Goal: Task Accomplishment & Management: Manage account settings

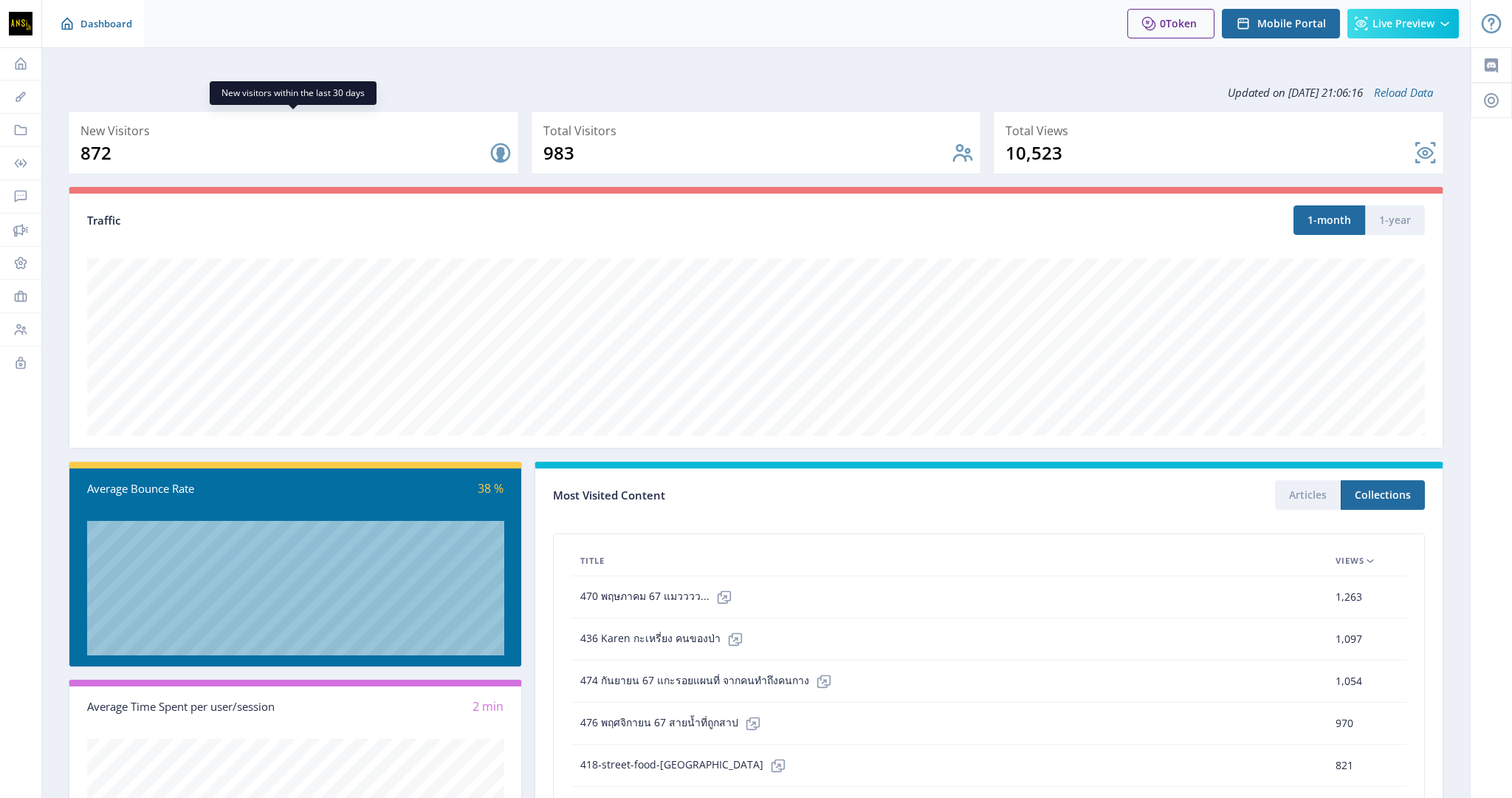
click at [72, 26] on icon at bounding box center [67, 24] width 11 height 12
click at [16, 63] on icon at bounding box center [21, 63] width 11 height 12
click at [1369, 495] on button "Collections" at bounding box center [1383, 495] width 84 height 30
click at [1369, 495] on button "Collections" at bounding box center [1383, 495] width 84 height 30
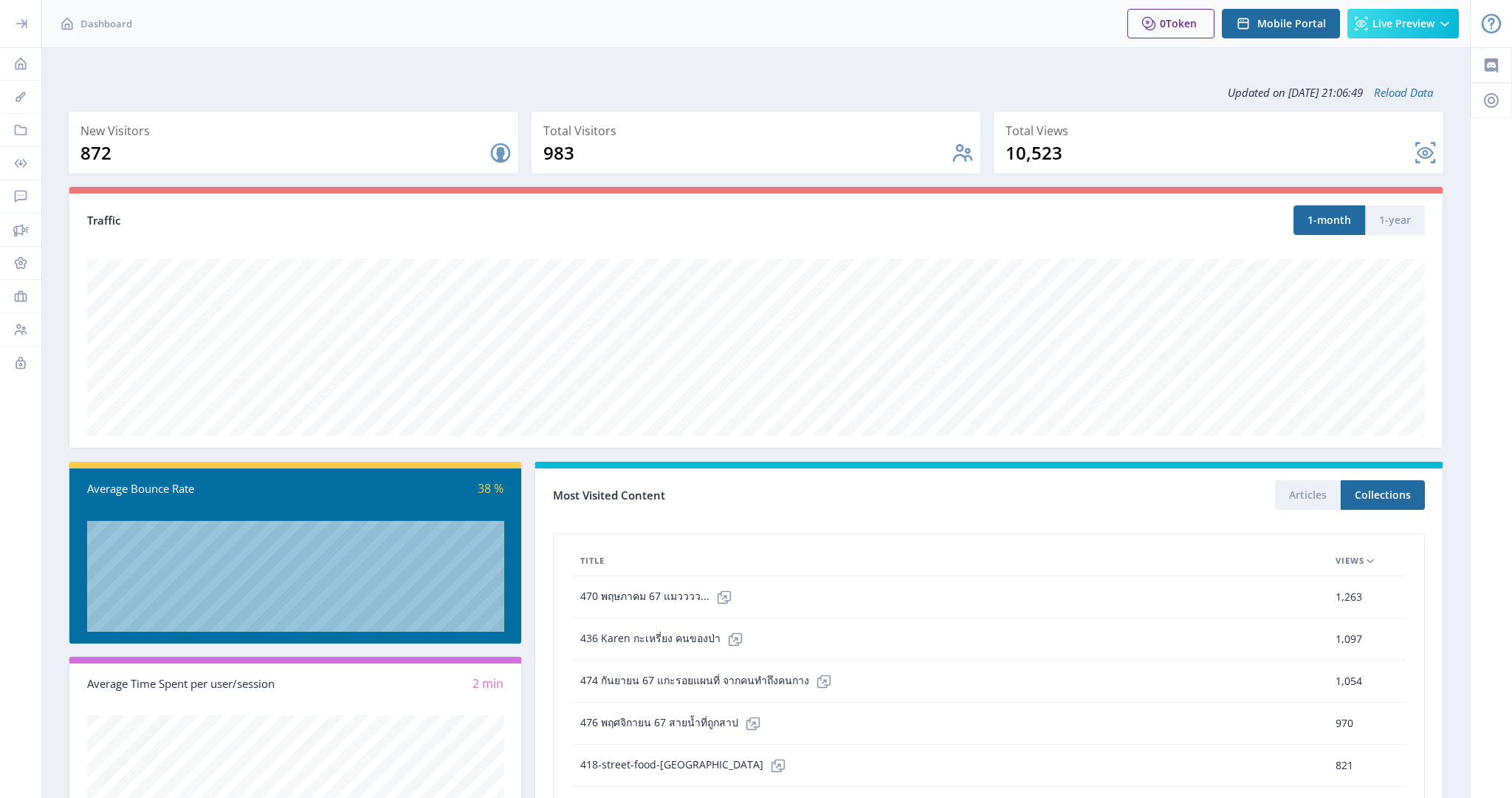
click at [26, 23] on div at bounding box center [21, -1] width 41 height 47
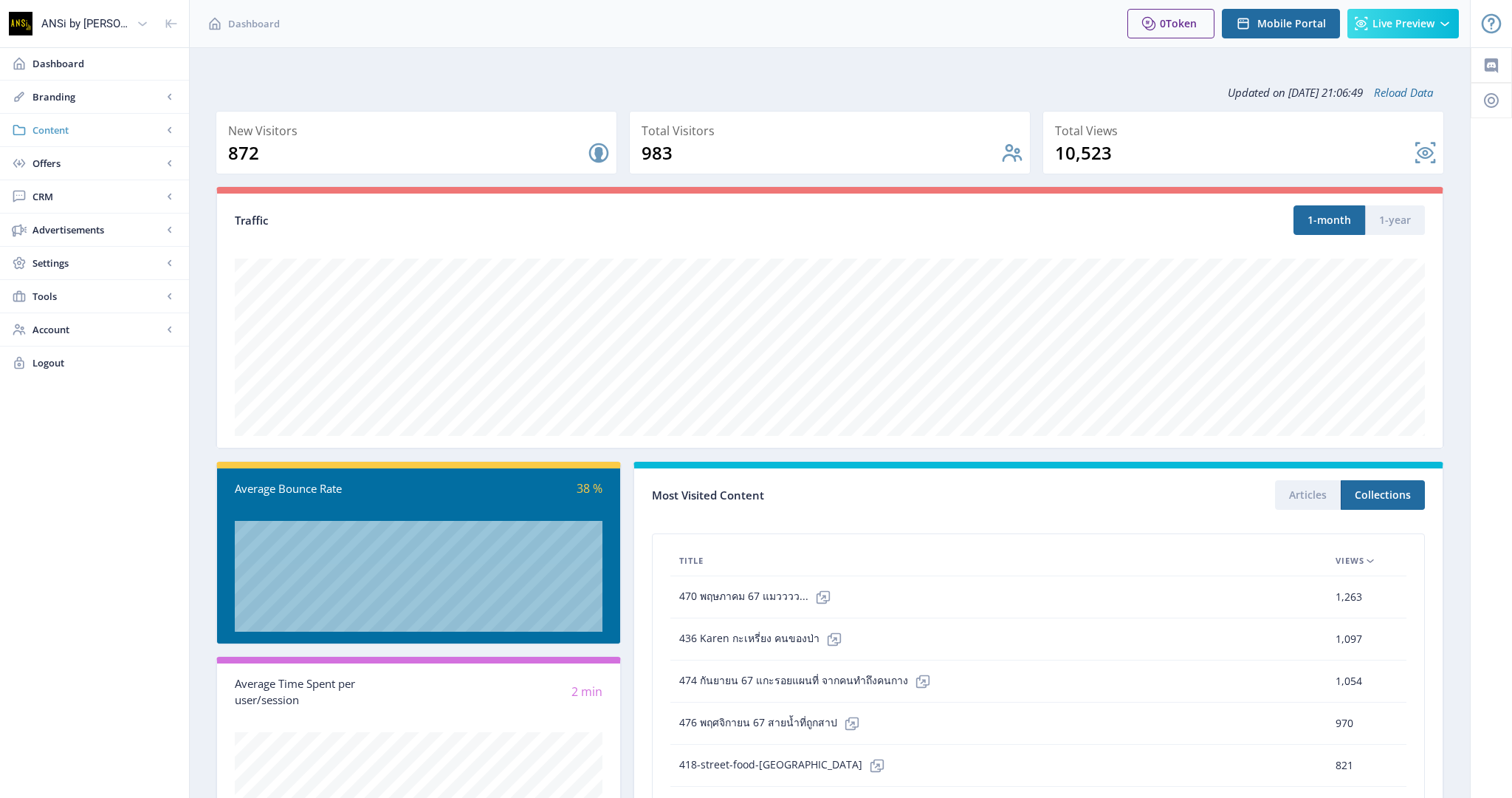
click at [127, 131] on span "Content" at bounding box center [97, 130] width 130 height 15
click at [71, 189] on span "Collections" at bounding box center [110, 196] width 127 height 15
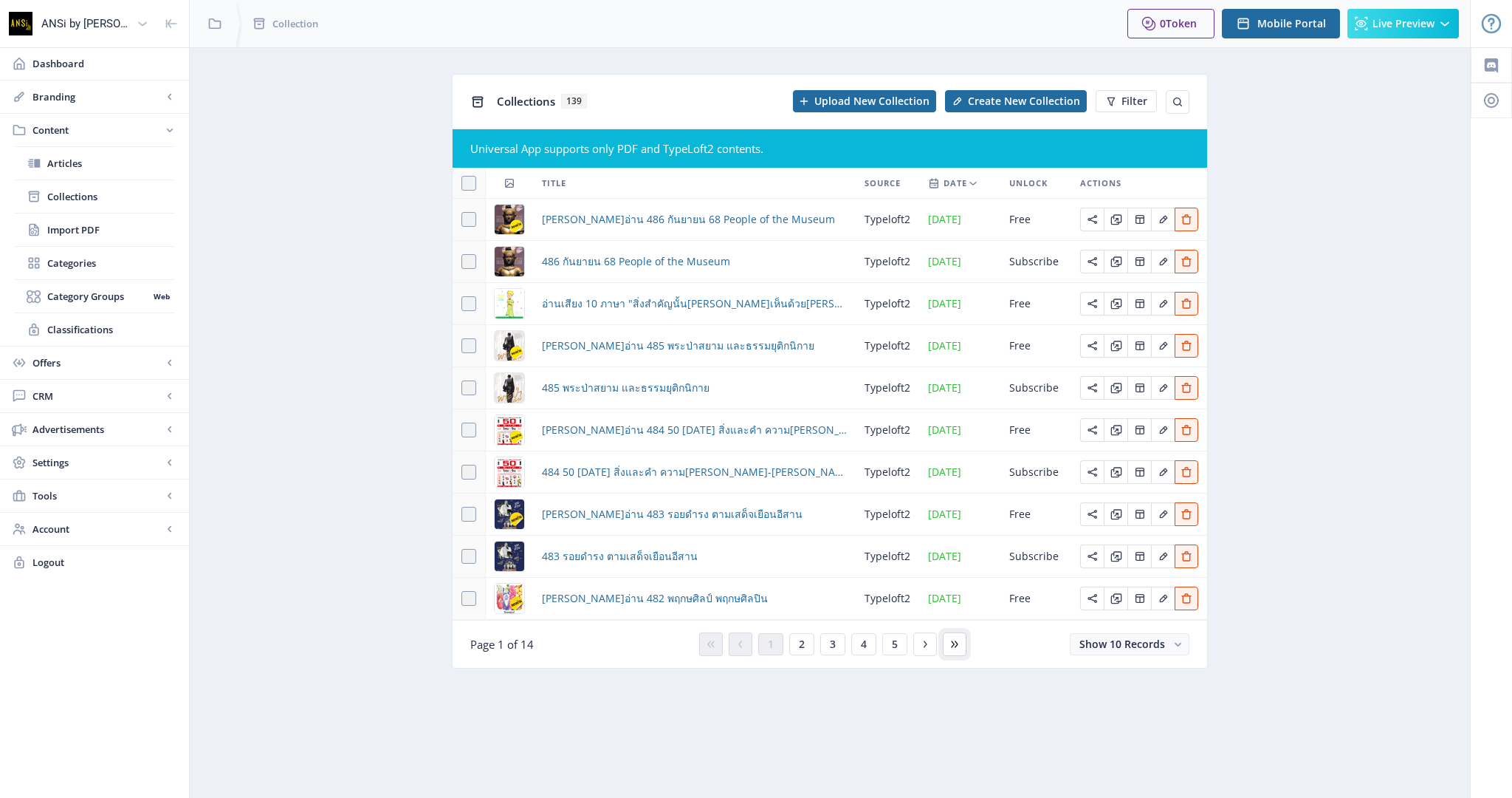
click at [958, 639] on icon at bounding box center [954, 644] width 12 height 12
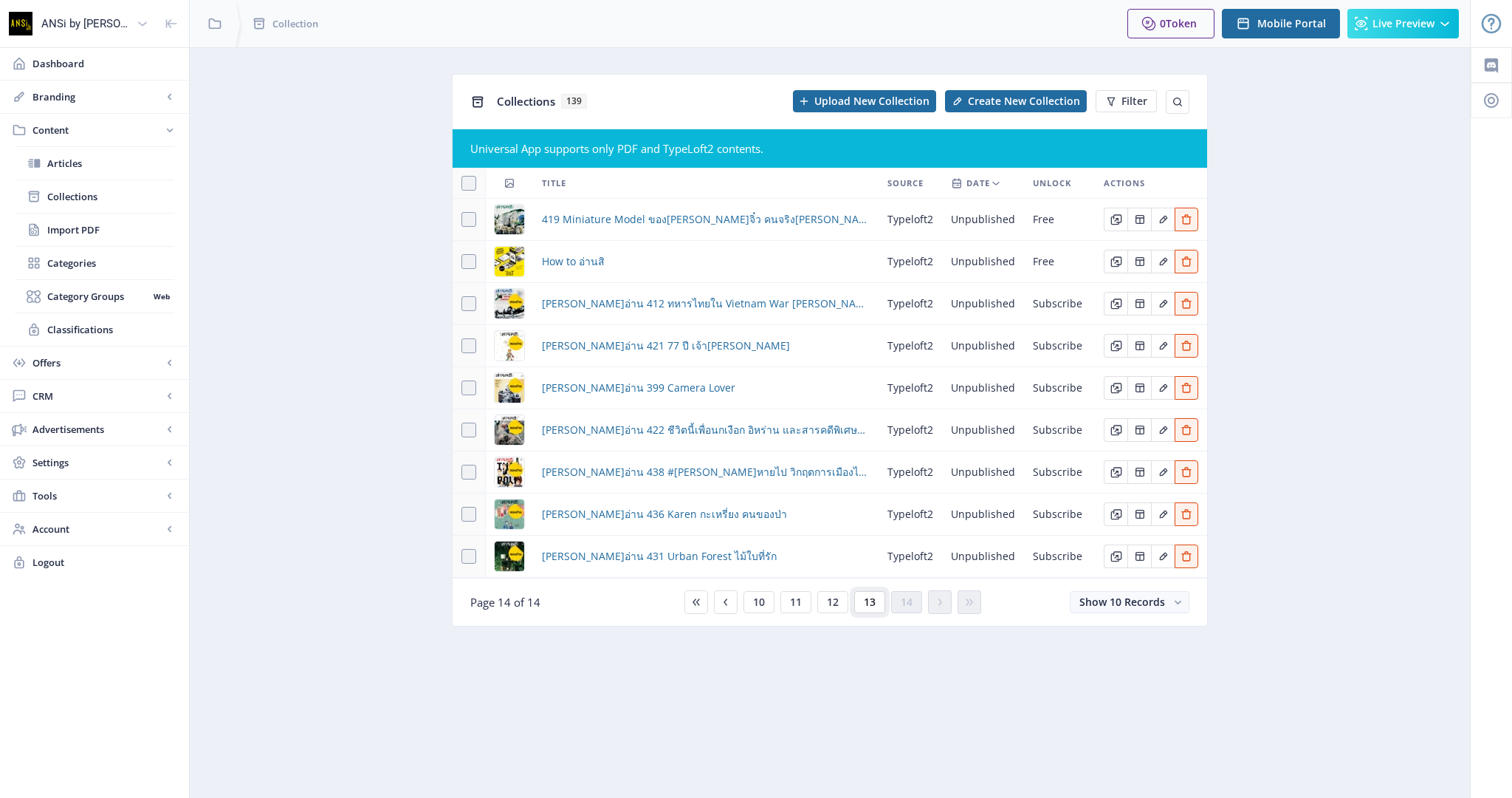
click at [868, 598] on span "13" at bounding box center [869, 602] width 12 height 12
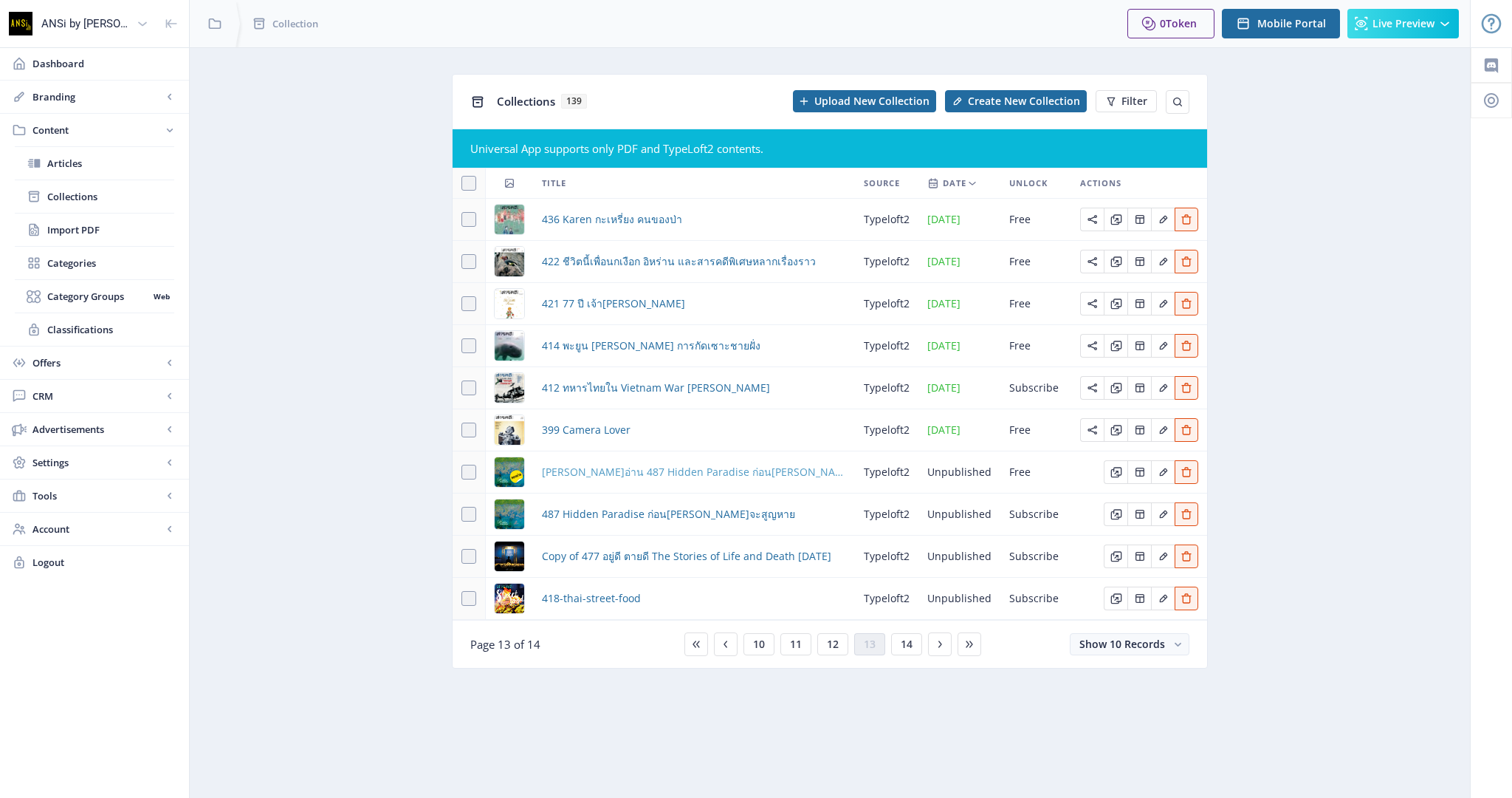
click at [720, 472] on span "ลองอ่าน 487 Hidden Paradise ก่อนธรรมชาติจะสูญหาย" at bounding box center [694, 472] width 304 height 18
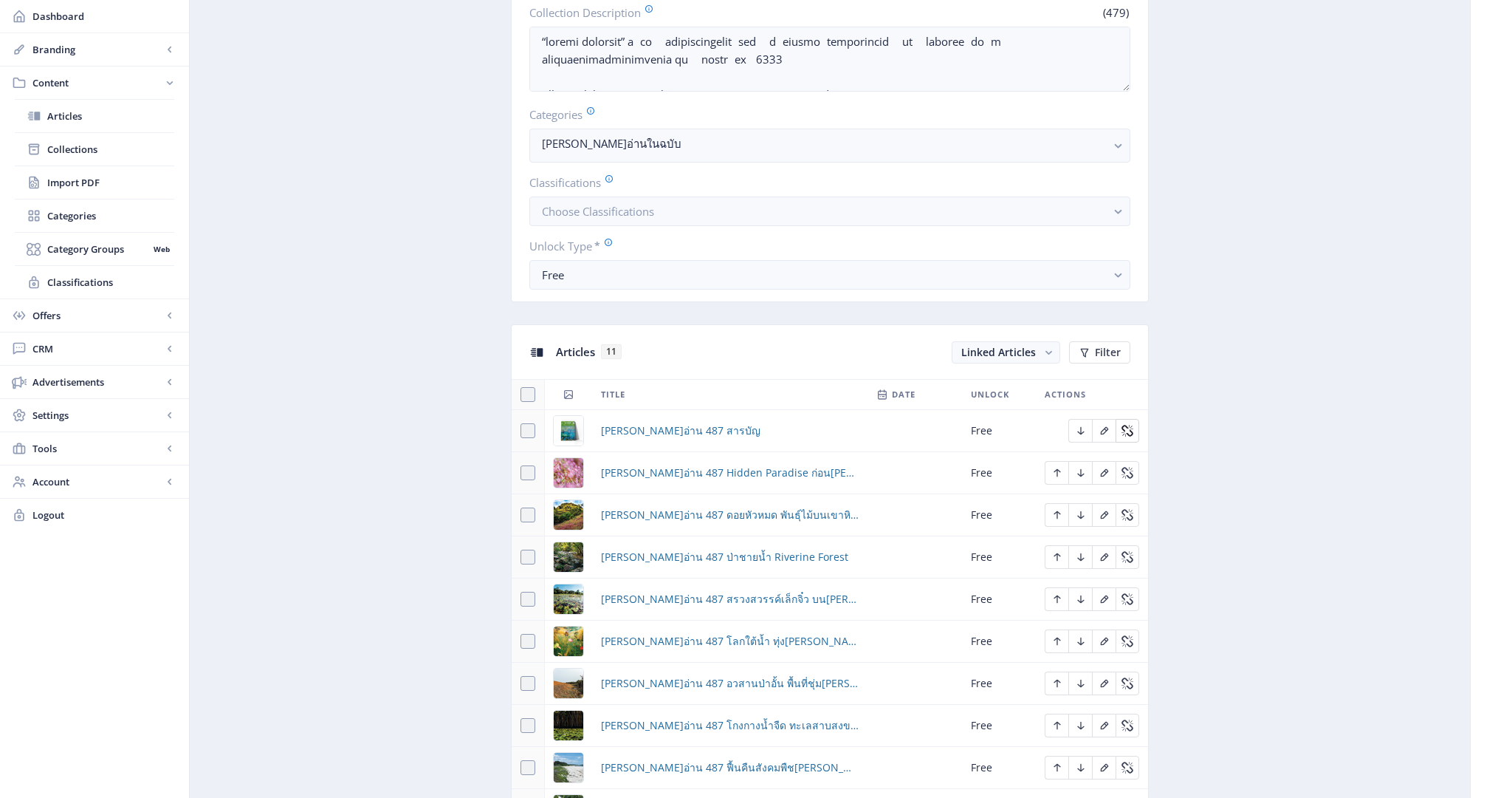
scroll to position [343, 0]
click at [1107, 472] on icon "Edit page" at bounding box center [1104, 472] width 12 height 12
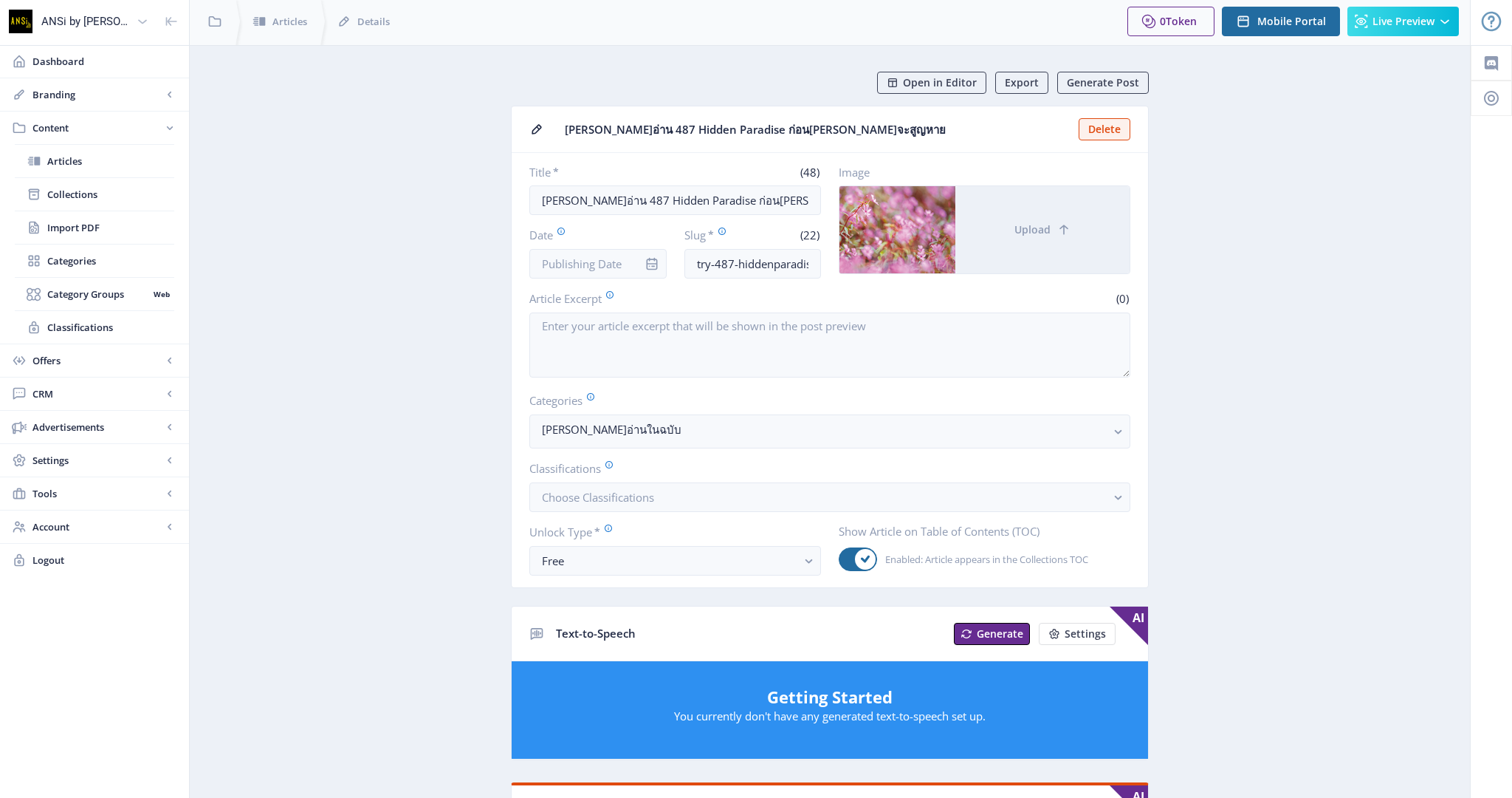
scroll to position [3, 0]
click at [778, 264] on input "try-487-hiddenparadise" at bounding box center [752, 263] width 138 height 30
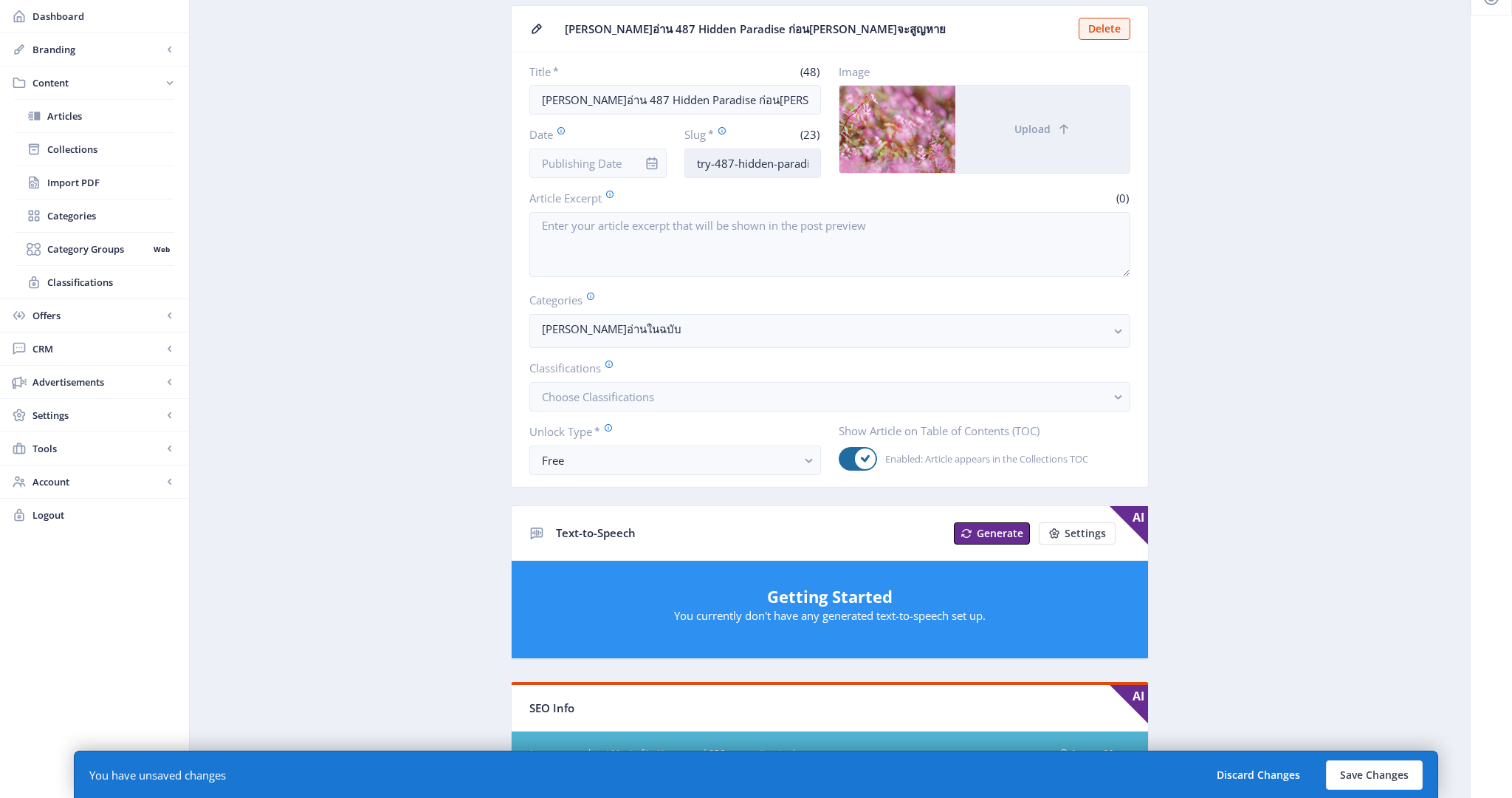
scroll to position [103, 0]
type input "try-487-hidden-paradise"
click at [1366, 769] on button "Save Changes" at bounding box center [1374, 775] width 96 height 30
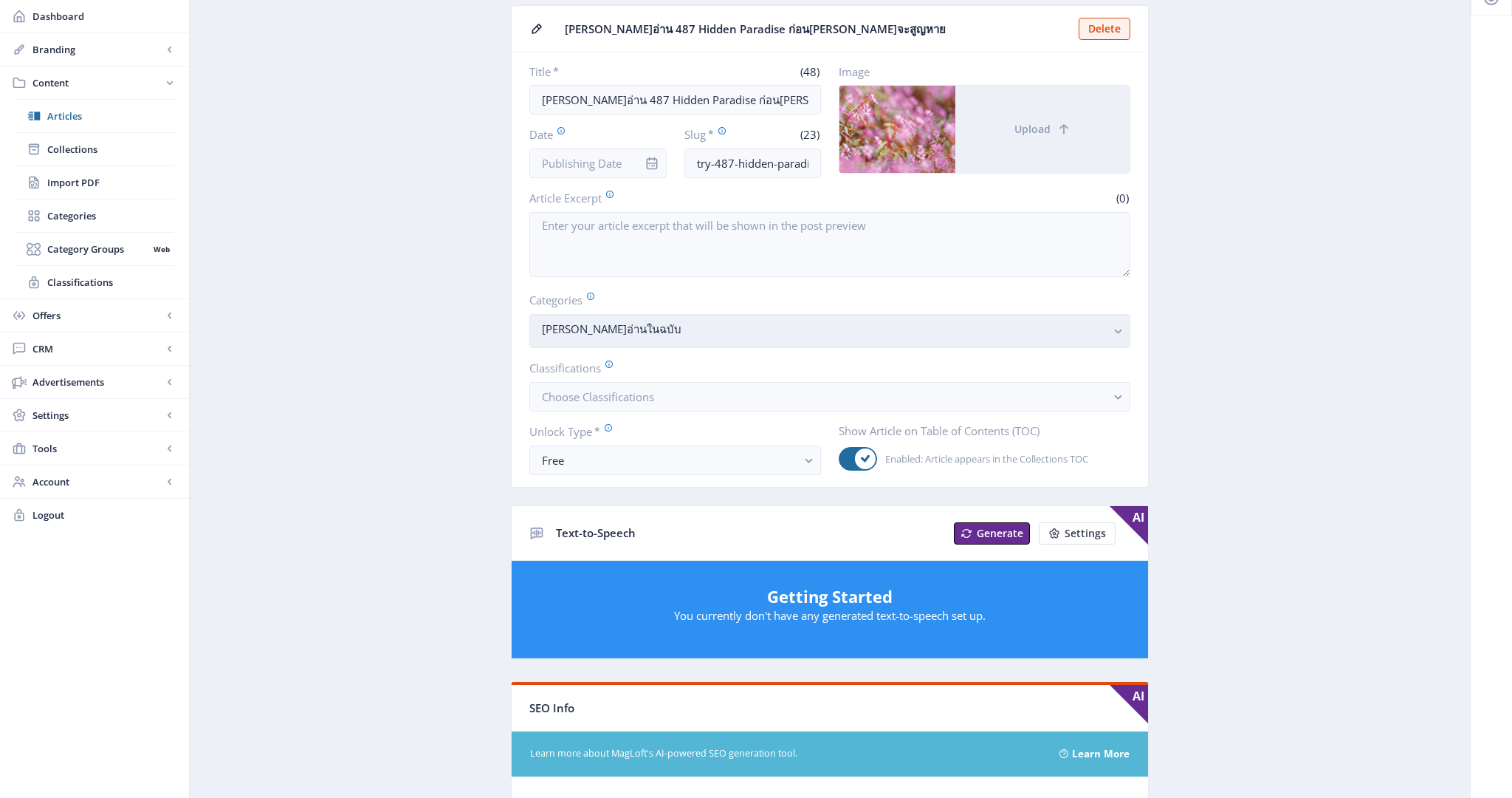
click at [627, 322] on nb-select-label "ลองอ่านในฉบับ" at bounding box center [824, 329] width 564 height 18
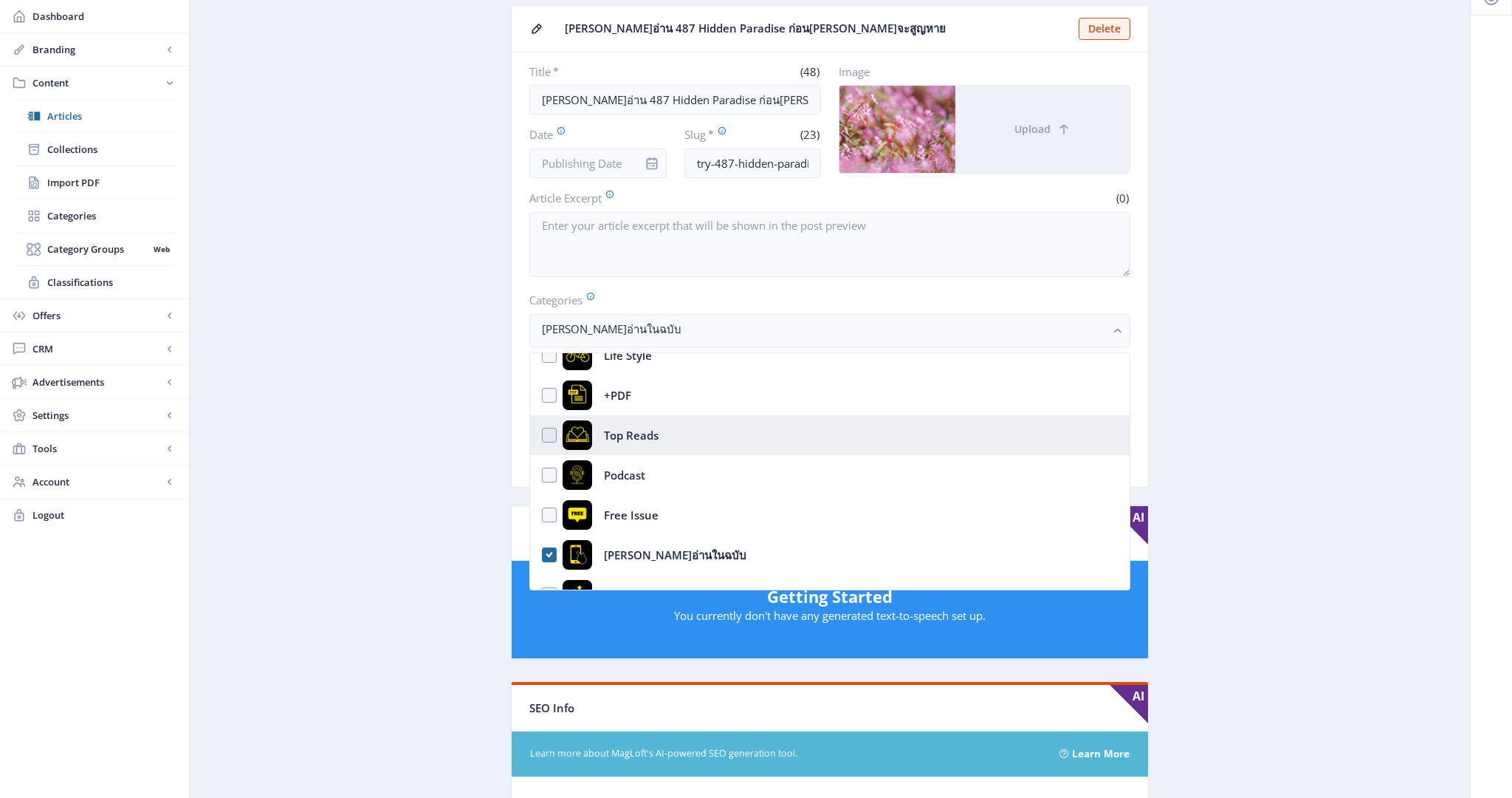
scroll to position [138, 0]
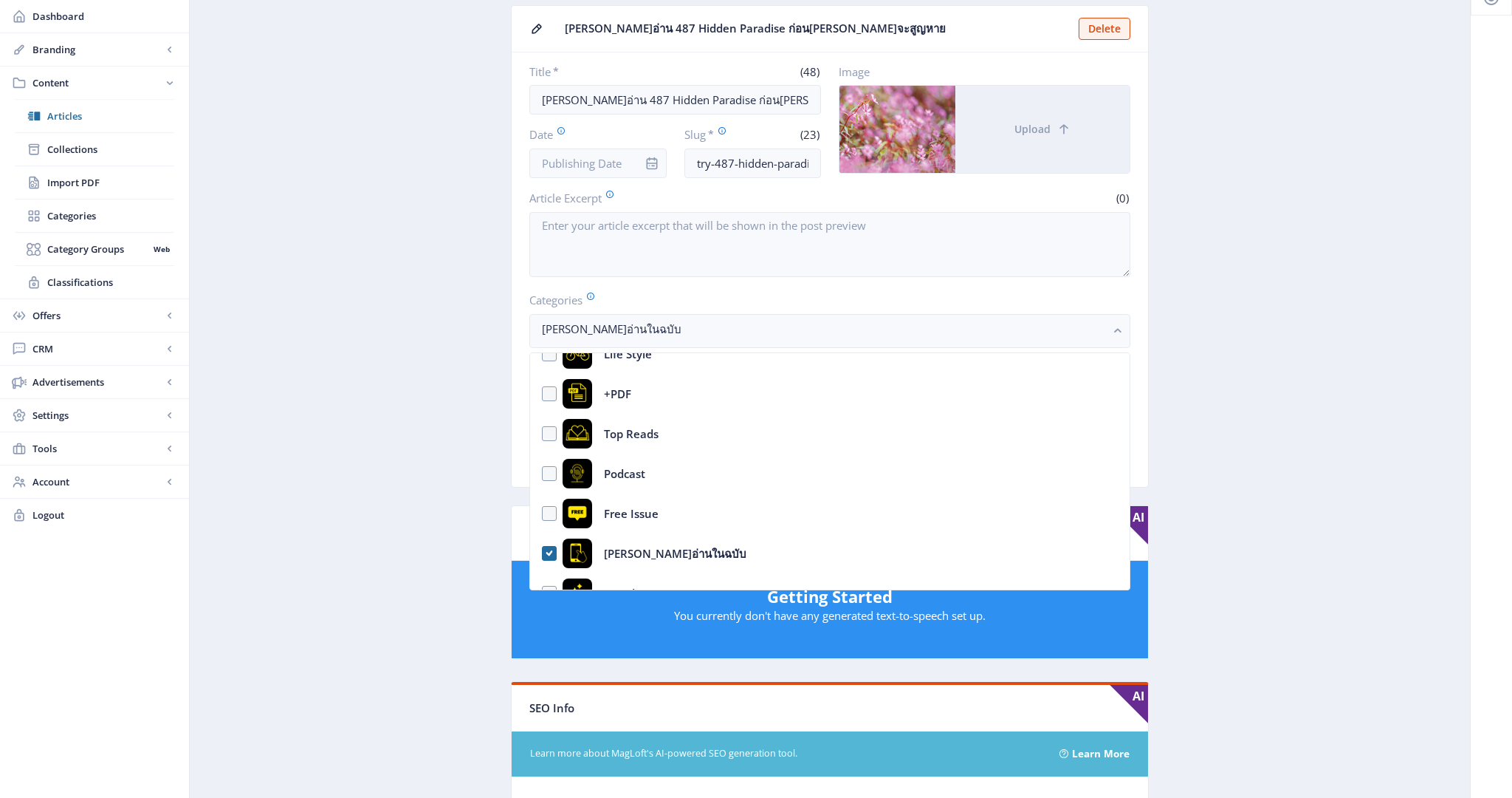
click at [419, 395] on app-content-article "Open in Editor Export Generate Post ลองอ่าน 487 Hidden Paradise ก่อนธรรมชาติจะส…" at bounding box center [830, 674] width 1229 height 1405
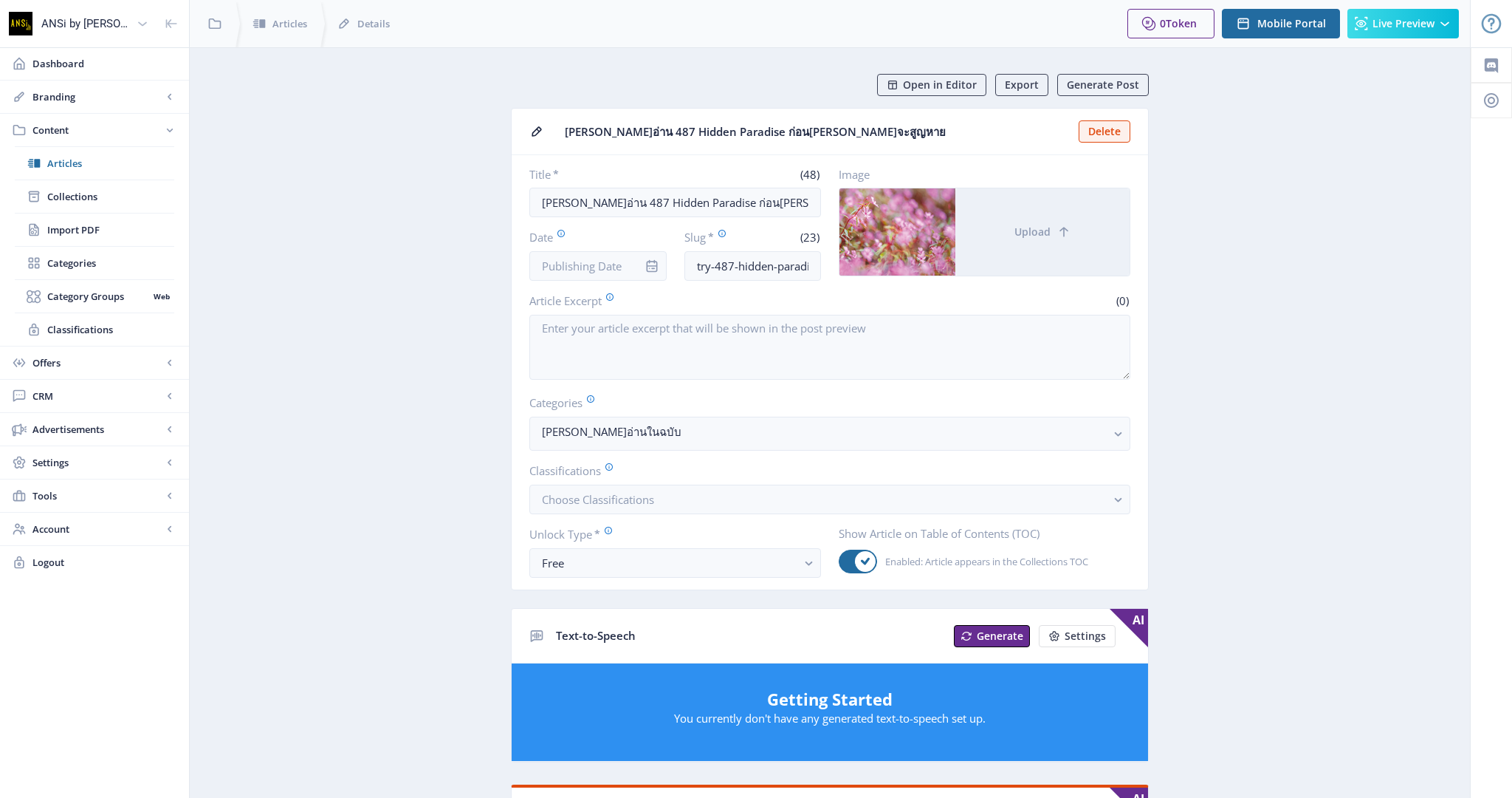
scroll to position [102, 0]
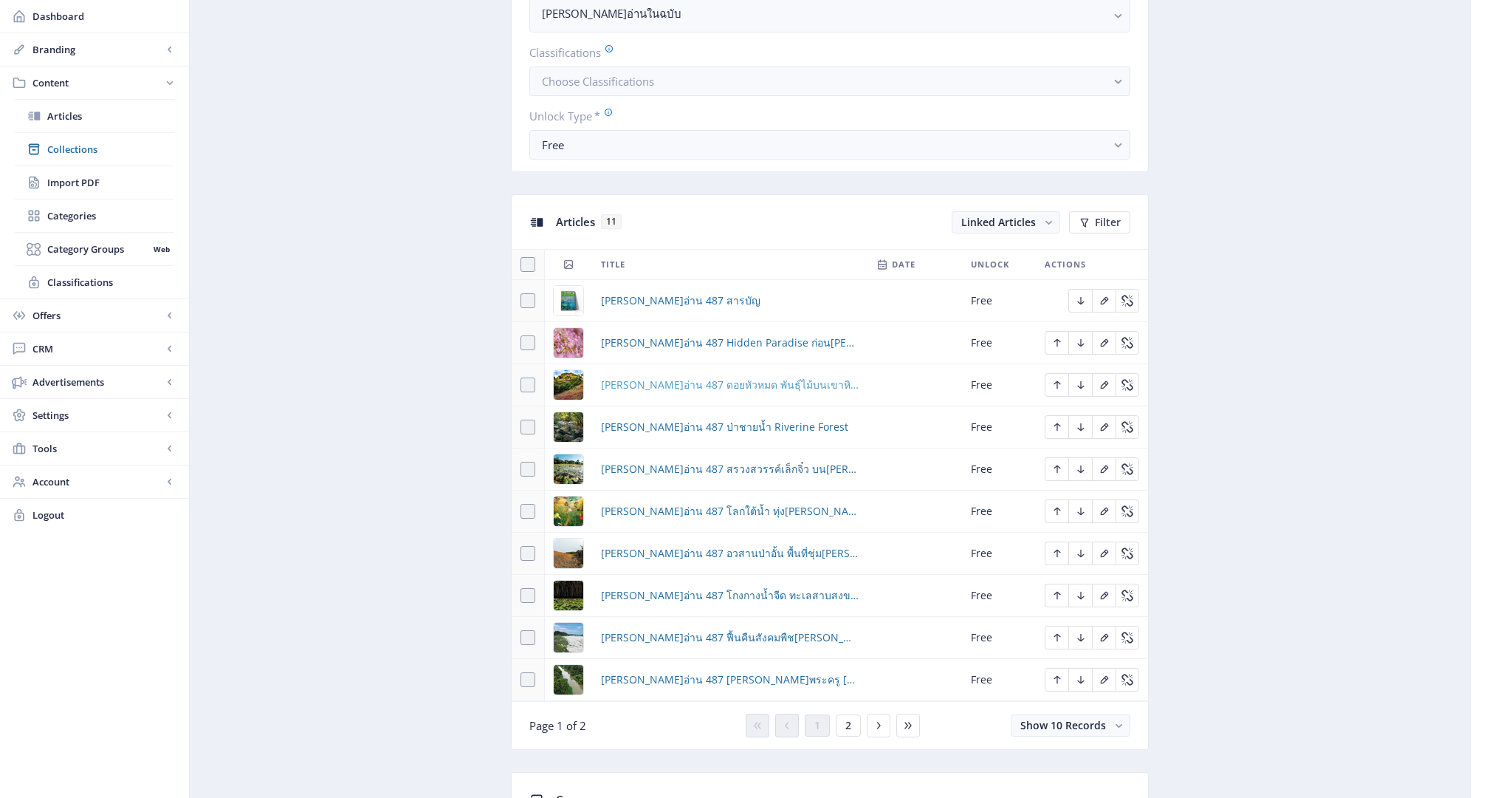
scroll to position [472, 0]
click at [847, 720] on span "2" at bounding box center [848, 725] width 6 height 12
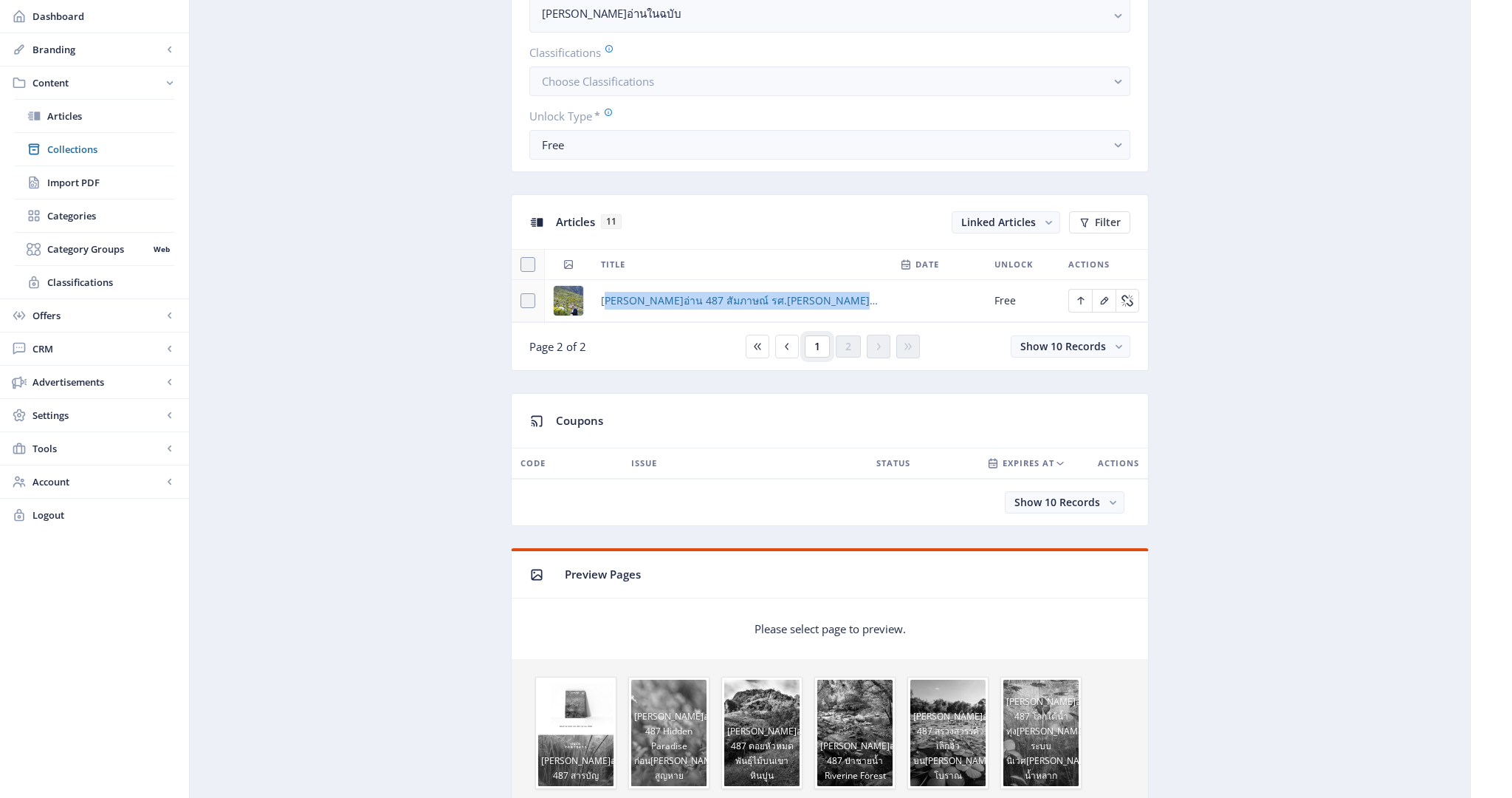
click at [812, 344] on button "1" at bounding box center [817, 346] width 25 height 22
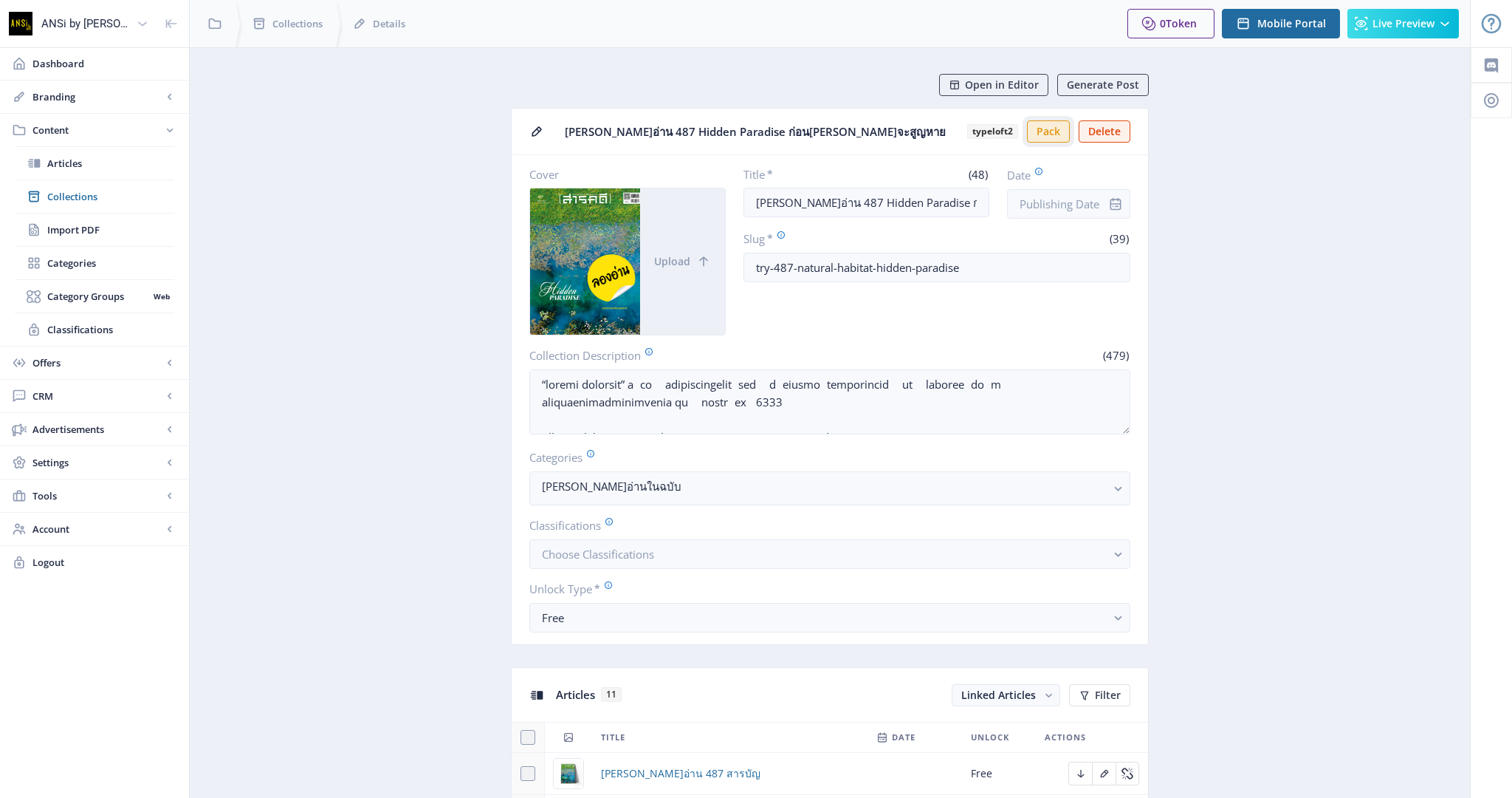
click at [1052, 132] on button "Pack" at bounding box center [1048, 131] width 43 height 22
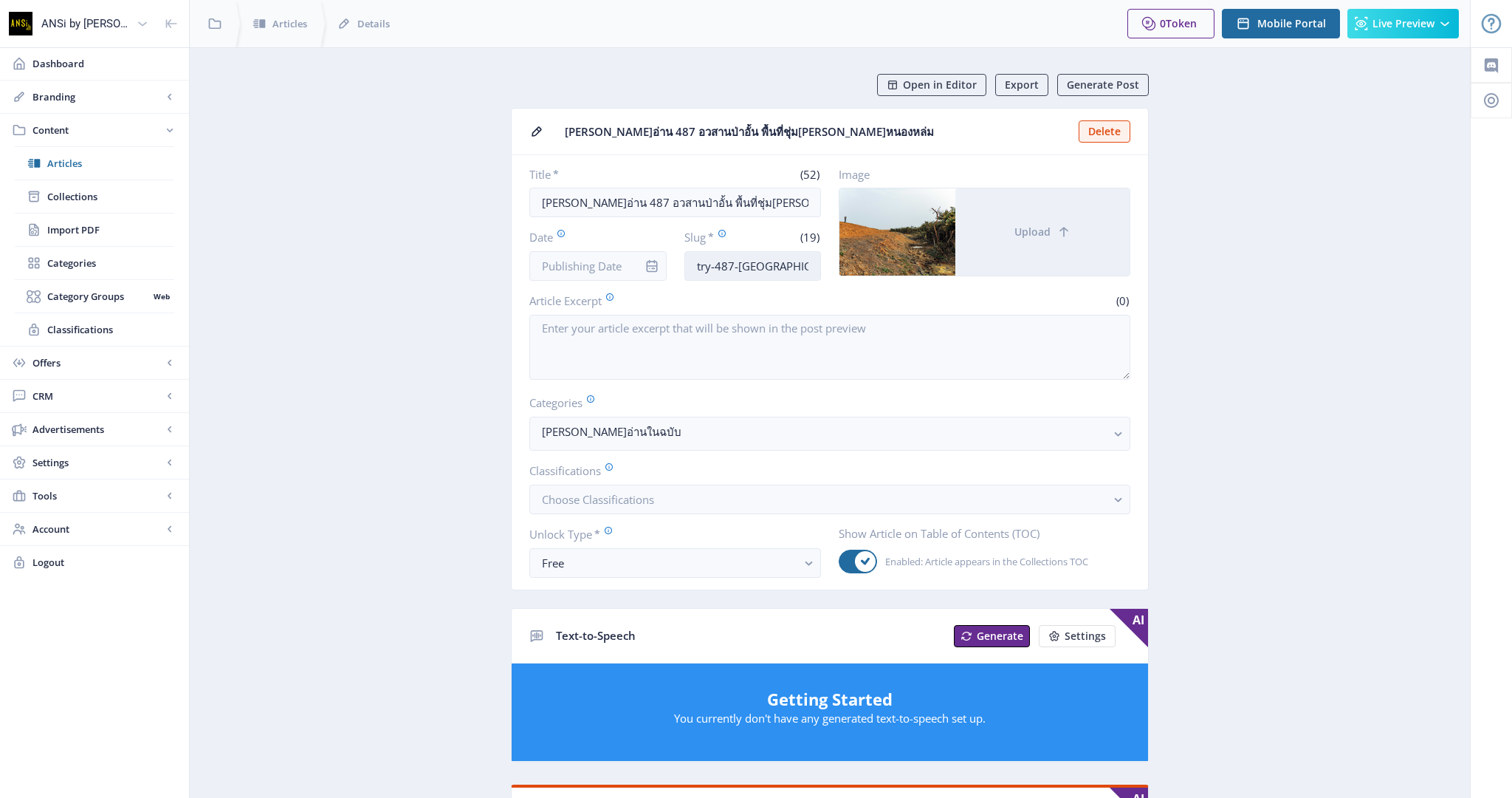
click at [755, 264] on input "try-487-lostwetland" at bounding box center [752, 266] width 138 height 30
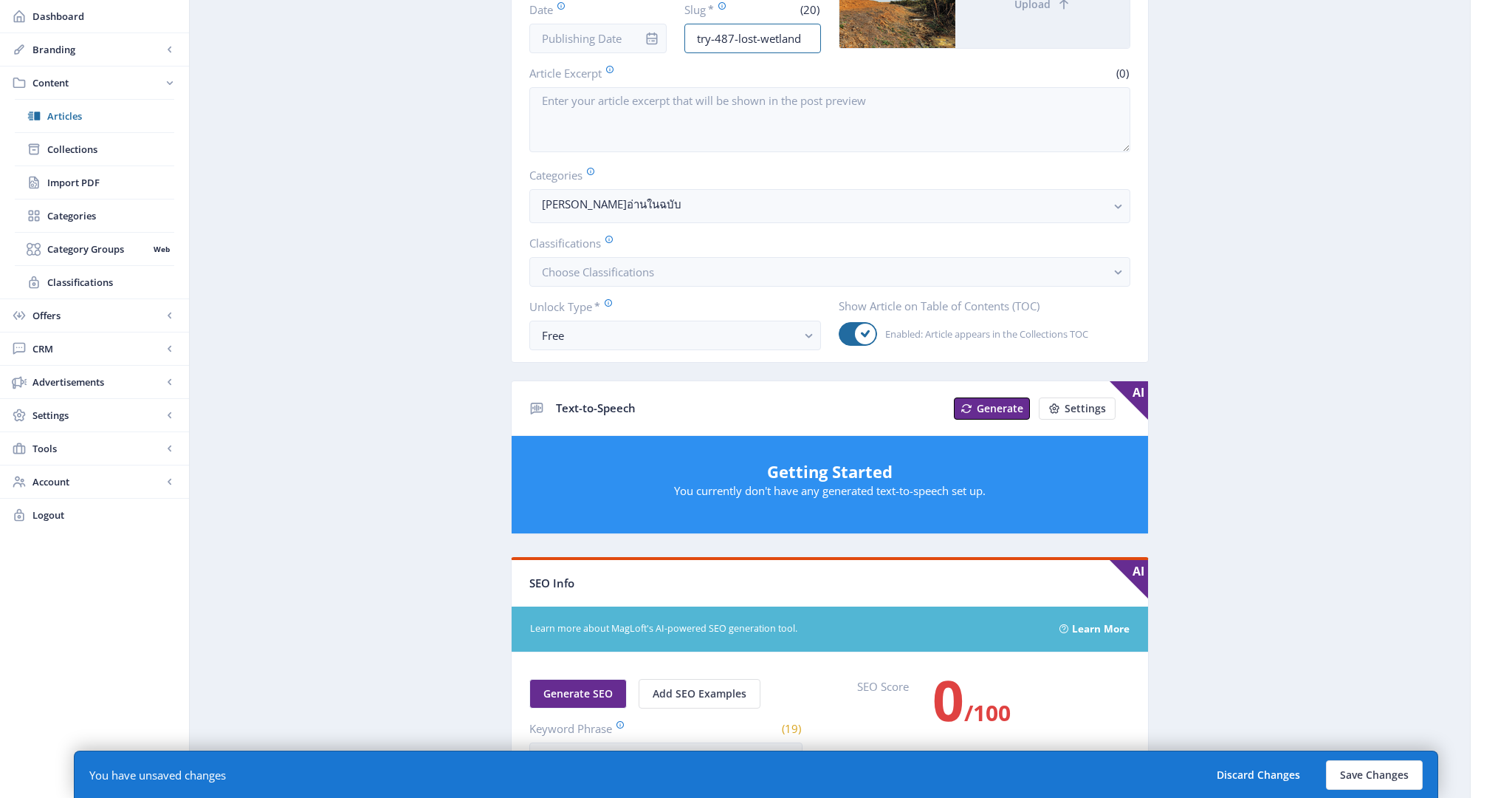
scroll to position [228, 0]
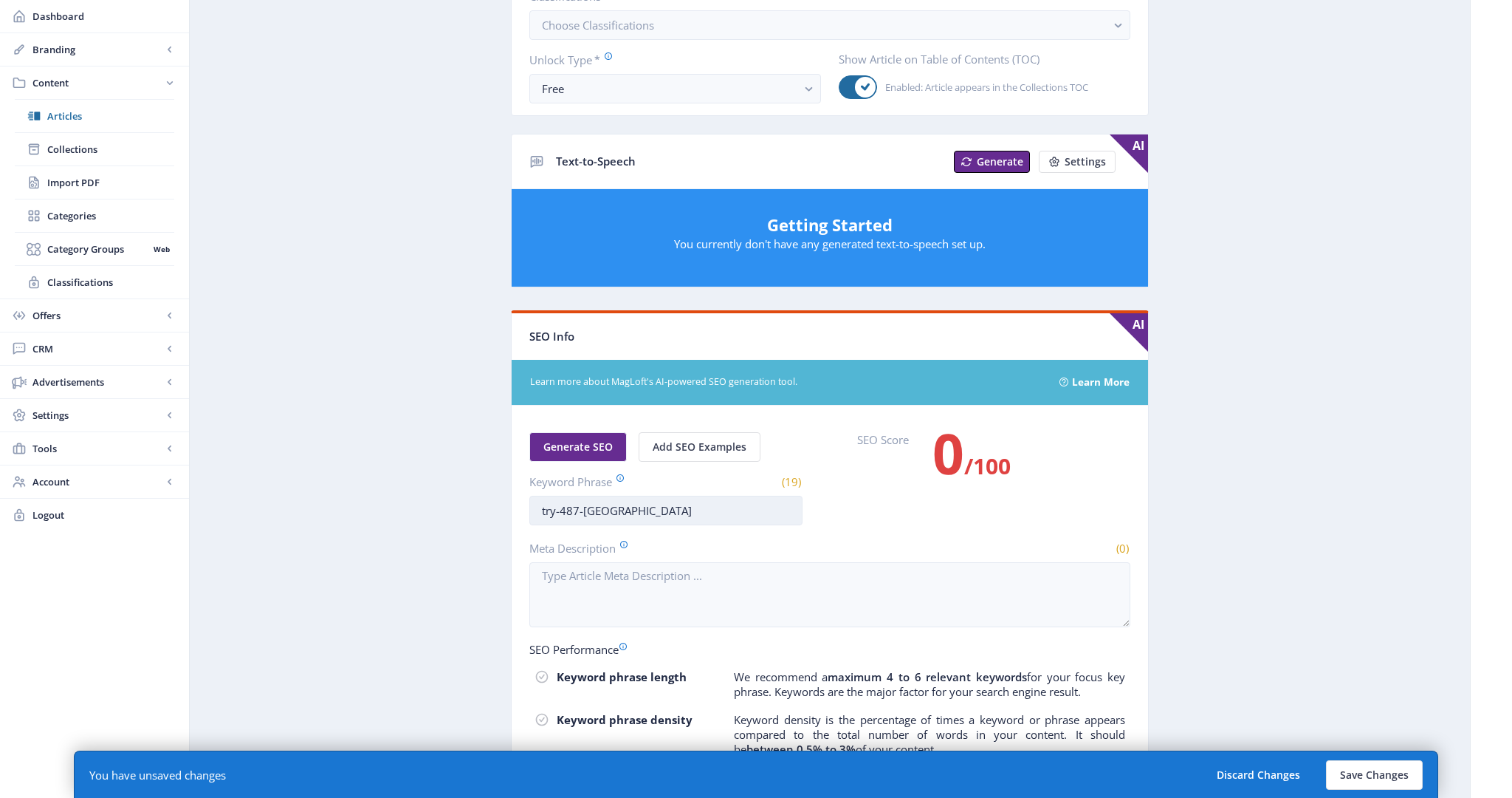
type input "try-487-lost-wetland"
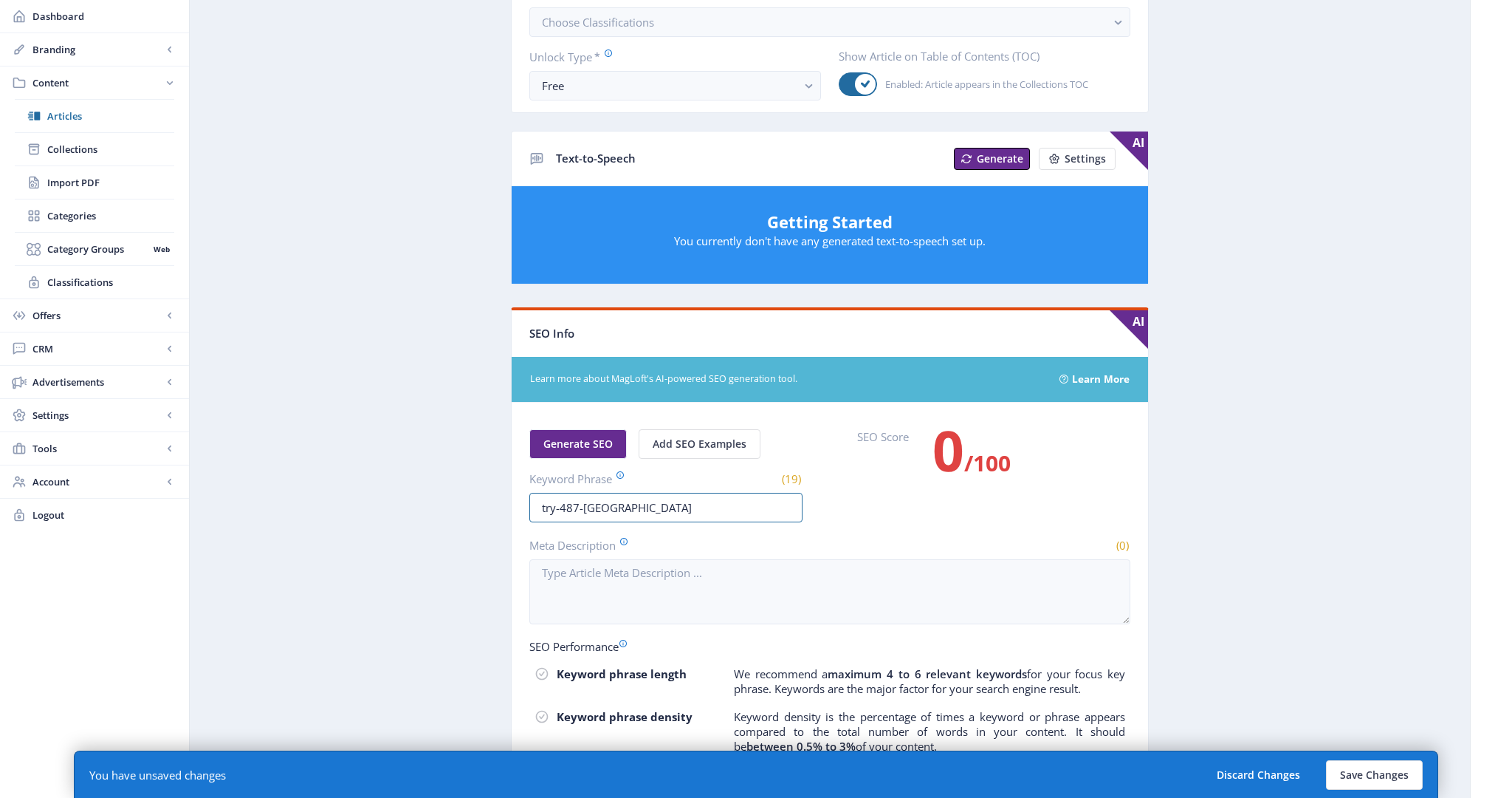
drag, startPoint x: 655, startPoint y: 504, endPoint x: 393, endPoint y: 501, distance: 262.0
click at [393, 501] on app-content-article "Open in Editor Export Generate Post ลองอ่าน 487 อวสานป่าอั้น พื้นที่ชุ่มน้ำเวีย…" at bounding box center [830, 299] width 1229 height 1405
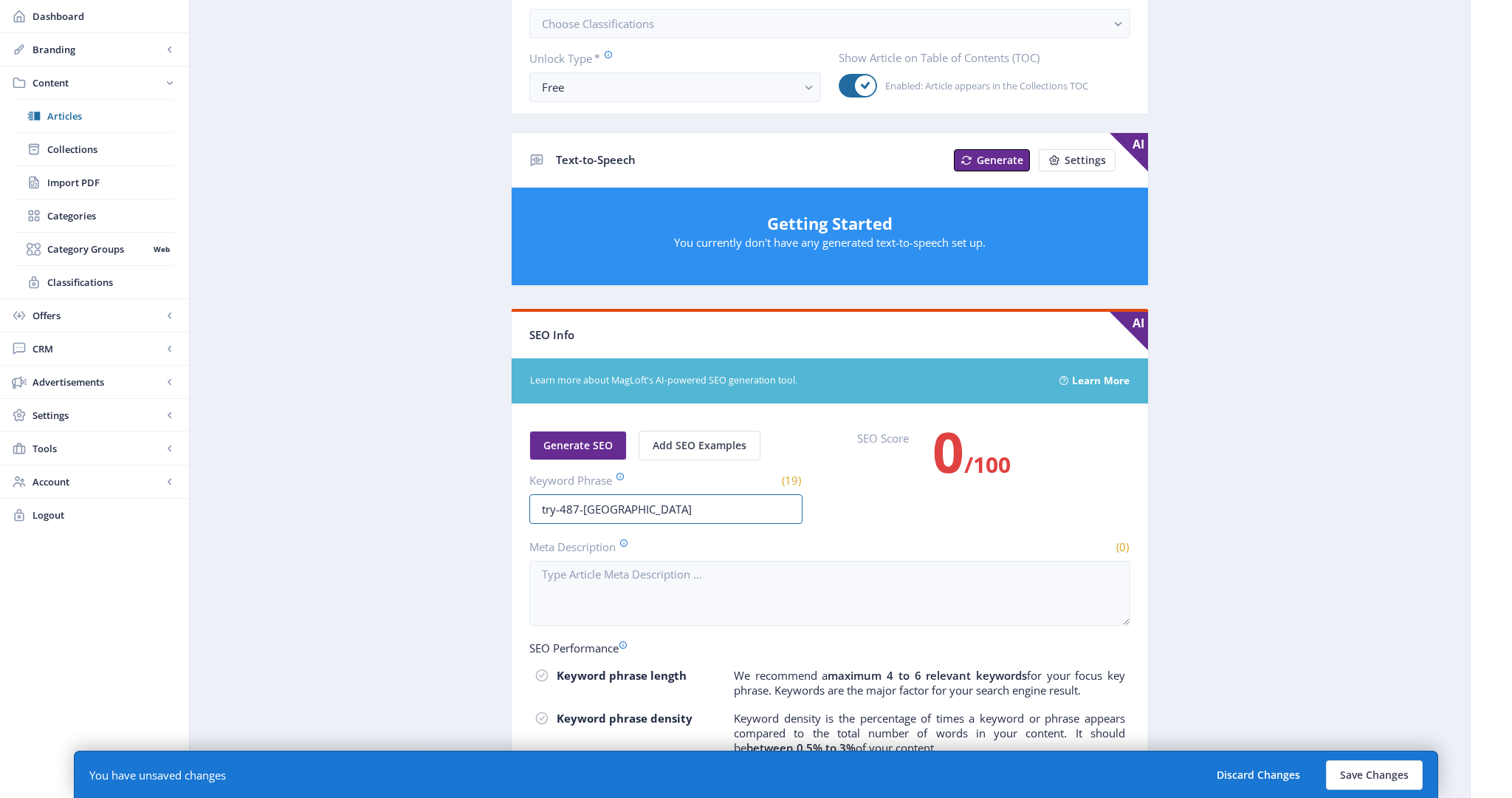
paste input "-"
type input "try-487-lost-wetland"
click at [1398, 774] on button "Save Changes" at bounding box center [1374, 775] width 96 height 30
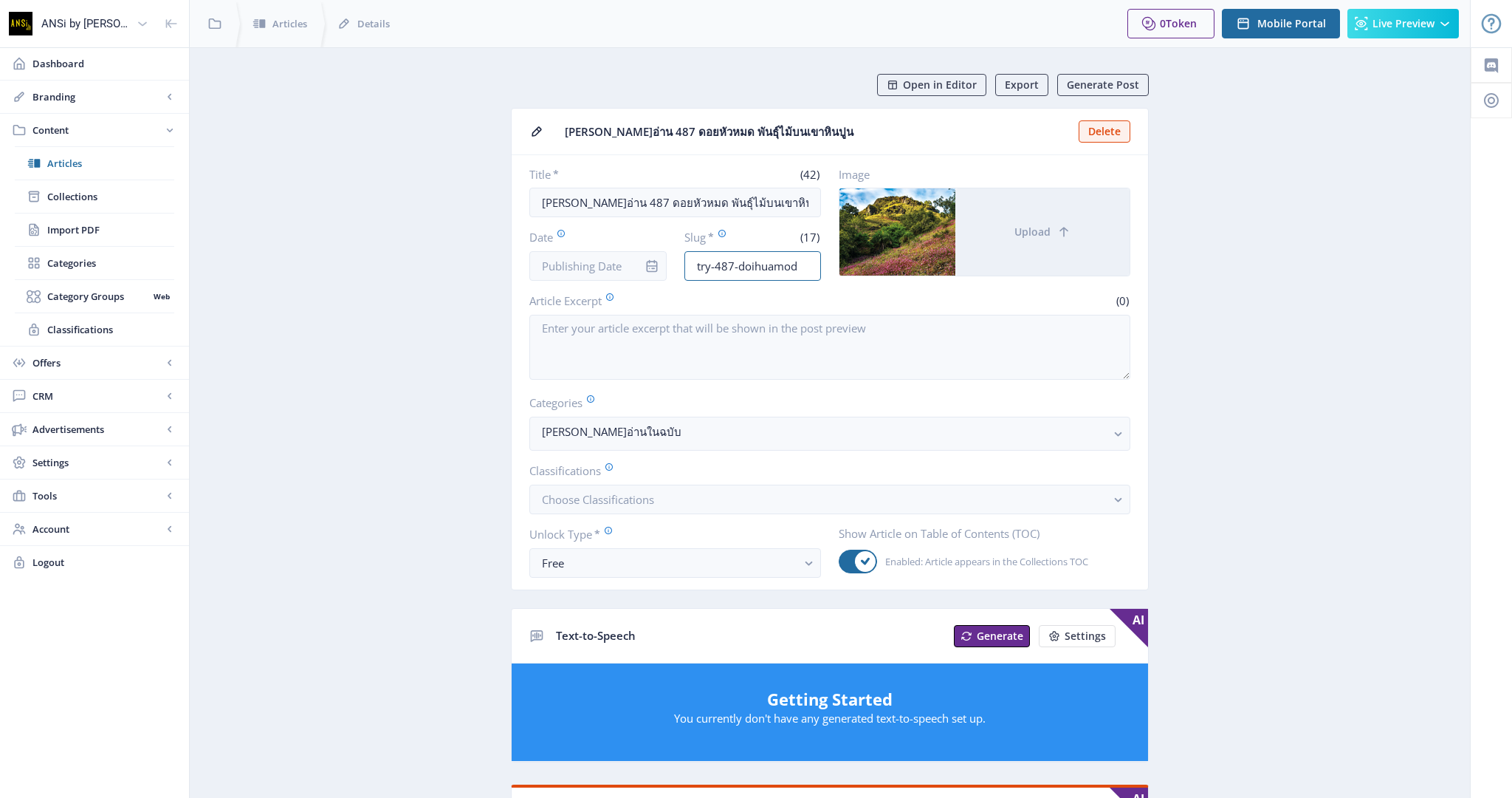
drag, startPoint x: 739, startPoint y: 263, endPoint x: 789, endPoint y: 287, distance: 55.5
click at [739, 263] on input "try-487-doihuamod" at bounding box center [752, 266] width 138 height 30
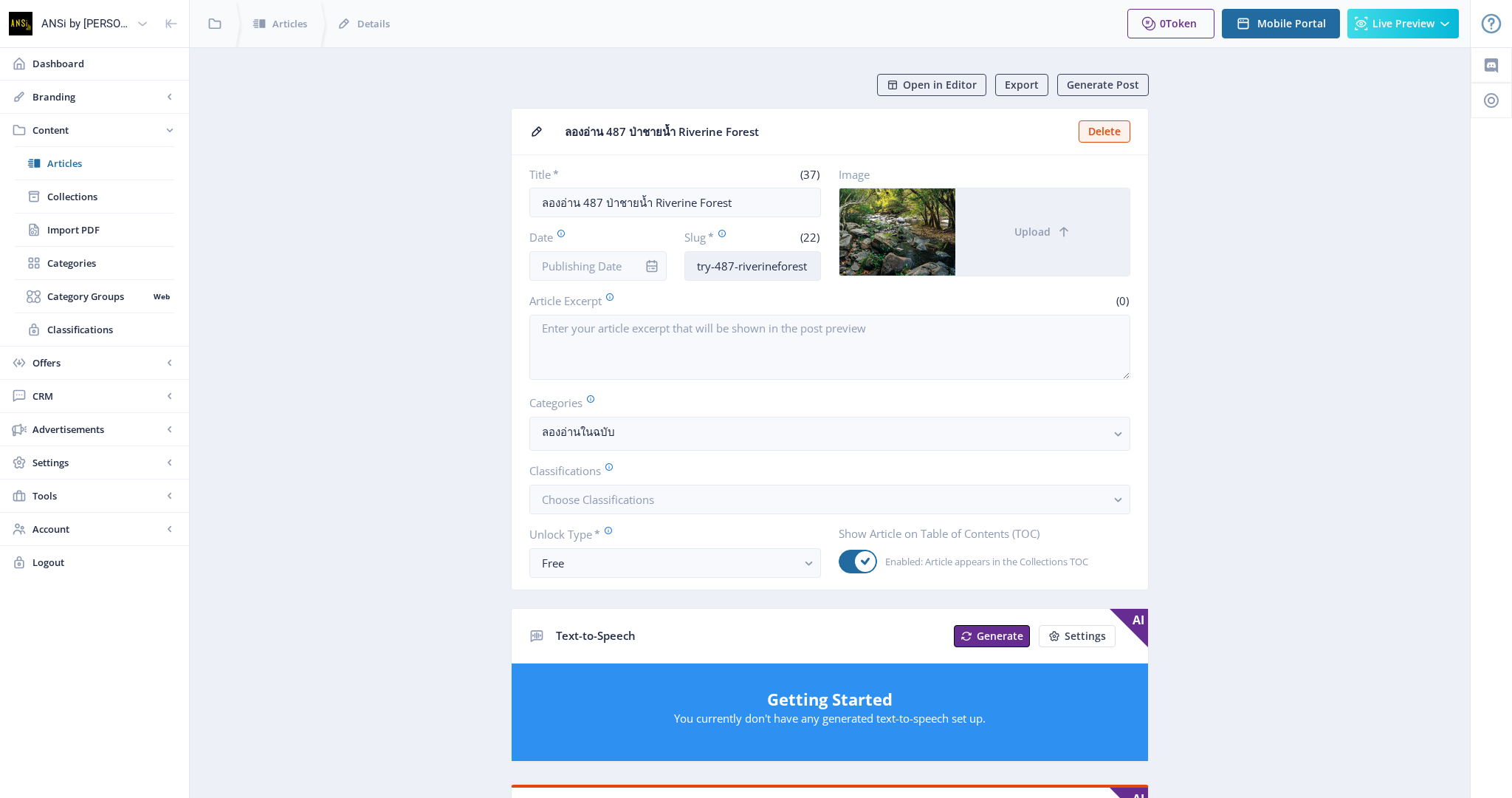
click at [780, 263] on input "try-487-riverineforest" at bounding box center [752, 266] width 138 height 30
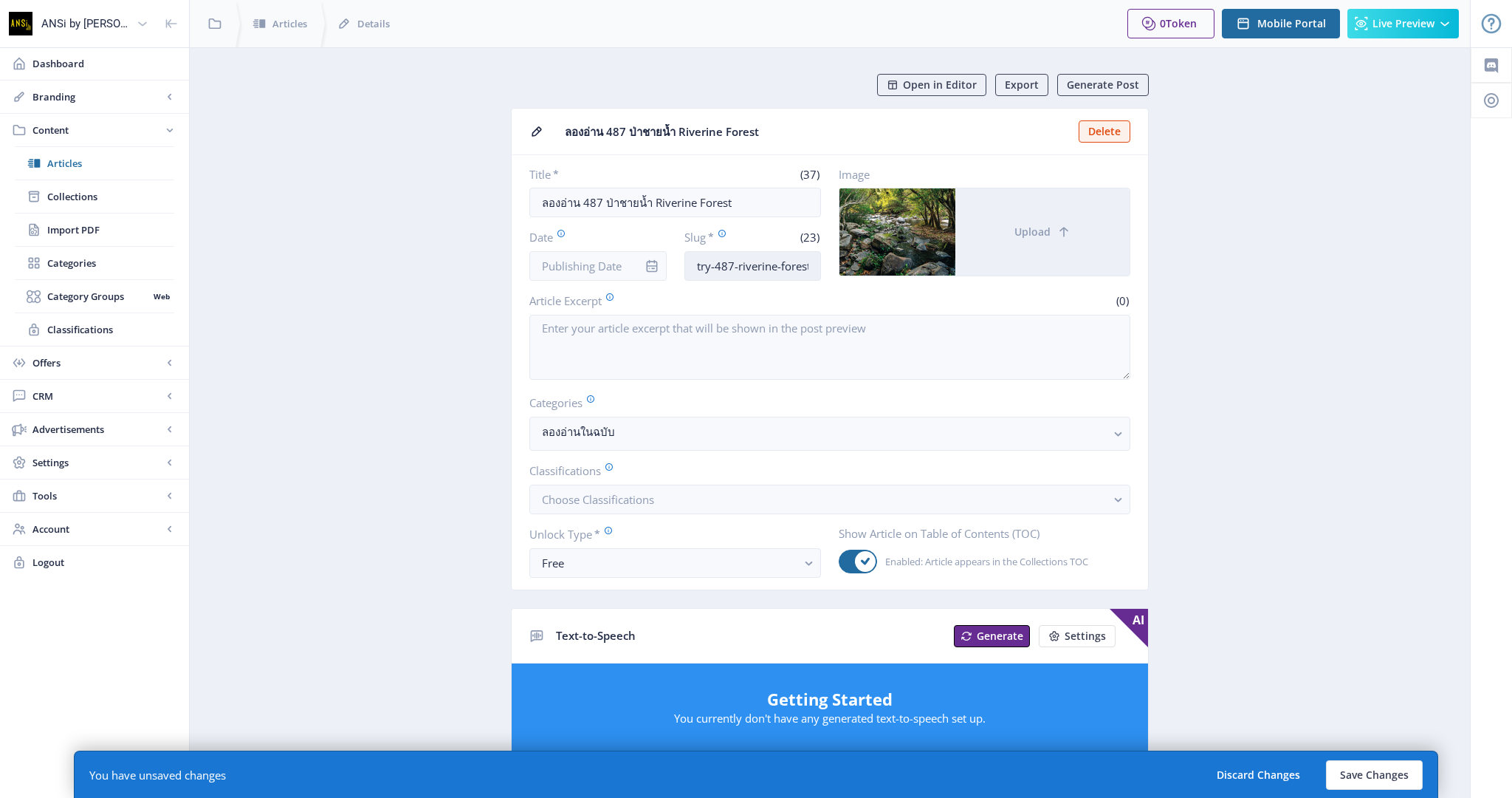
scroll to position [242, 0]
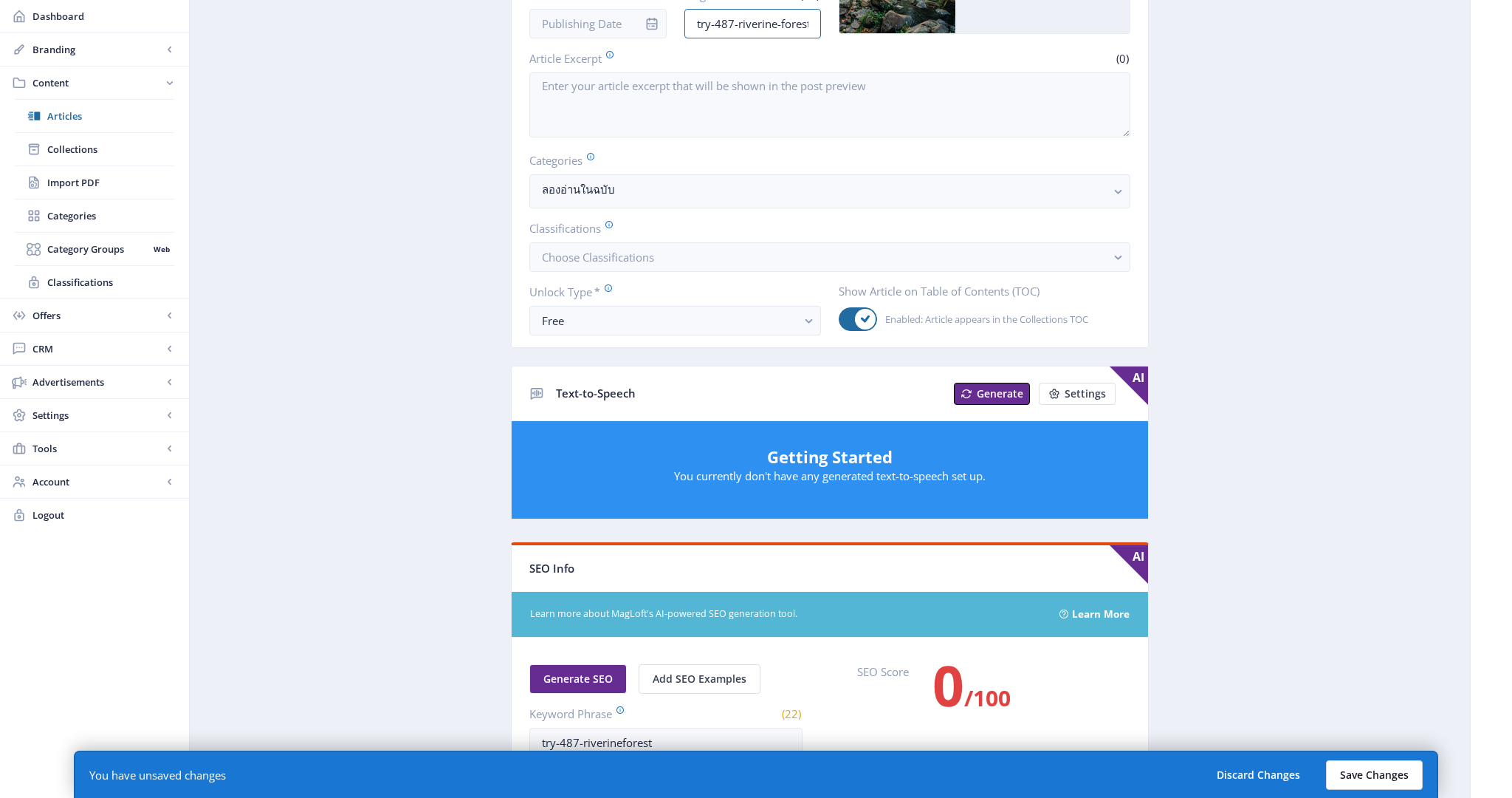
type input "try-487-riverine-forest"
click at [1380, 777] on button "Save Changes" at bounding box center [1374, 775] width 96 height 30
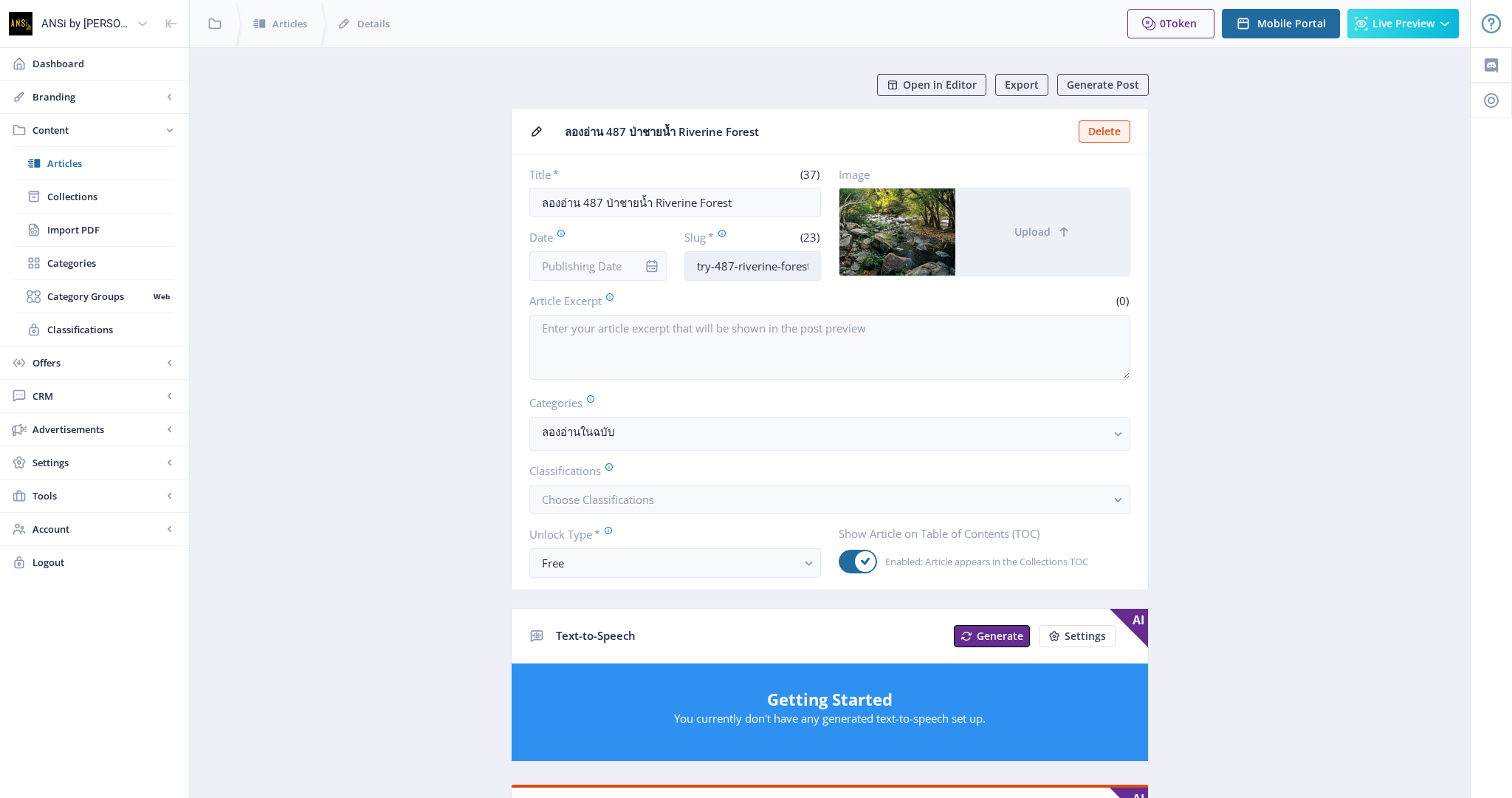
scroll to position [0, 0]
click at [774, 267] on input "try-487-riverine-forest" at bounding box center [752, 266] width 138 height 30
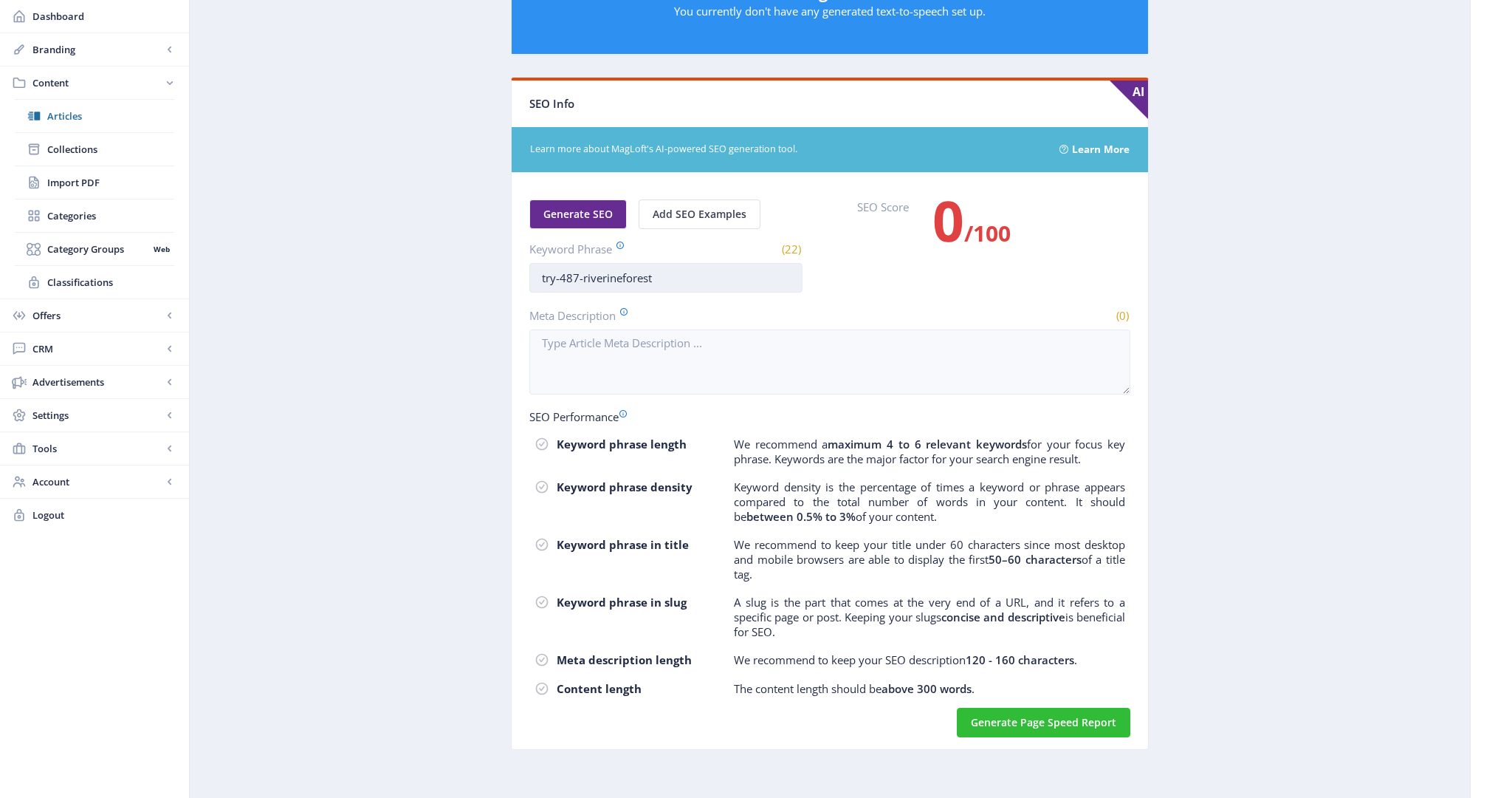
scroll to position [706, 0]
drag, startPoint x: 686, startPoint y: 274, endPoint x: 339, endPoint y: 263, distance: 347.2
click at [339, 263] on app-content-article "Open in Editor Export Generate Post ลองอ่าน 487 ป่าชายน้ำ Riverine Forest Delet…" at bounding box center [830, 70] width 1229 height 1405
paste input "-"
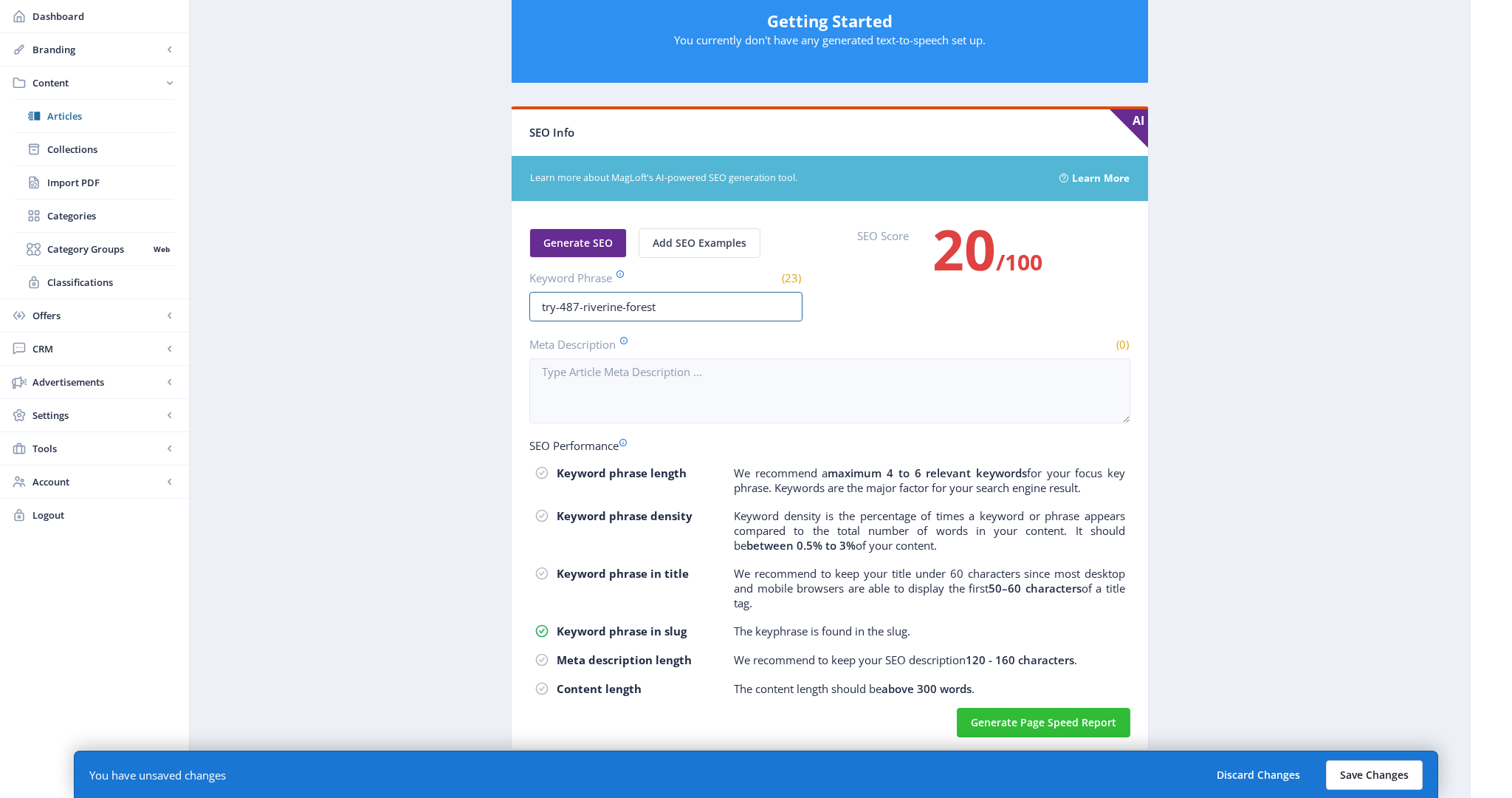
type input "try-487-riverine-forest"
click at [1400, 773] on button "Save Changes" at bounding box center [1374, 775] width 96 height 30
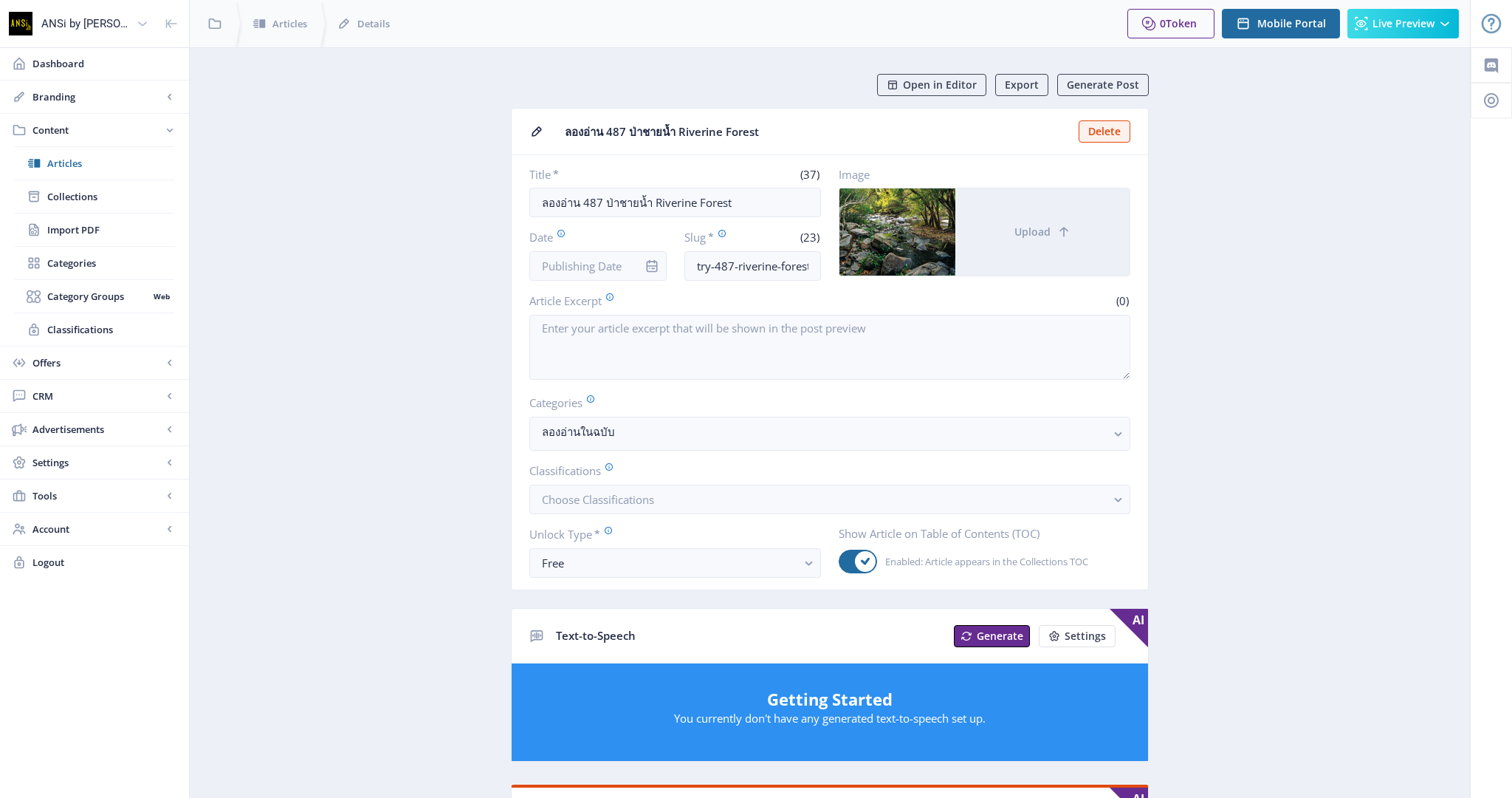
scroll to position [0, 0]
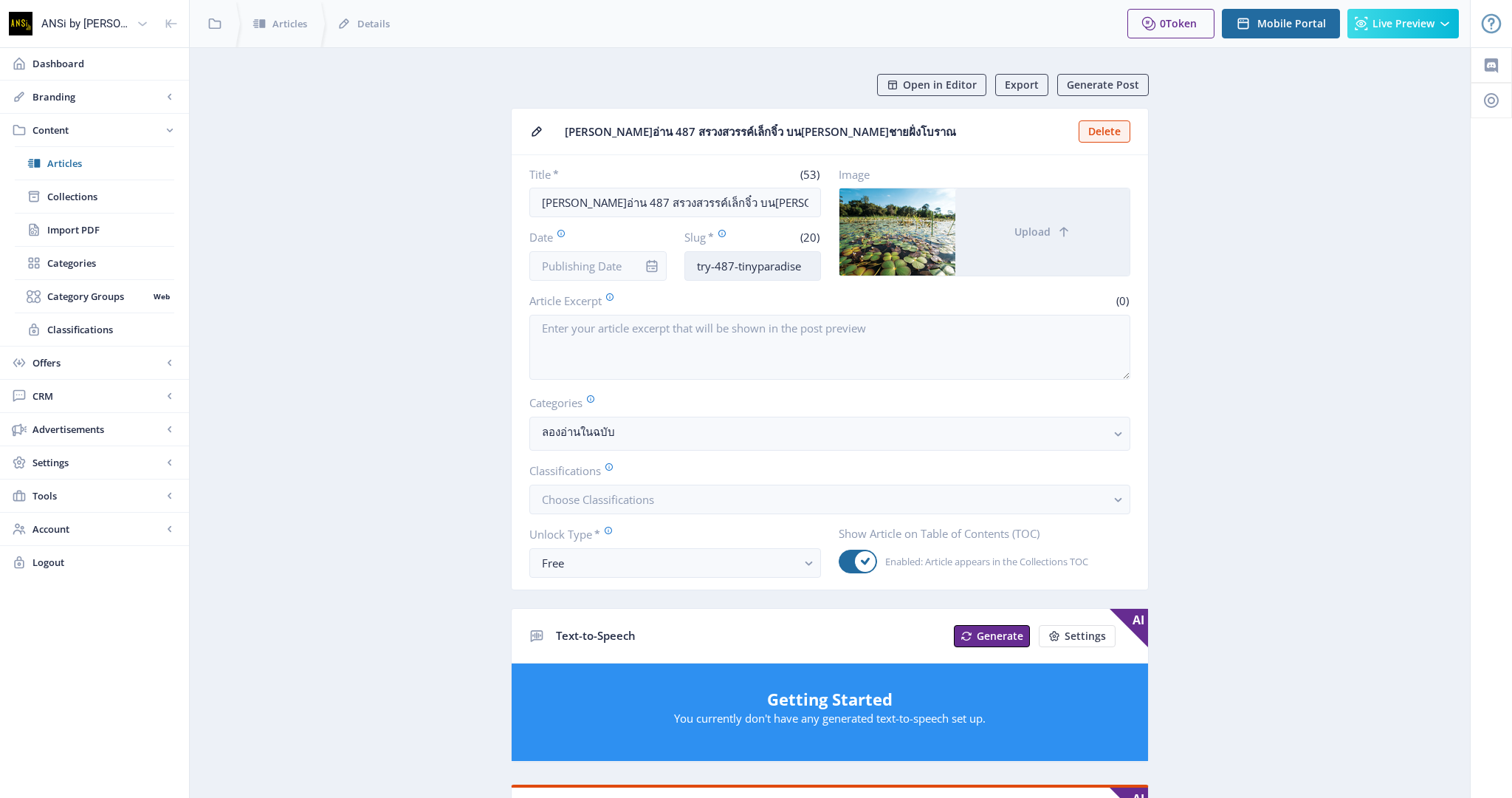
click at [756, 263] on input "try-487-tinyparadise" at bounding box center [752, 266] width 138 height 30
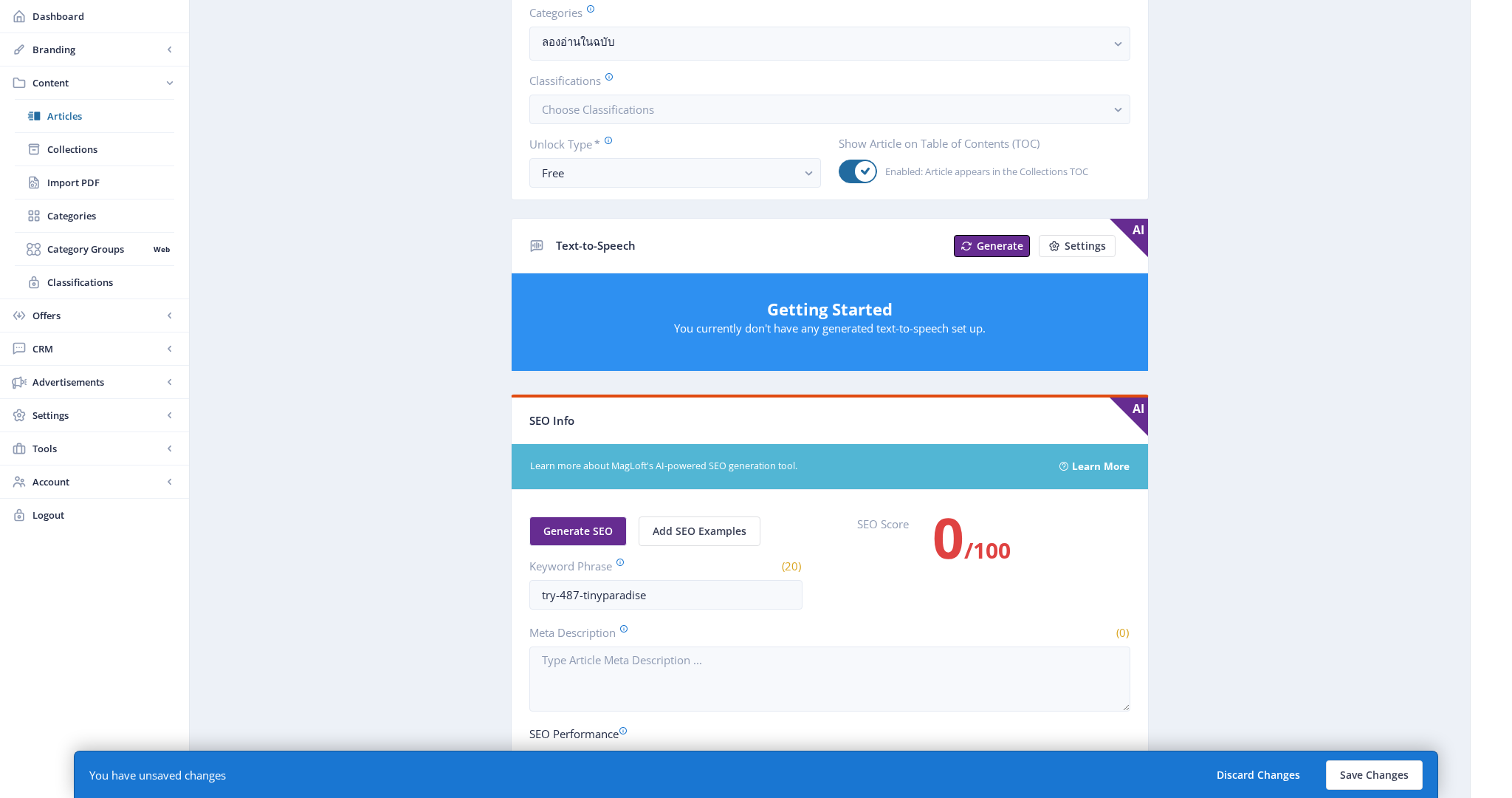
scroll to position [390, 2]
type input "try-487-tiny-paradise"
drag, startPoint x: 673, startPoint y: 591, endPoint x: 357, endPoint y: 557, distance: 317.8
click at [357, 557] on app-content-article "Open in Editor Export Generate Post [PERSON_NAME]อ่าน 487 สรวงสวรรค์เล็กจิ๋ว บน…" at bounding box center [830, 386] width 1229 height 1405
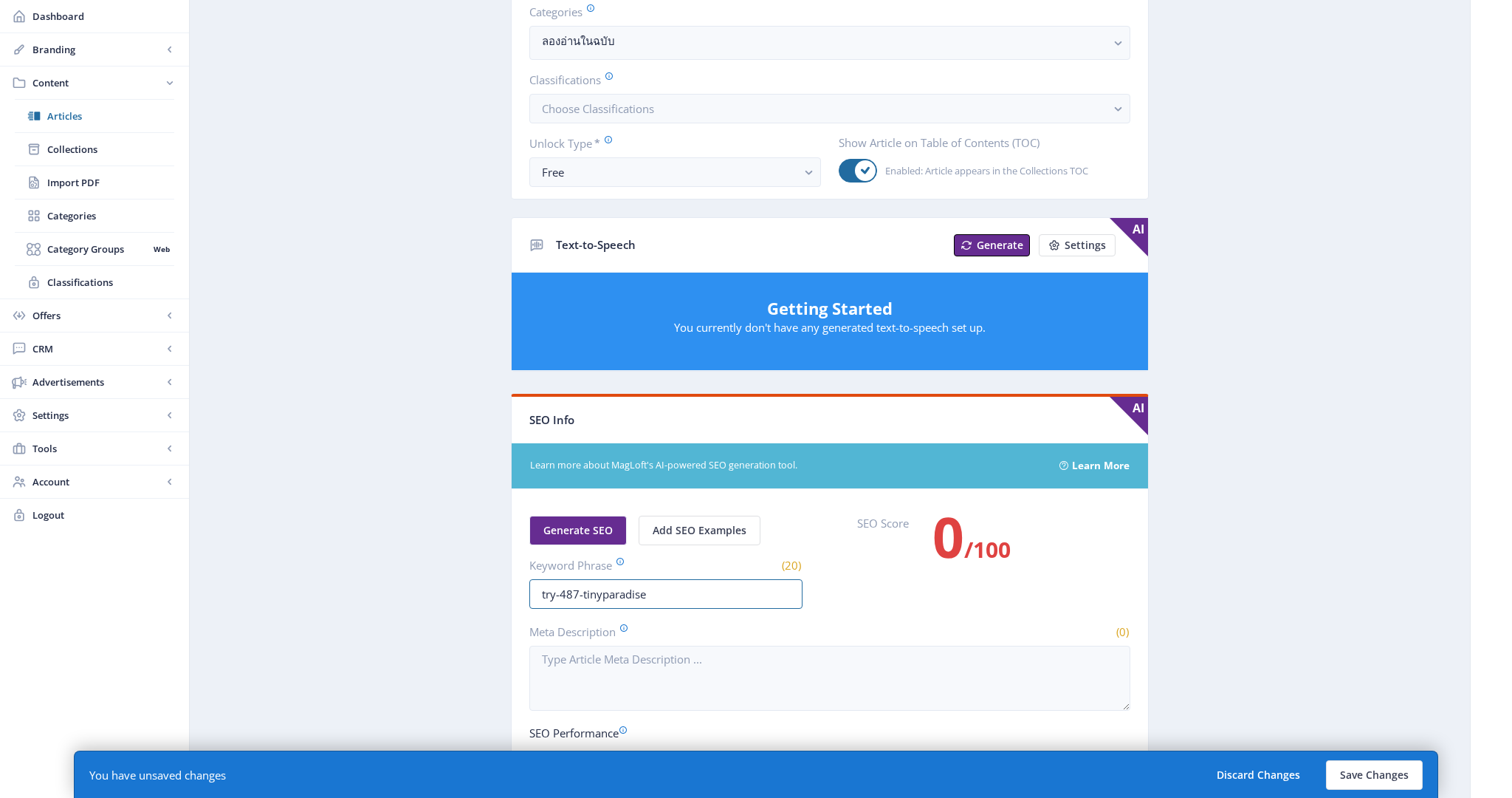
paste input "-"
type input "try-487-tiny-paradise"
click at [1376, 777] on button "Save Changes" at bounding box center [1374, 775] width 96 height 30
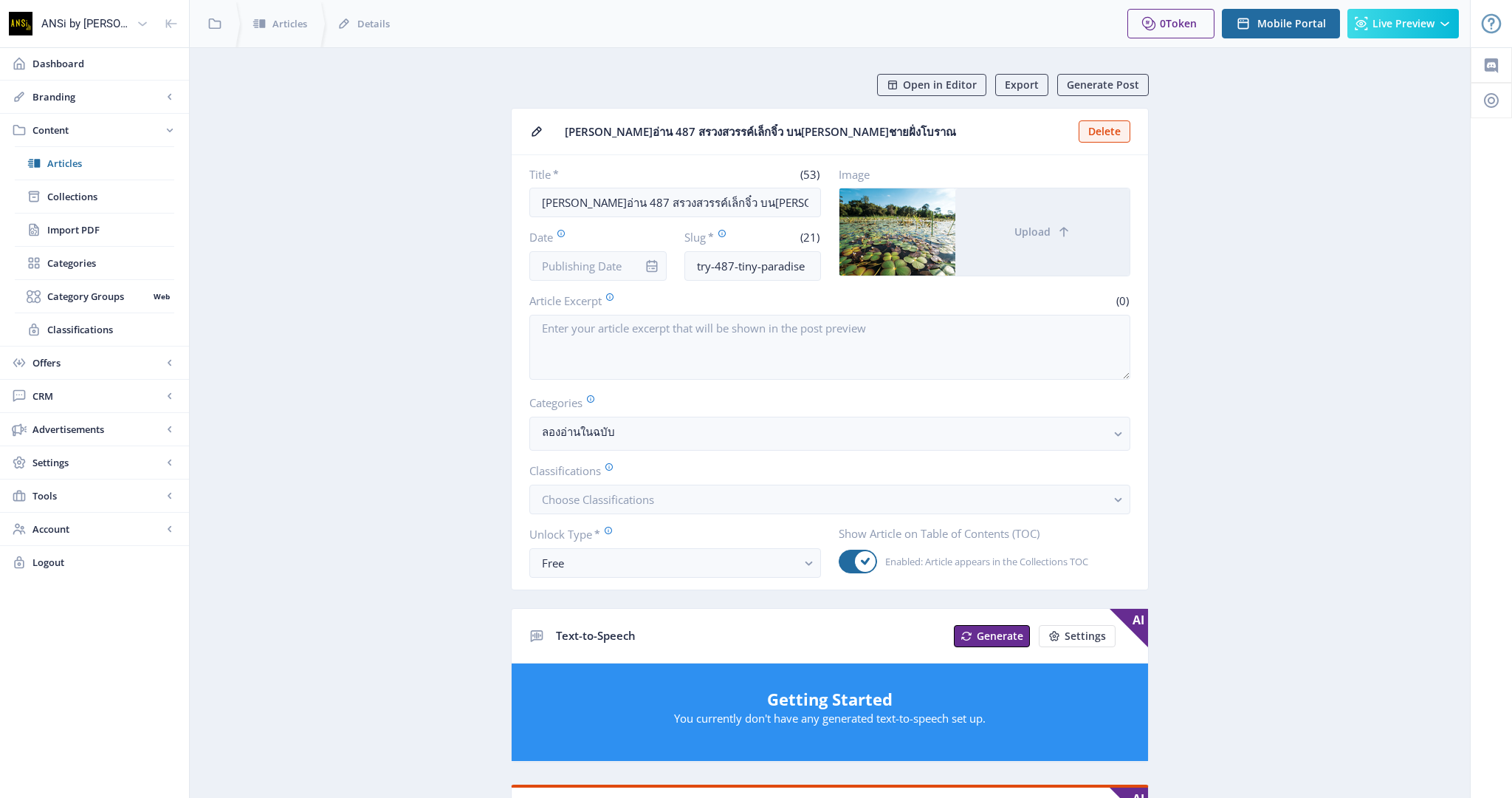
scroll to position [0, 0]
click at [650, 565] on div "Free" at bounding box center [669, 563] width 255 height 18
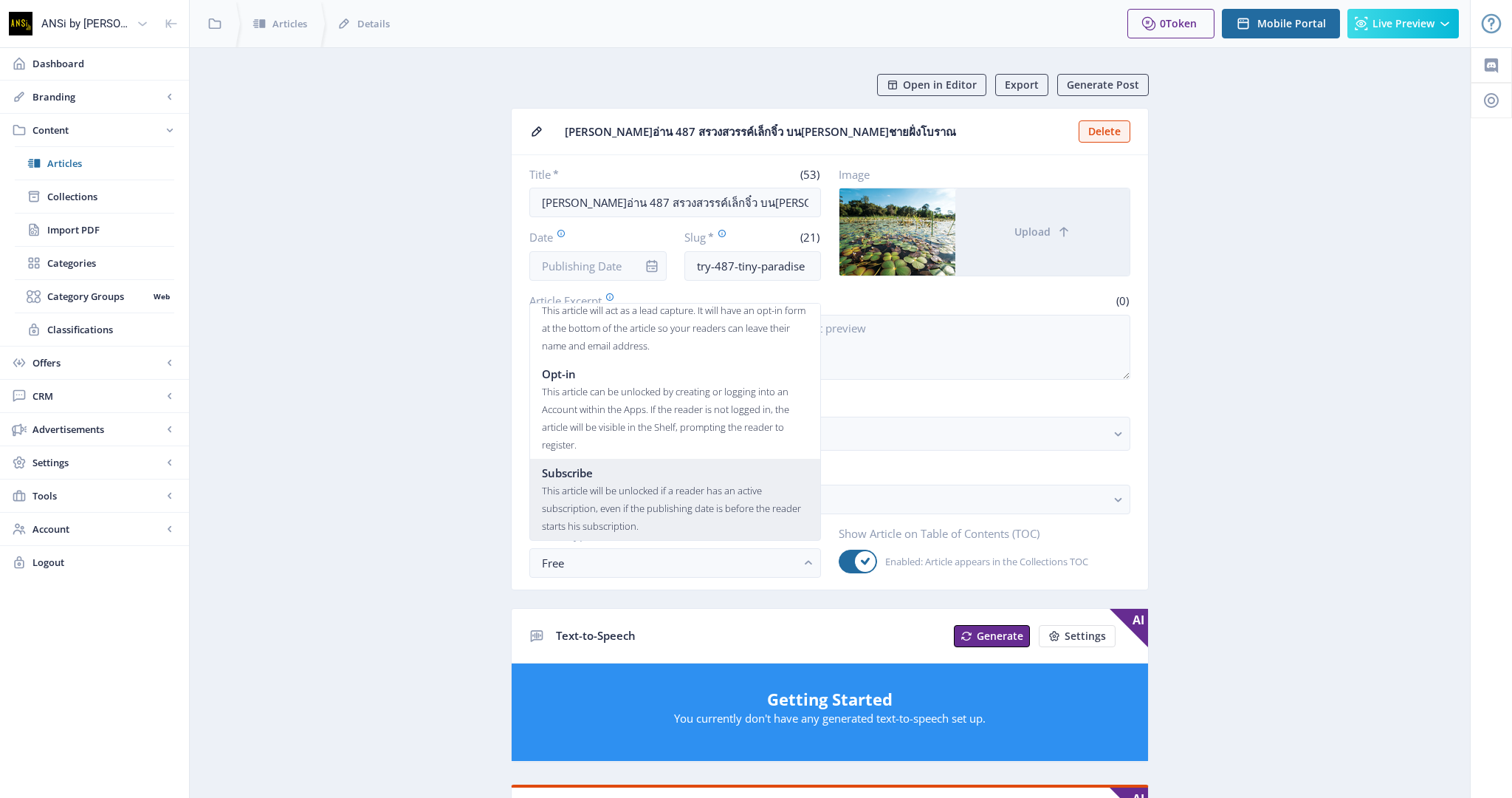
scroll to position [89, 0]
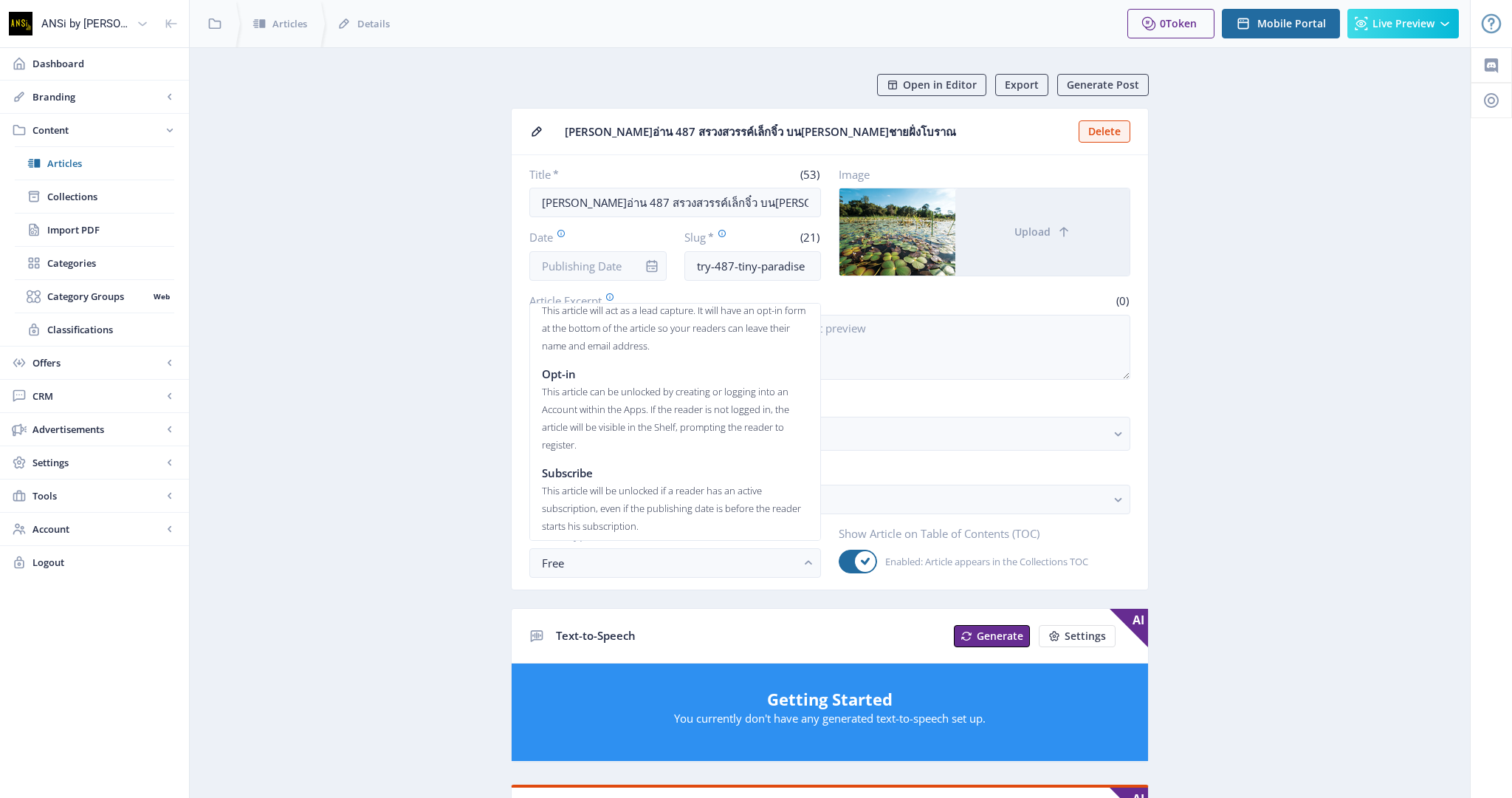
click at [358, 481] on app-content-article "Open in Editor Export Generate Post [PERSON_NAME]อ่าน 487 สรวงสวรรค์เล็กจิ๋ว บน…" at bounding box center [830, 762] width 1229 height 1376
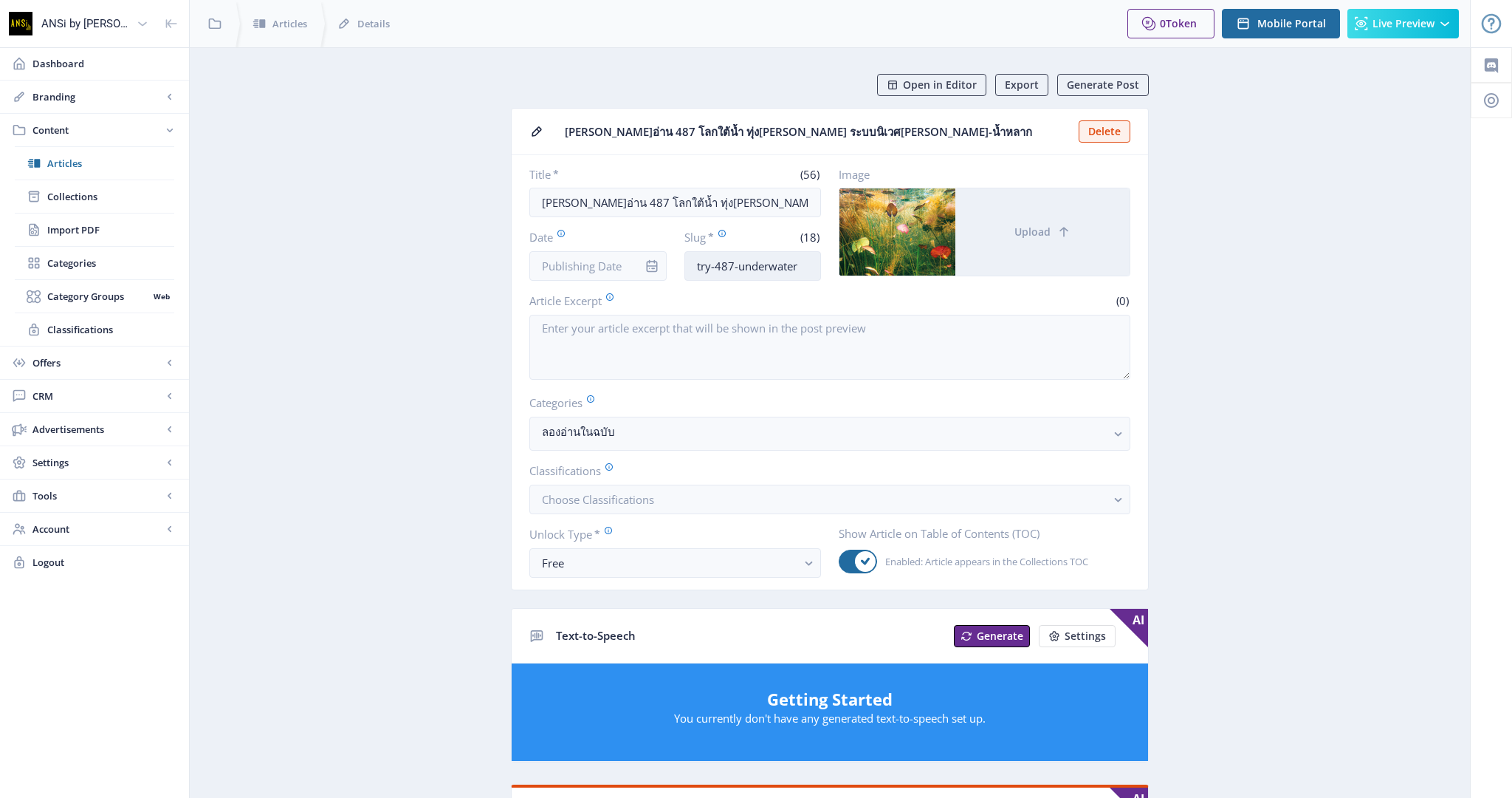
click at [761, 261] on input "try-487-underwater" at bounding box center [752, 266] width 138 height 30
click at [793, 261] on input "try-487-marcaniagrandiflora" at bounding box center [752, 266] width 138 height 30
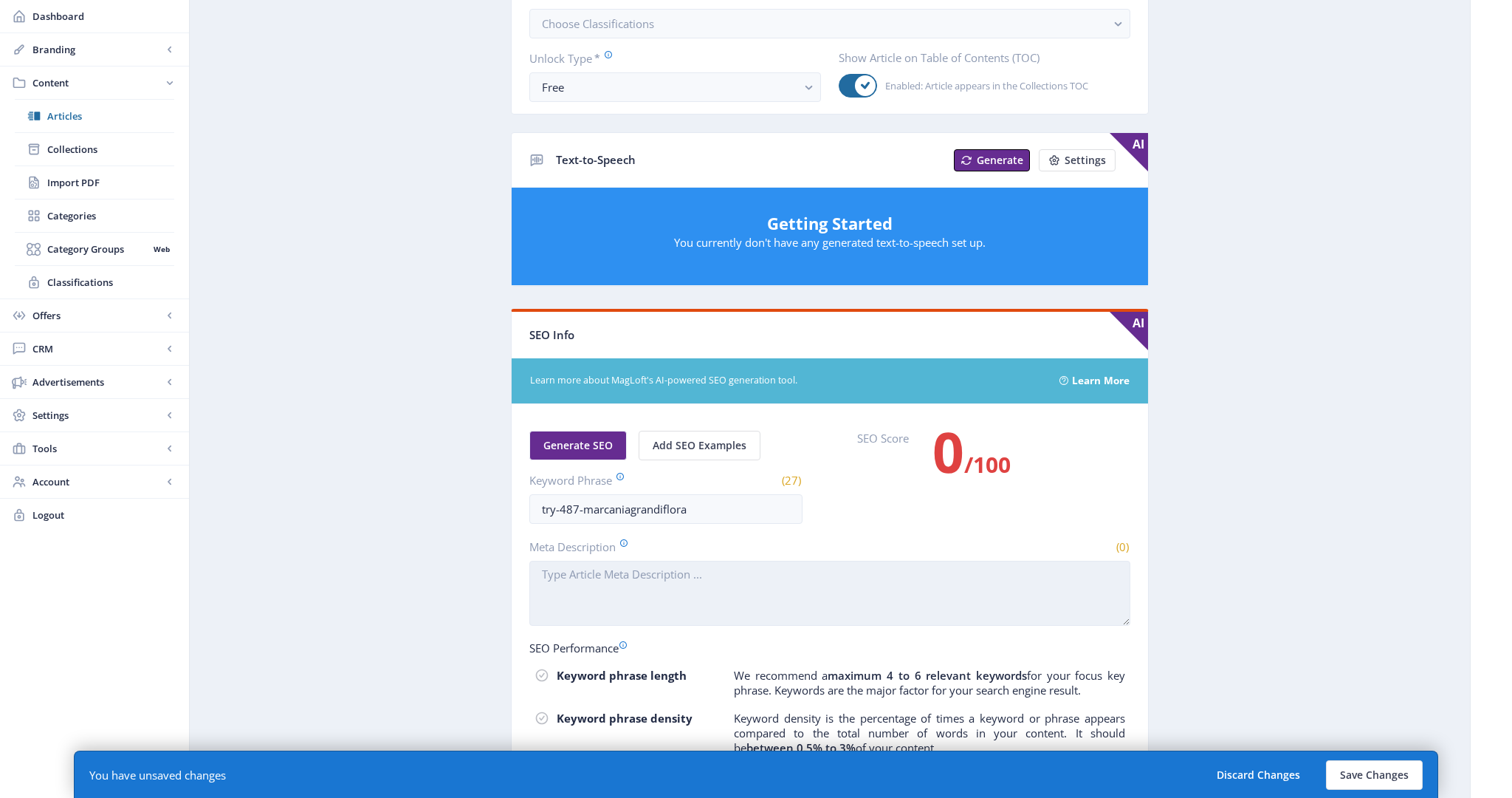
scroll to position [492, 0]
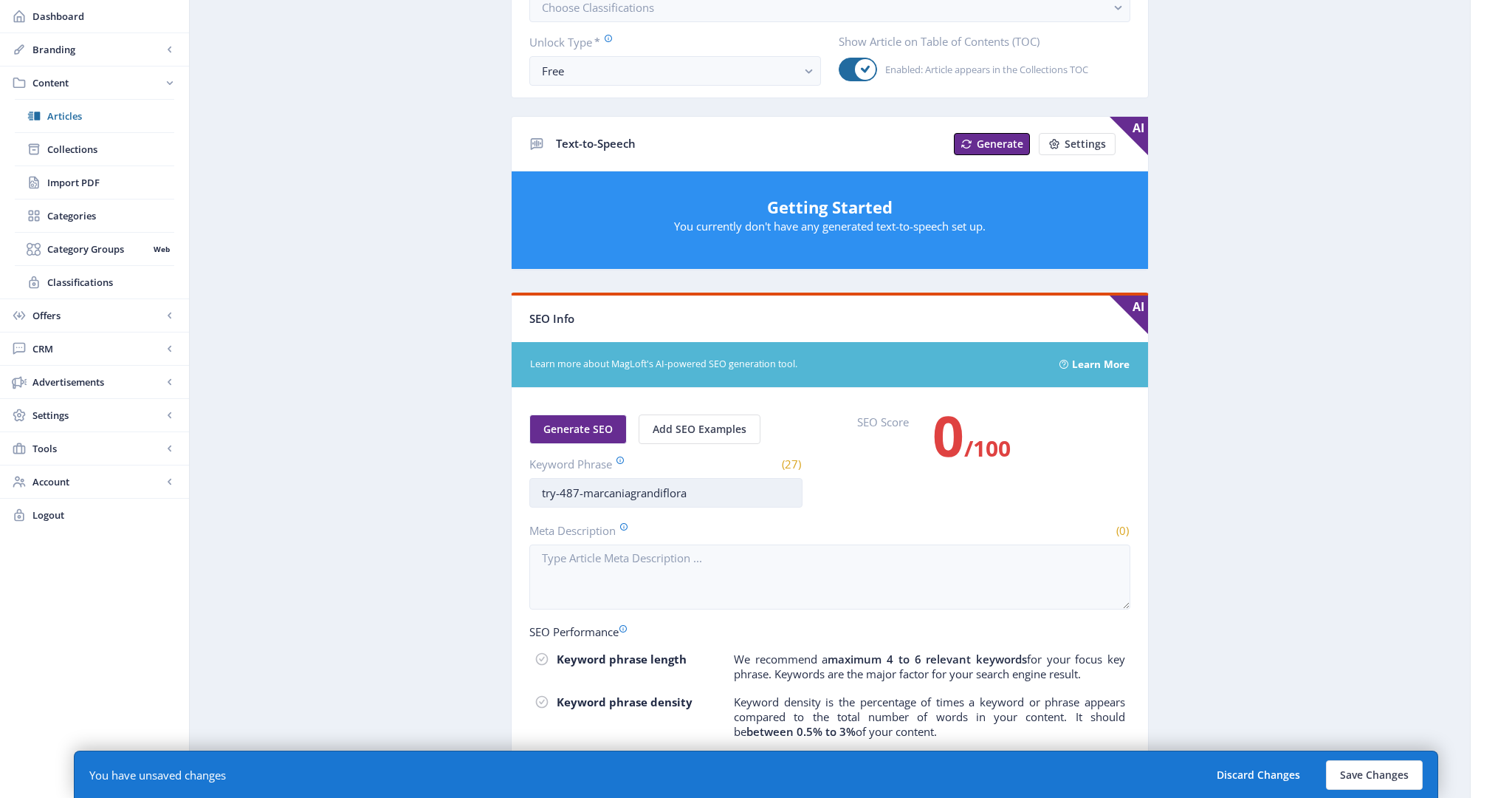
type input "try-487-marcania-grandiflora"
drag, startPoint x: 708, startPoint y: 481, endPoint x: 308, endPoint y: 481, distance: 400.0
click at [308, 481] on app-content-article "Open in Editor Export Generate Post ลองอ่าน 487 โกงกางน้ำจืด ทะเลสาบสงขลา  Dele…" at bounding box center [830, 284] width 1229 height 1405
paste input "-"
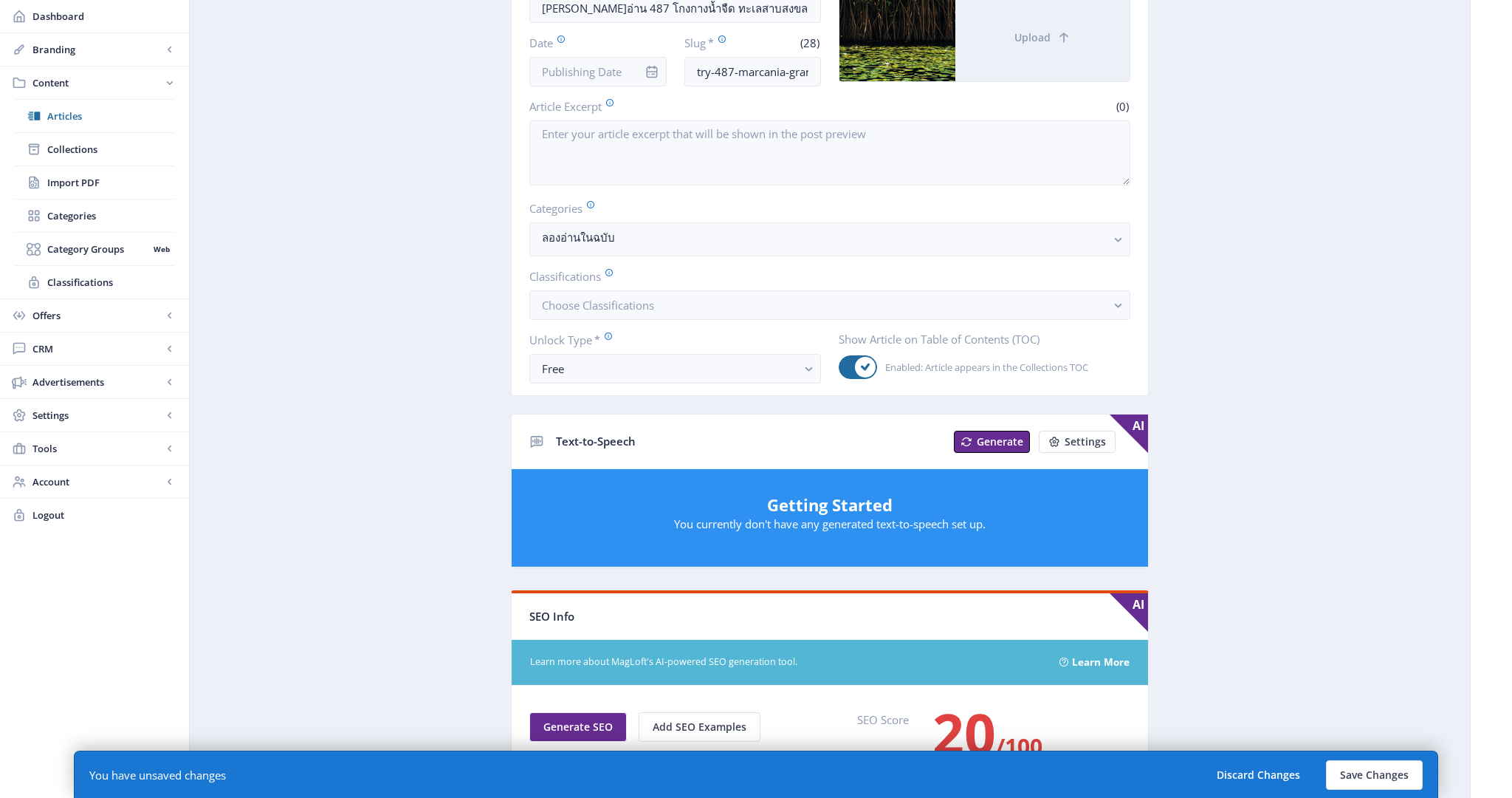
scroll to position [195, 0]
type input "try-487-marcania-grandiflora"
click at [1398, 772] on button "Save Changes" at bounding box center [1374, 775] width 96 height 30
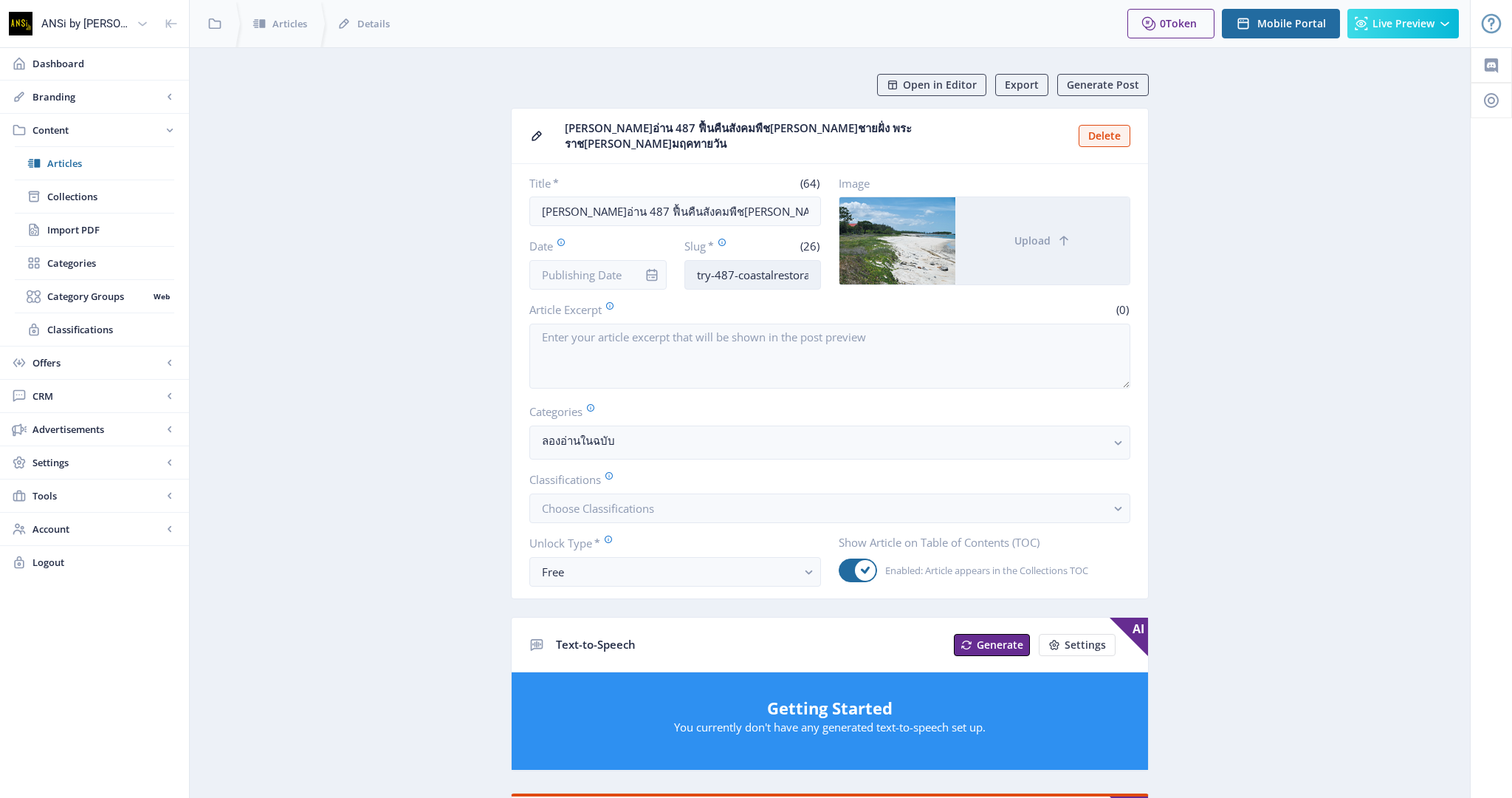
click at [772, 261] on input "try-487-coastalrestoration" at bounding box center [752, 275] width 138 height 30
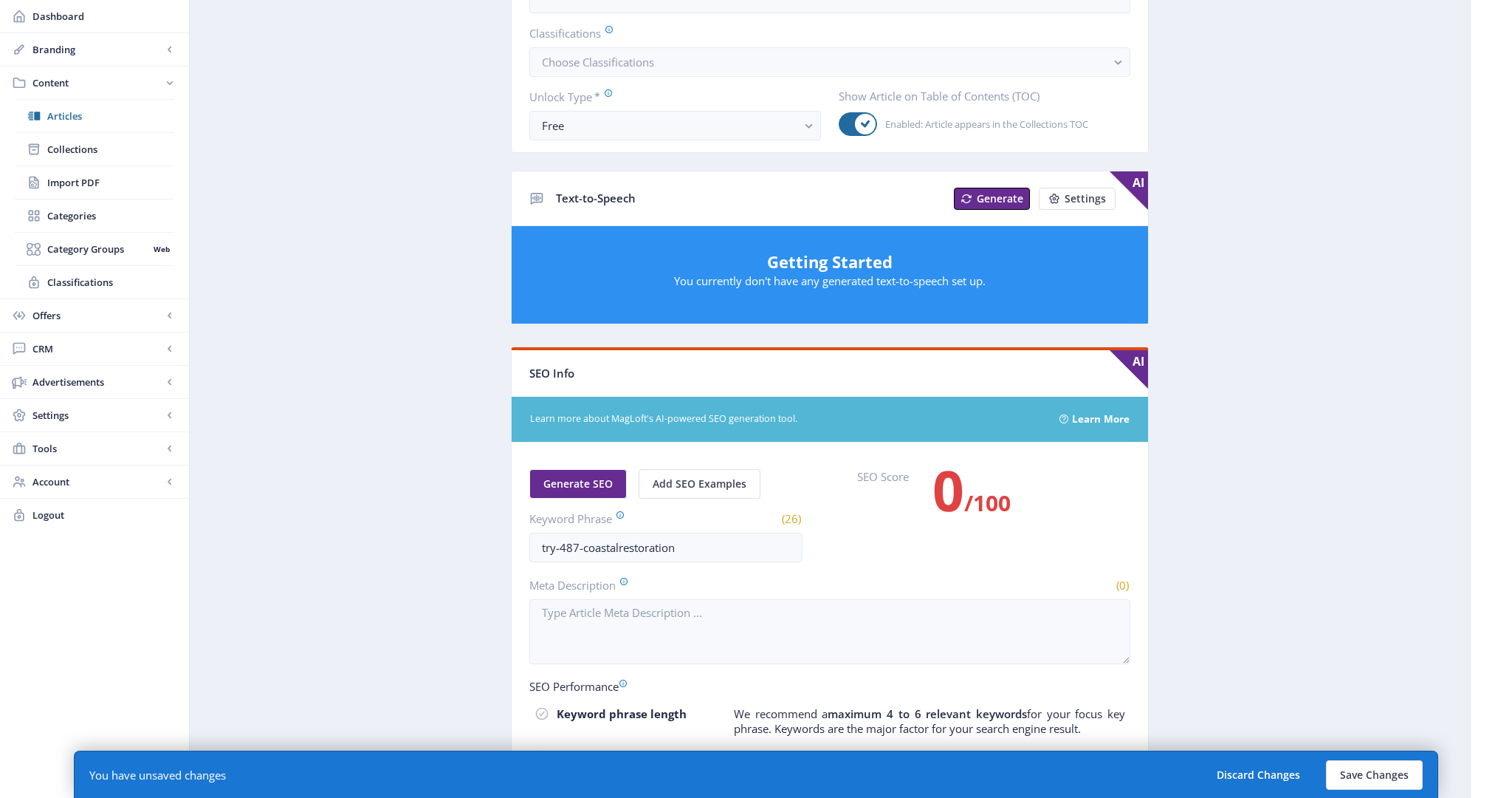
scroll to position [458, 0]
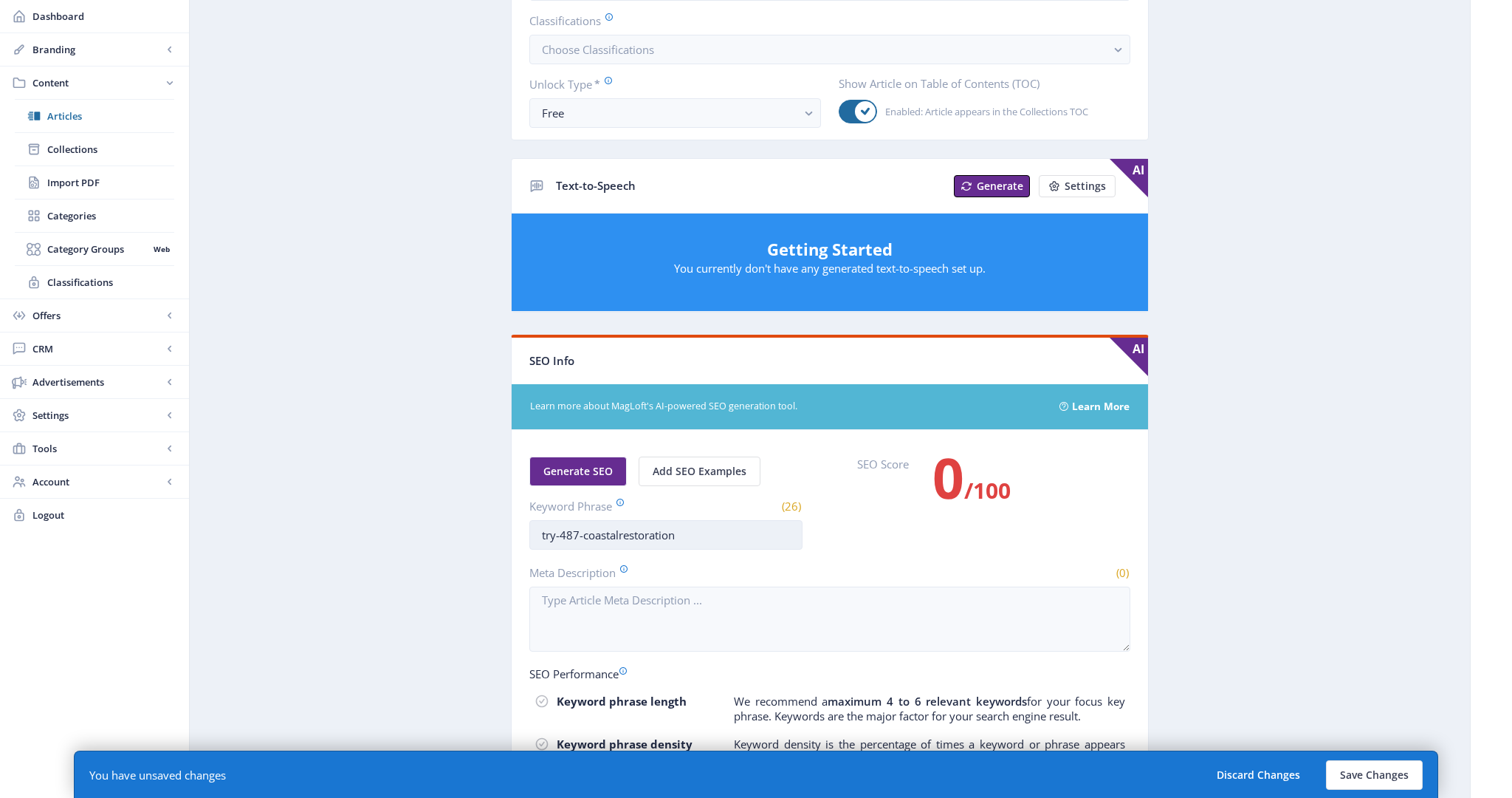
type input "try-487-coastal-restoration"
drag, startPoint x: 701, startPoint y: 521, endPoint x: 321, endPoint y: 477, distance: 382.5
click at [321, 477] on app-content-article "Open in Editor Export Generate Post ลองอ่าน 487 ฟื้นคืนสังคมพืชสันทรายชายฝั่ง พ…" at bounding box center [830, 322] width 1229 height 1414
paste input "-"
type input "try-487-coastal-restoration"
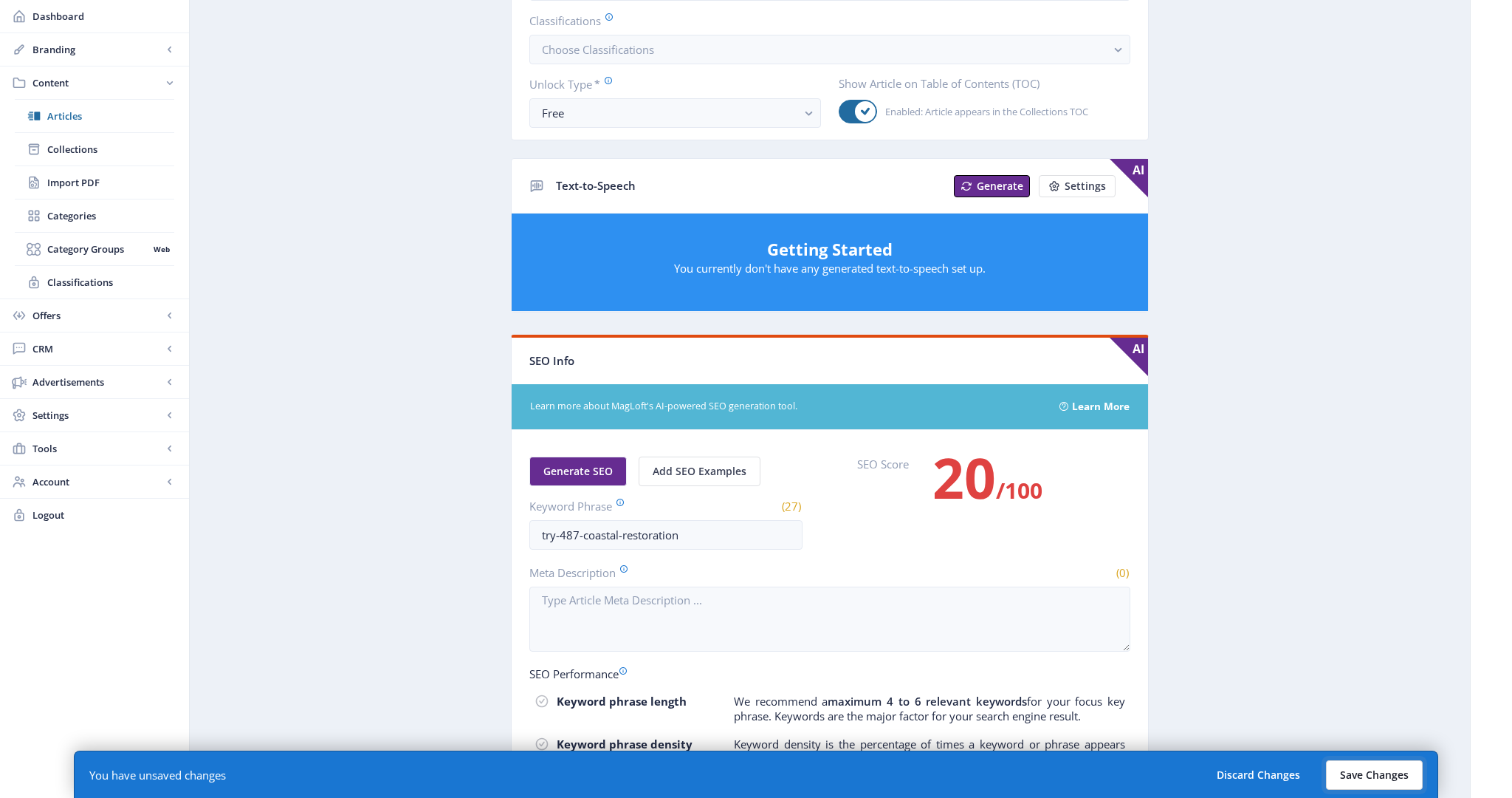
click at [1370, 777] on button "Save Changes" at bounding box center [1374, 775] width 96 height 30
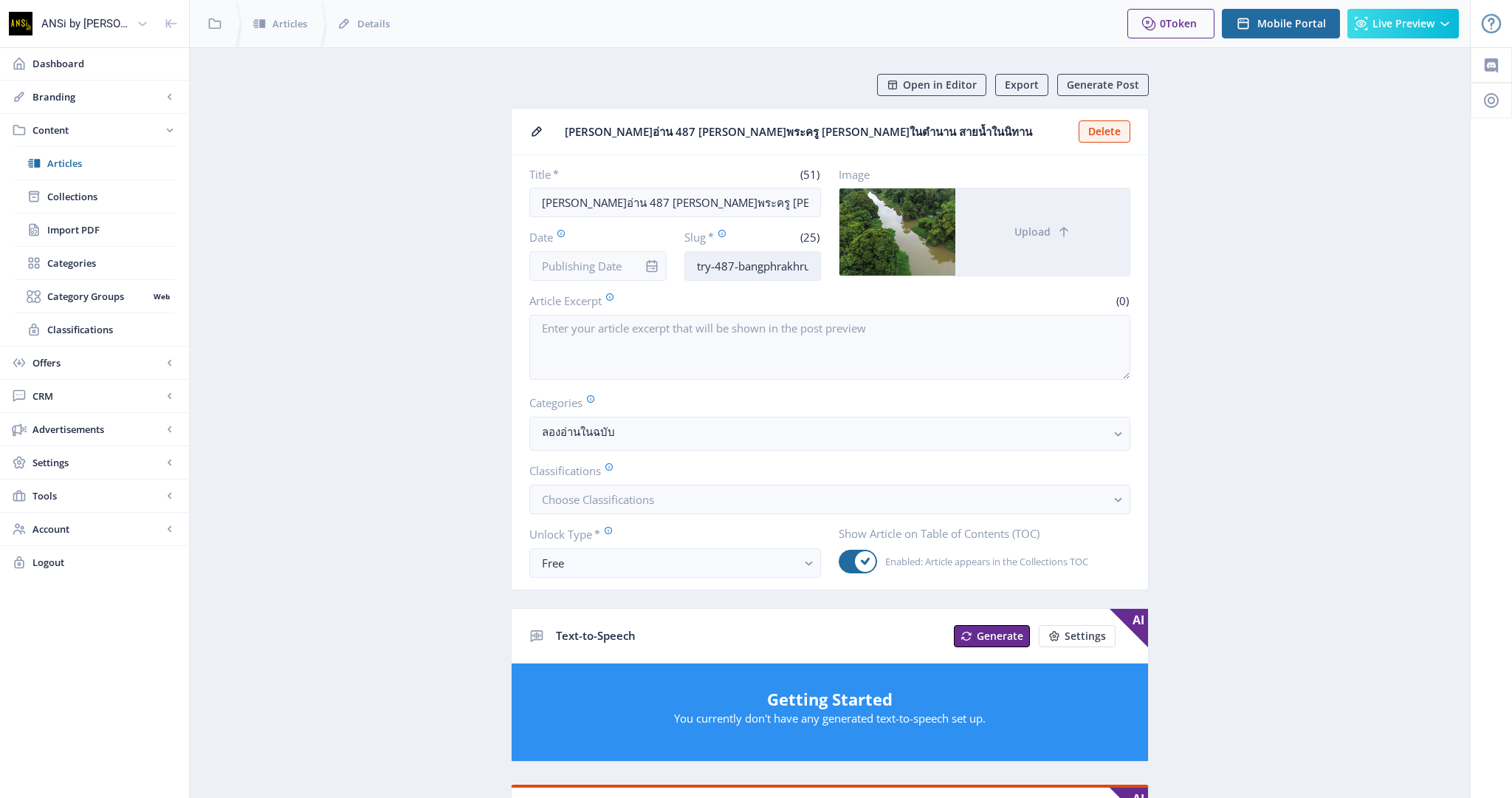
click at [763, 263] on input "try-487-bangphrakhrucanal" at bounding box center [752, 266] width 138 height 30
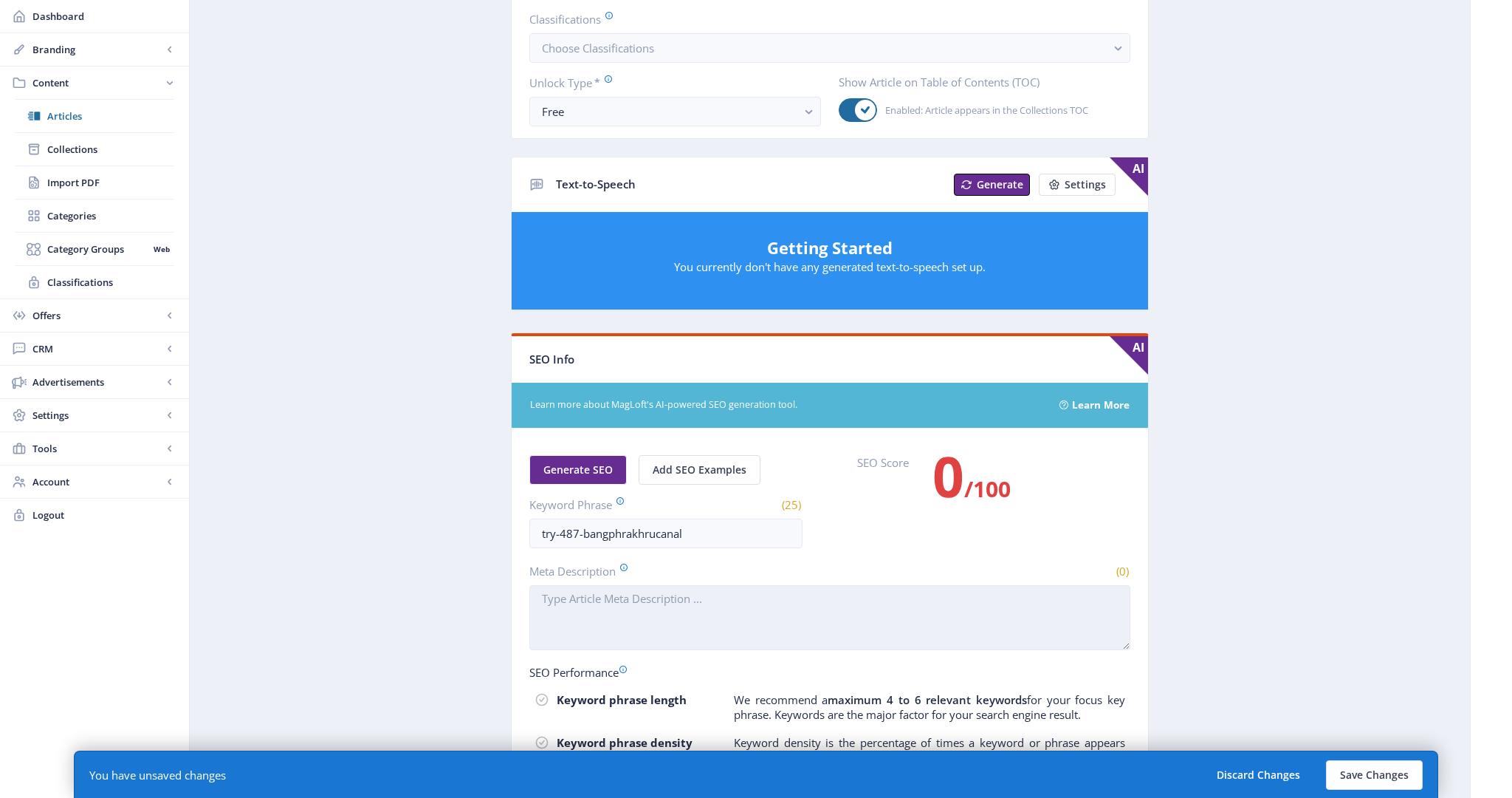
scroll to position [498, 0]
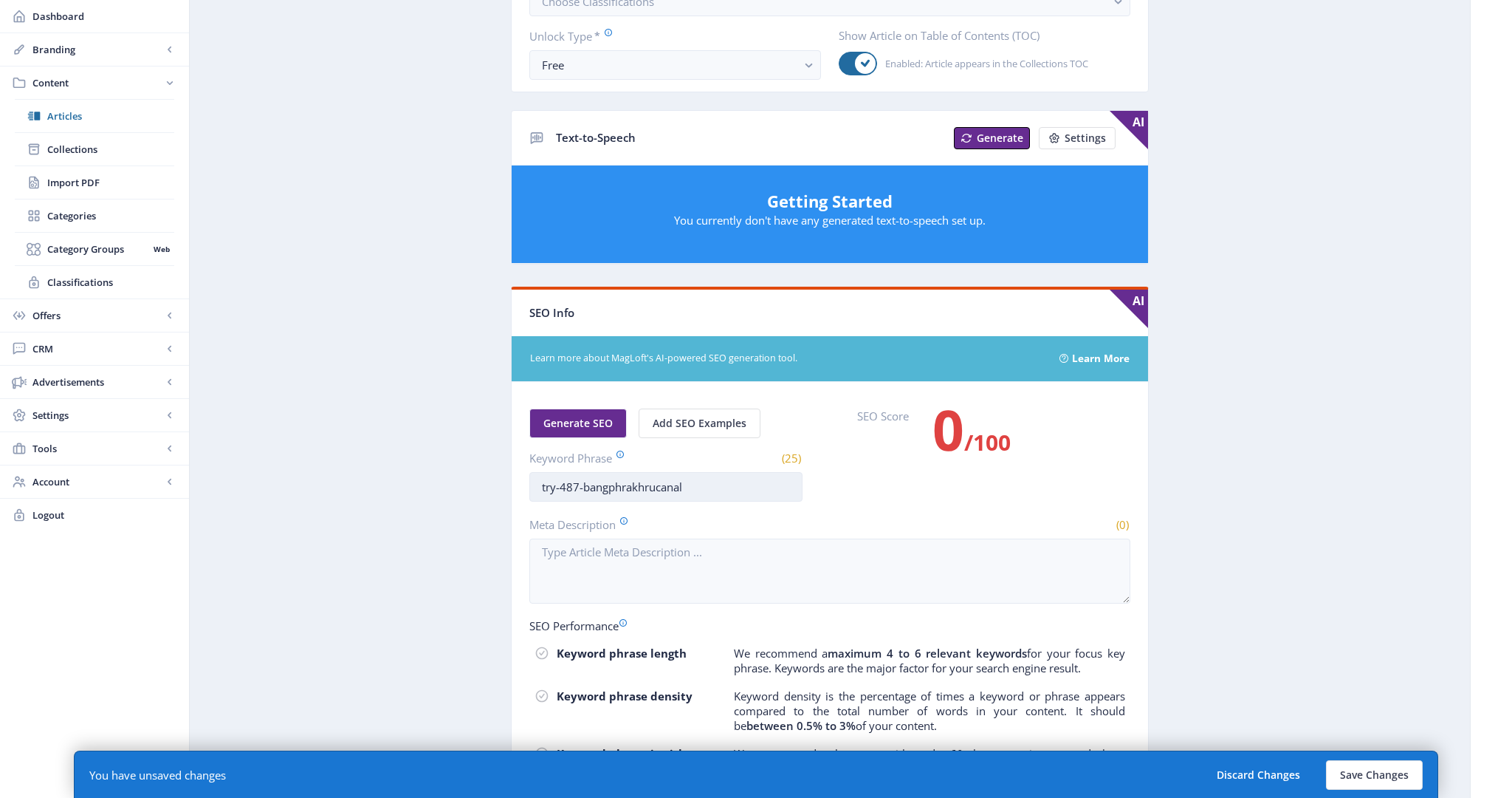
type input "try-487-bang-phra-khru-canal"
drag, startPoint x: 719, startPoint y: 479, endPoint x: 311, endPoint y: 451, distance: 409.0
click at [311, 451] on app-content-article "Open in Editor Export Generate Post [PERSON_NAME]อ่าน 487 [PERSON_NAME]พระครู […" at bounding box center [830, 279] width 1229 height 1405
paste input "-phra-khru-"
type input "try-487-bang-phra-khru-canal"
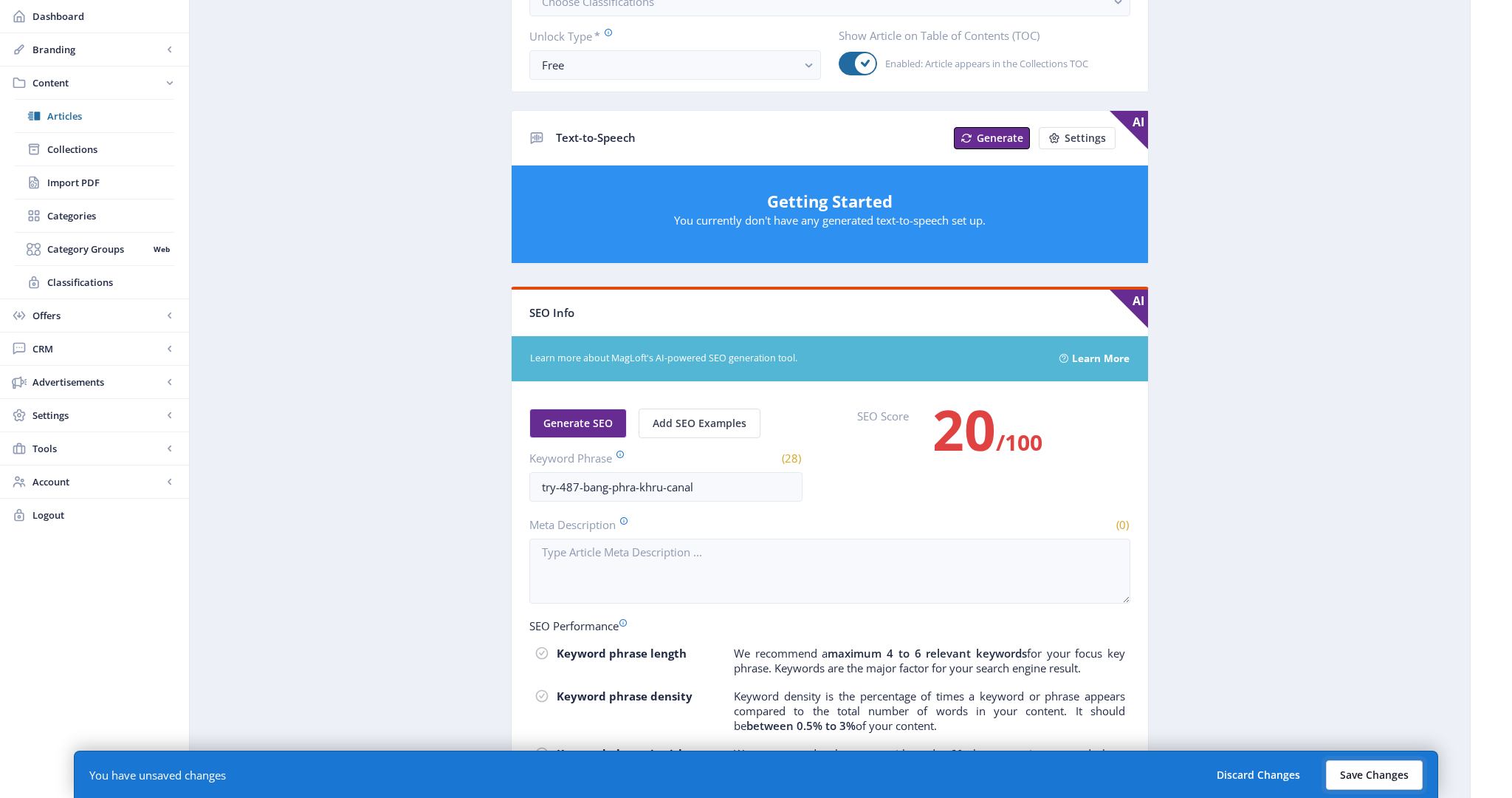
click at [1359, 770] on button "Save Changes" at bounding box center [1374, 775] width 96 height 30
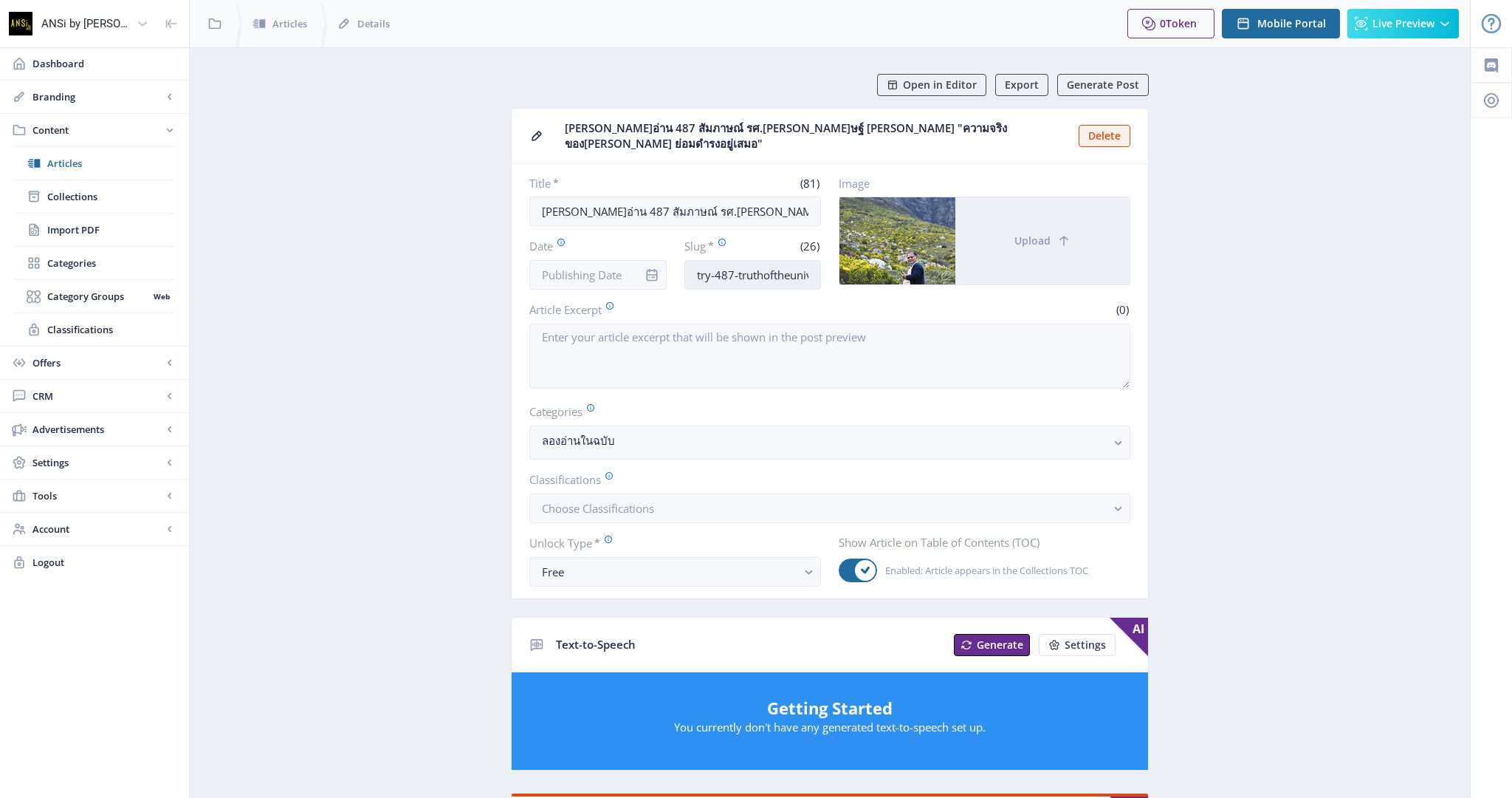
click at [756, 262] on input "try-487-truthoftheuniverse" at bounding box center [752, 275] width 138 height 30
click at [759, 261] on input "try-487-truthoftheuniverse" at bounding box center [752, 275] width 138 height 30
click at [737, 260] on input "try-487-truthoftheuniverse" at bounding box center [752, 275] width 138 height 30
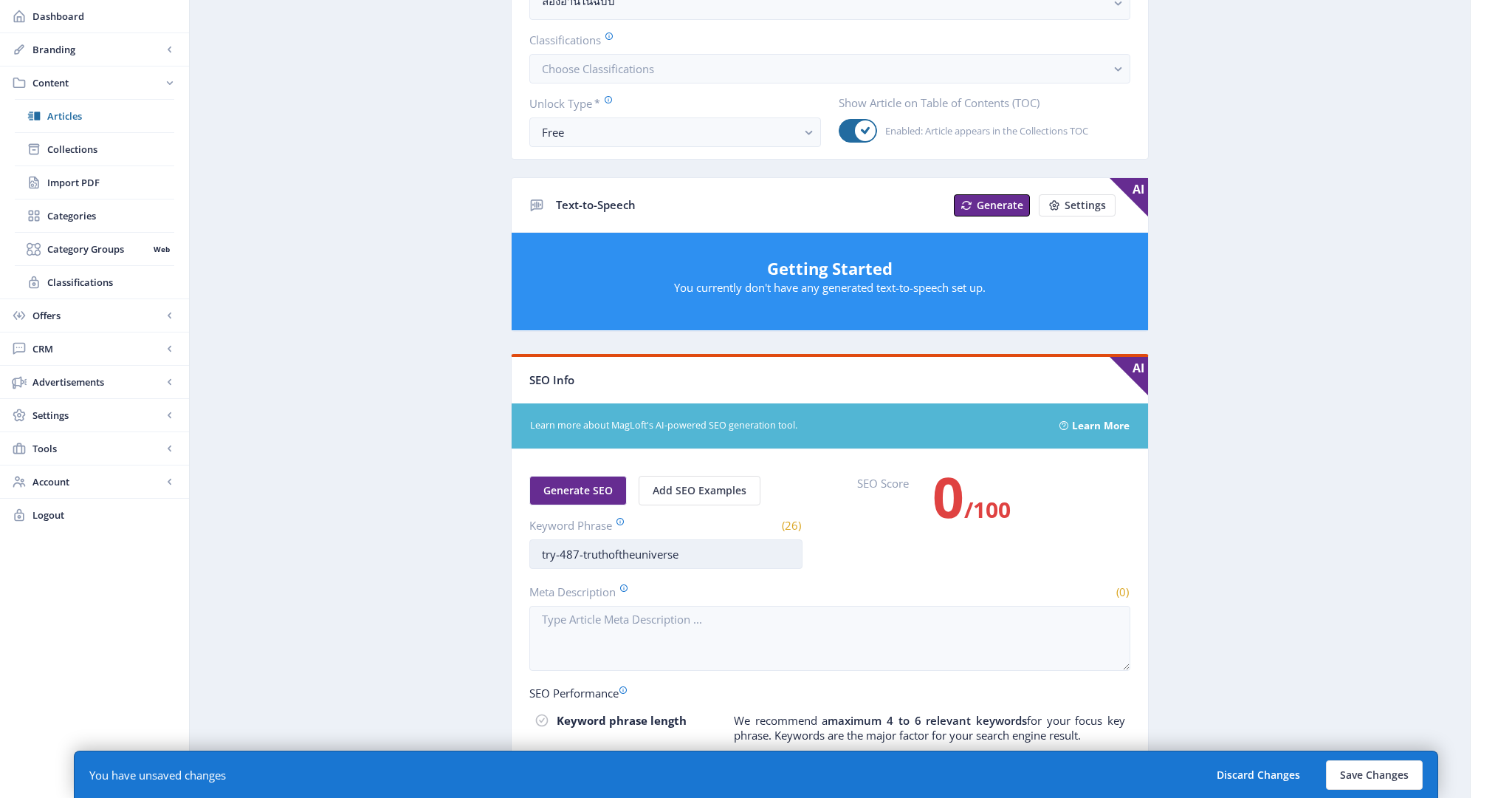
scroll to position [439, 0]
type input "try-487-interview-truth-of-the-universe"
drag, startPoint x: 695, startPoint y: 535, endPoint x: 322, endPoint y: 522, distance: 373.2
click at [322, 522] on app-content-article "Open in Editor Export Generate Post ลองอ่าน 487 สัมภาษณ์ รศ.ดร. กิติเชษฐ์ ศรีดิ…" at bounding box center [830, 341] width 1229 height 1414
paste input "interview-truth-of-the-"
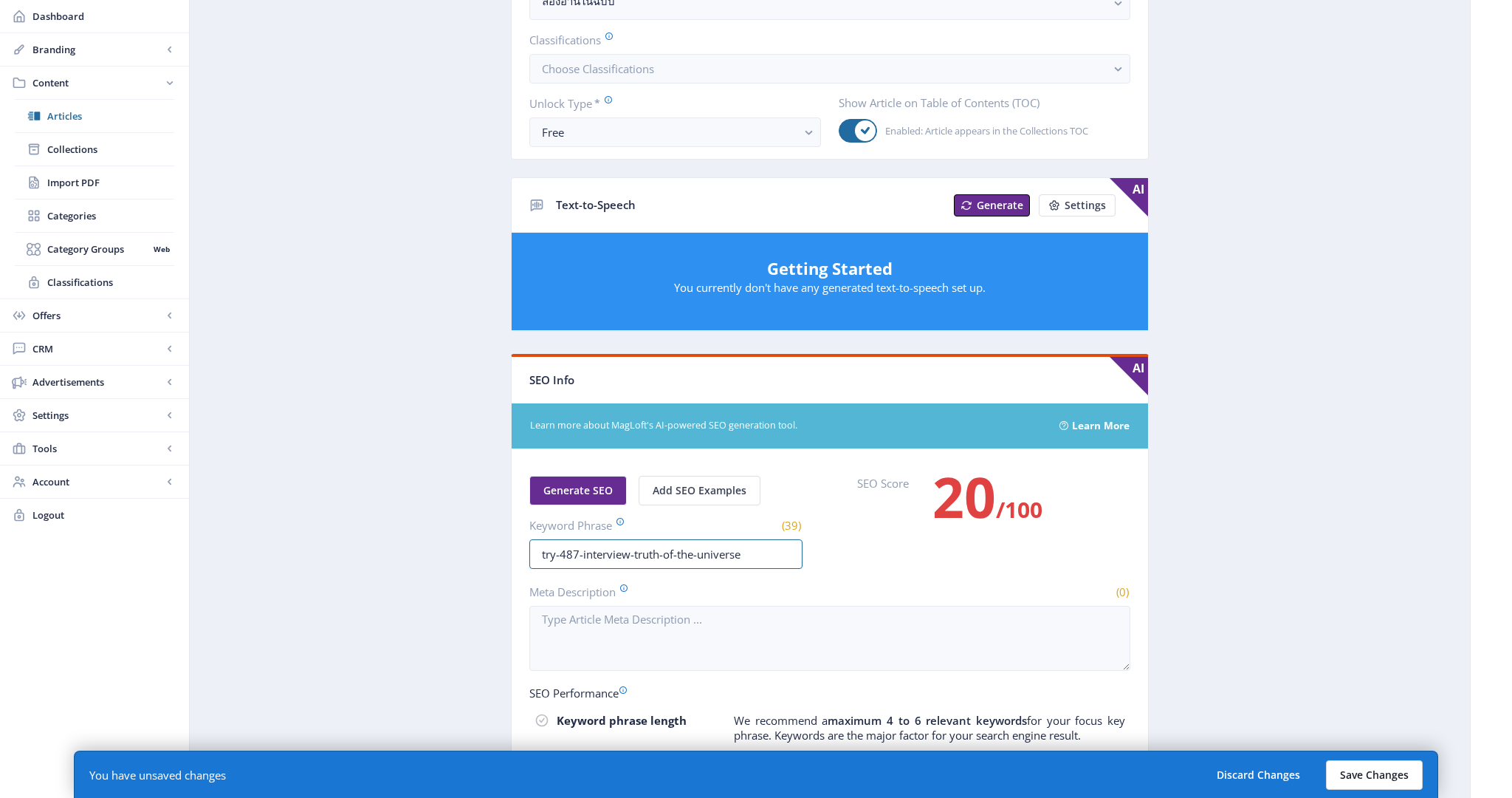
type input "try-487-interview-truth-of-the-universe"
click at [1374, 780] on button "Save Changes" at bounding box center [1374, 775] width 96 height 30
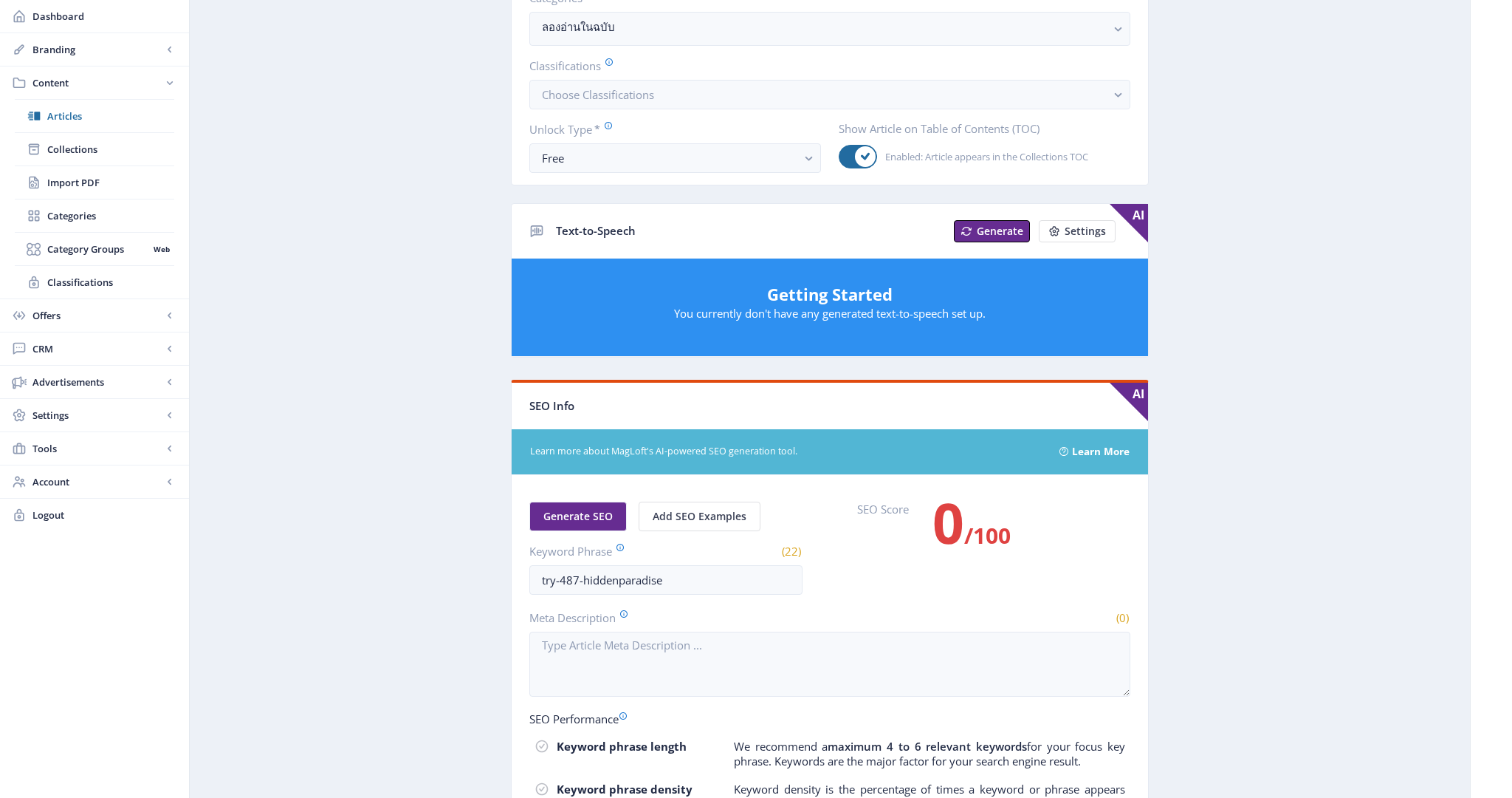
scroll to position [556, 0]
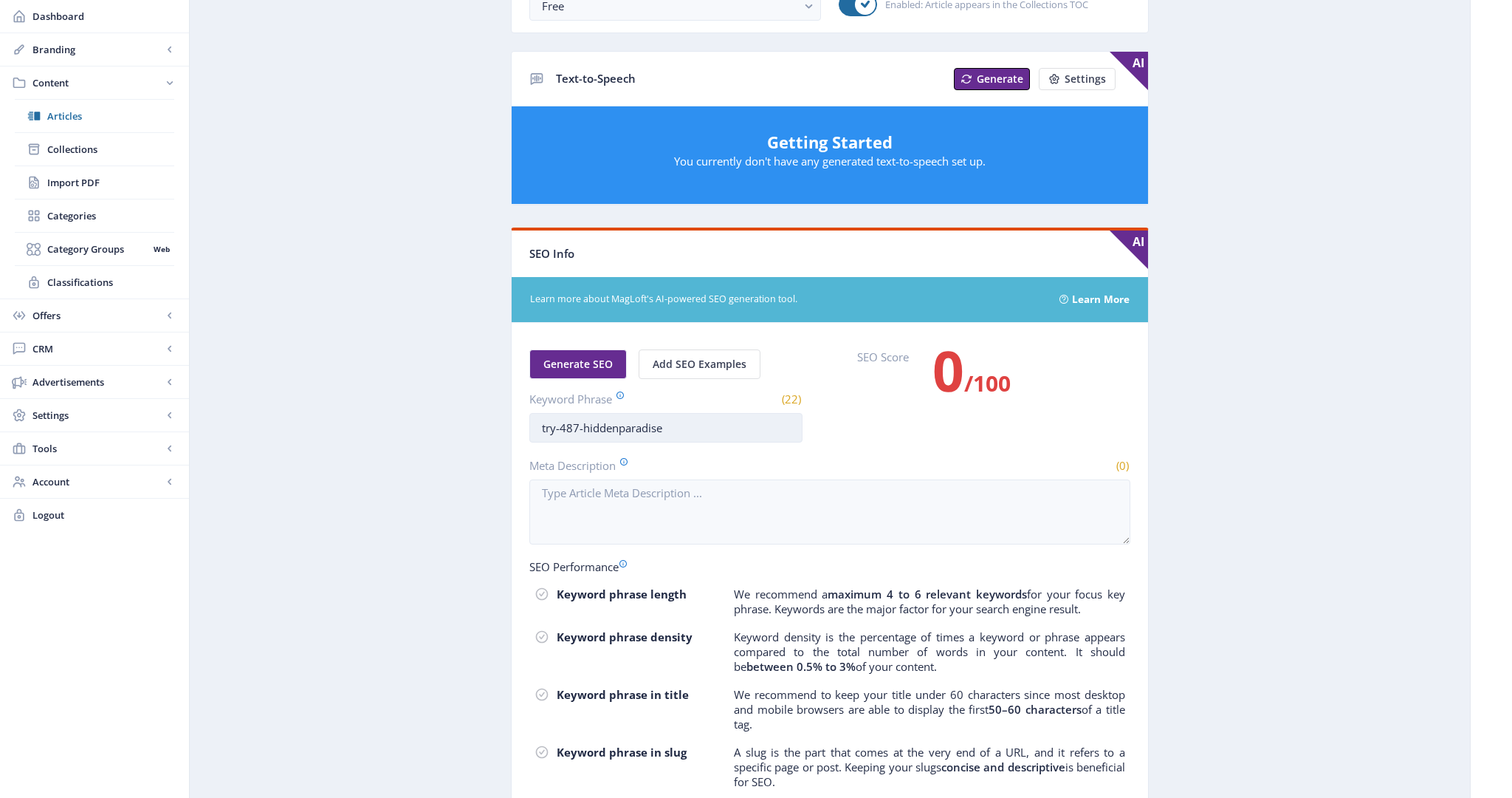
click at [616, 415] on input "try-487-hiddenparadise" at bounding box center [665, 428] width 273 height 30
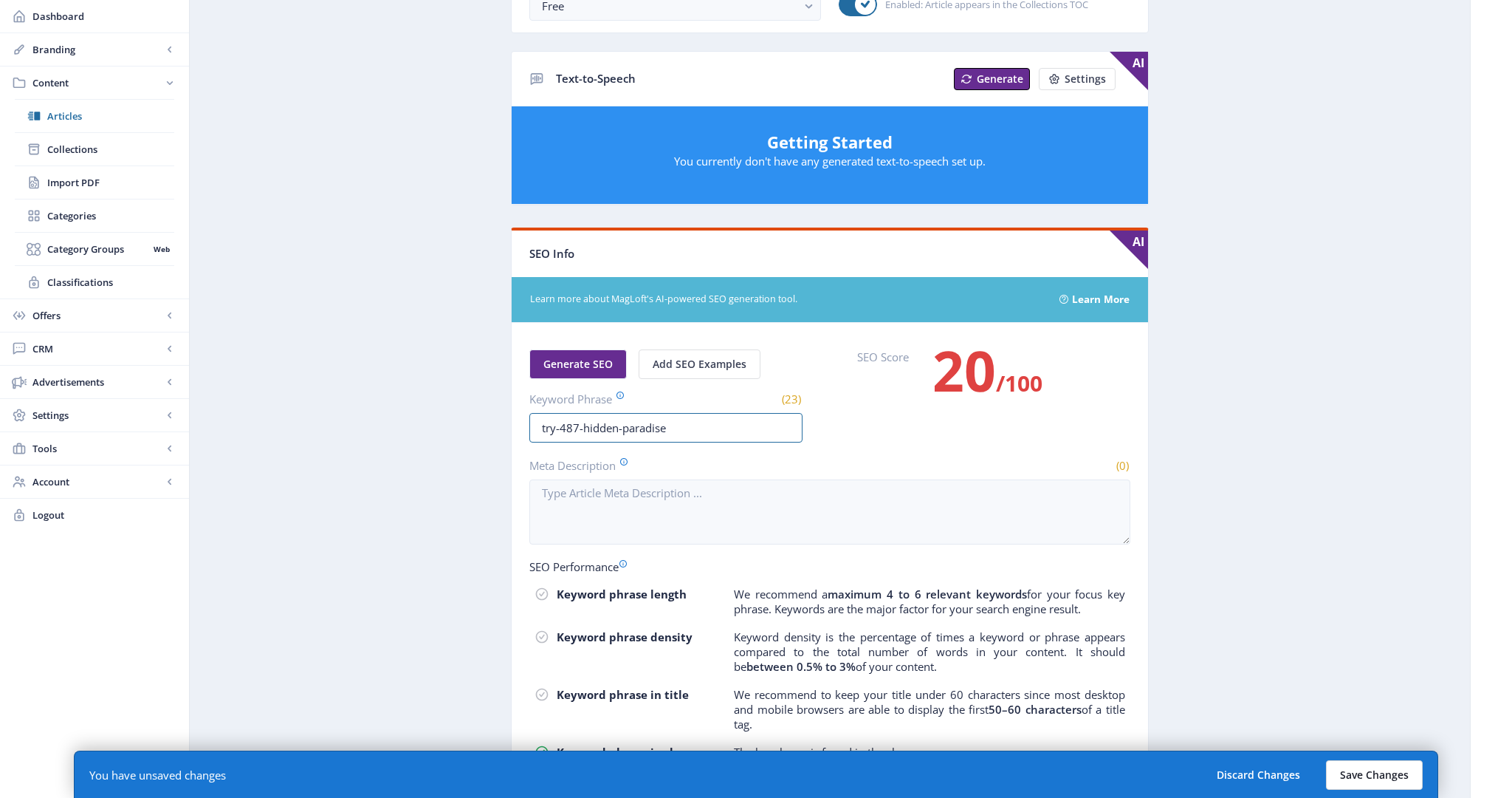
type input "try-487-hidden-paradise"
click at [1367, 777] on button "Save Changes" at bounding box center [1374, 775] width 96 height 30
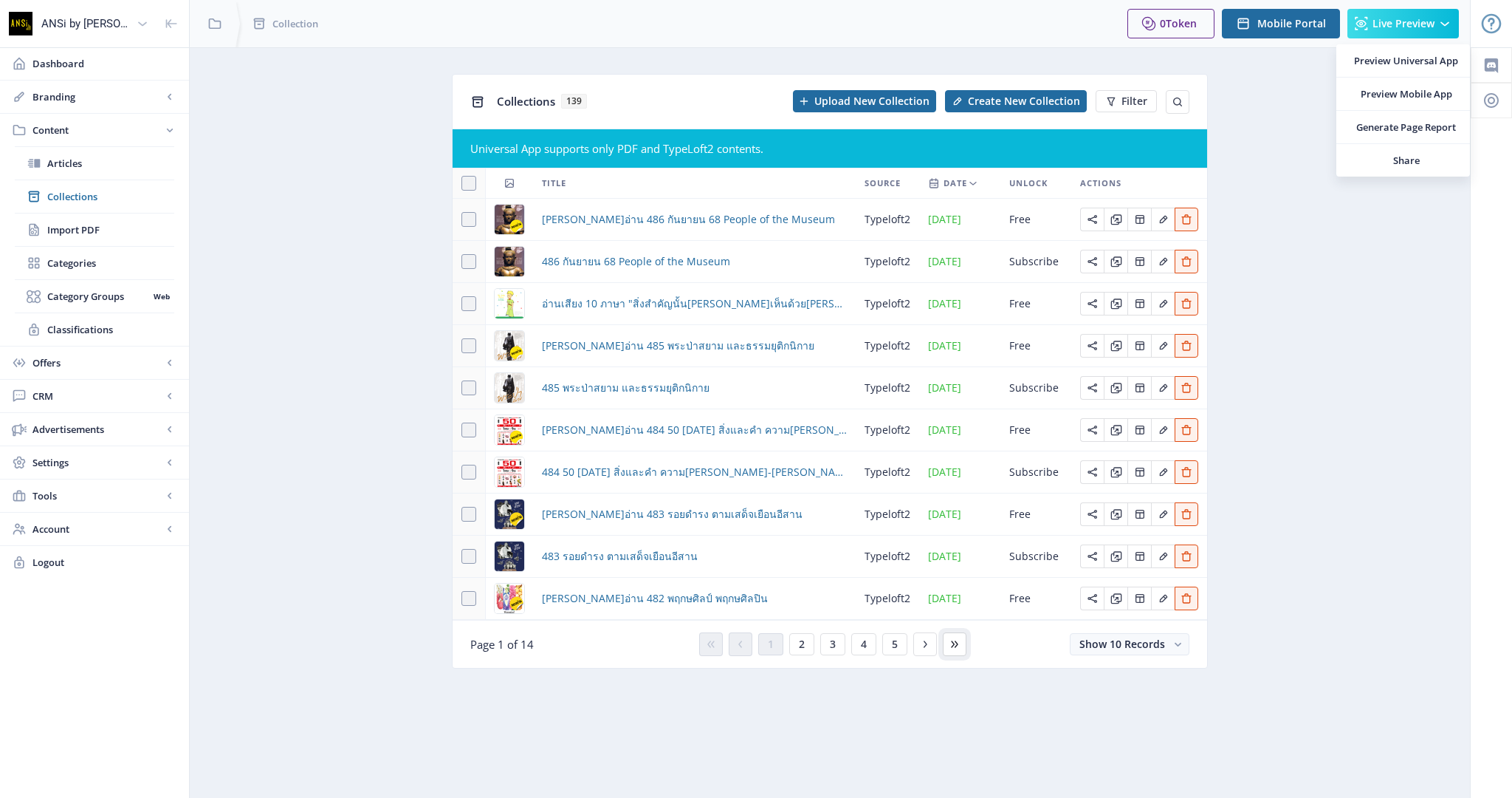
click at [945, 641] on button at bounding box center [954, 644] width 24 height 24
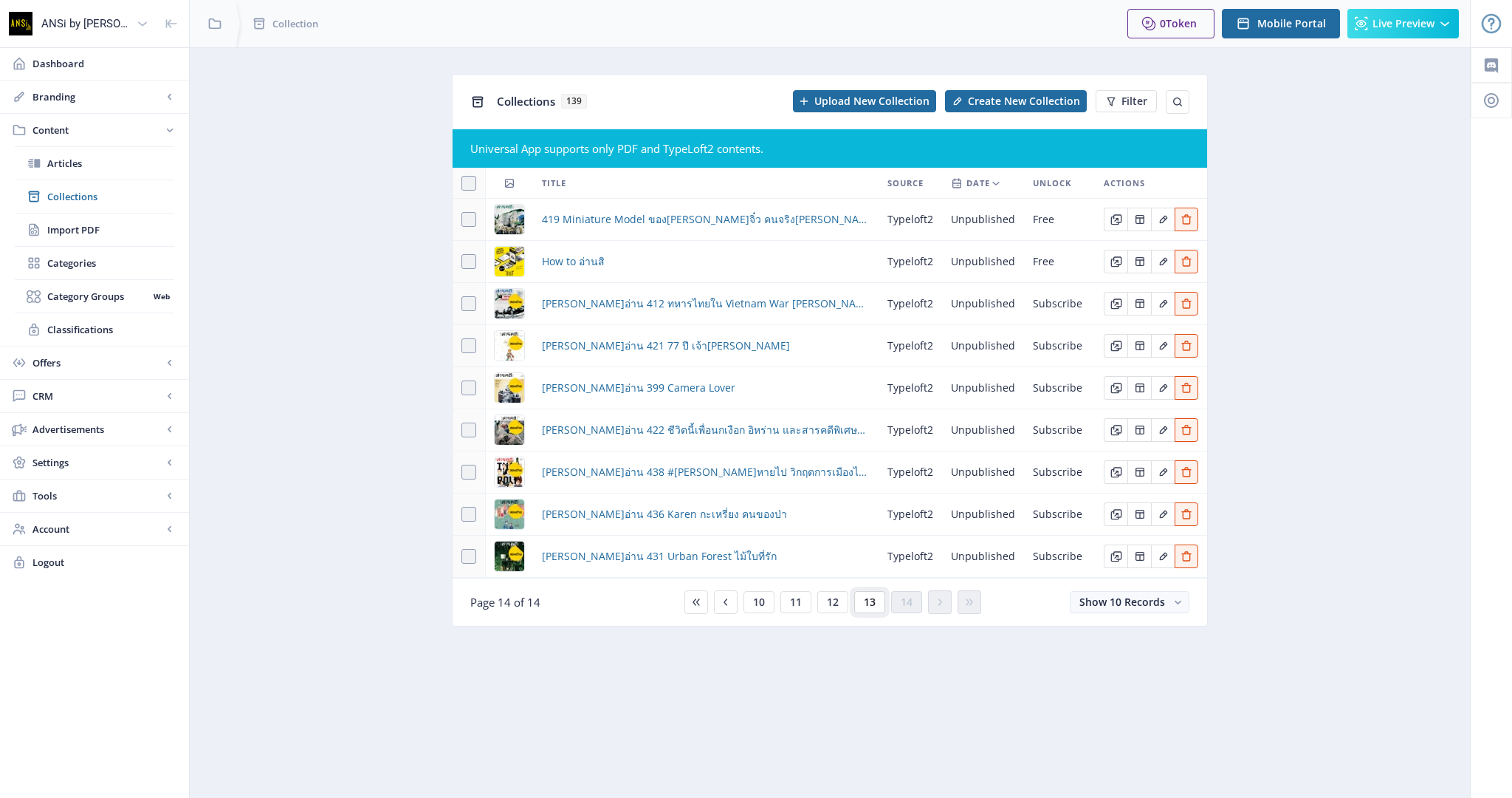
click at [874, 603] on span "13" at bounding box center [869, 602] width 12 height 12
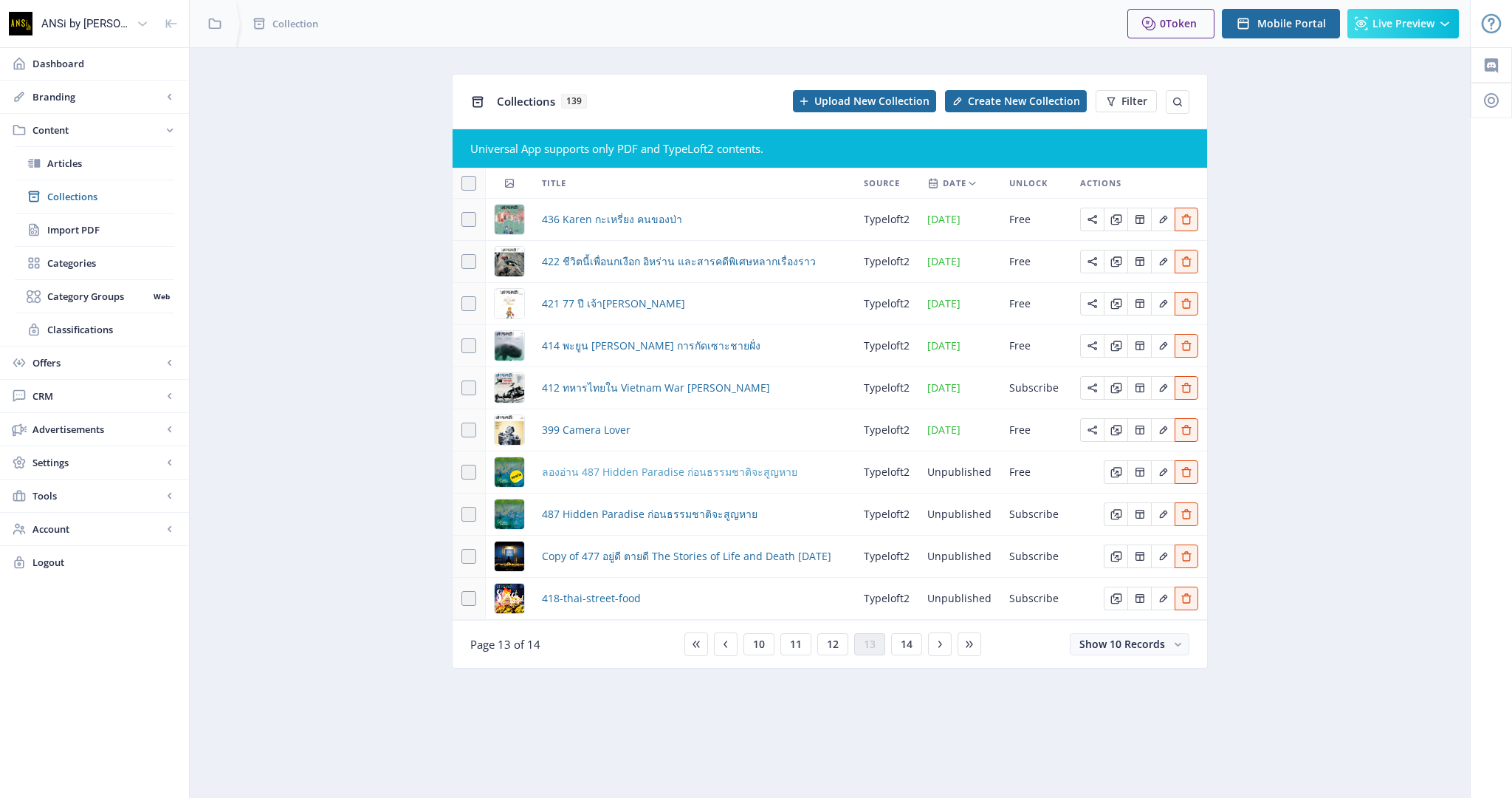
click at [723, 466] on span "ลองอ่าน 487 Hidden Paradise ก่อนธรรมชาติจะสูญหาย" at bounding box center [670, 472] width 255 height 18
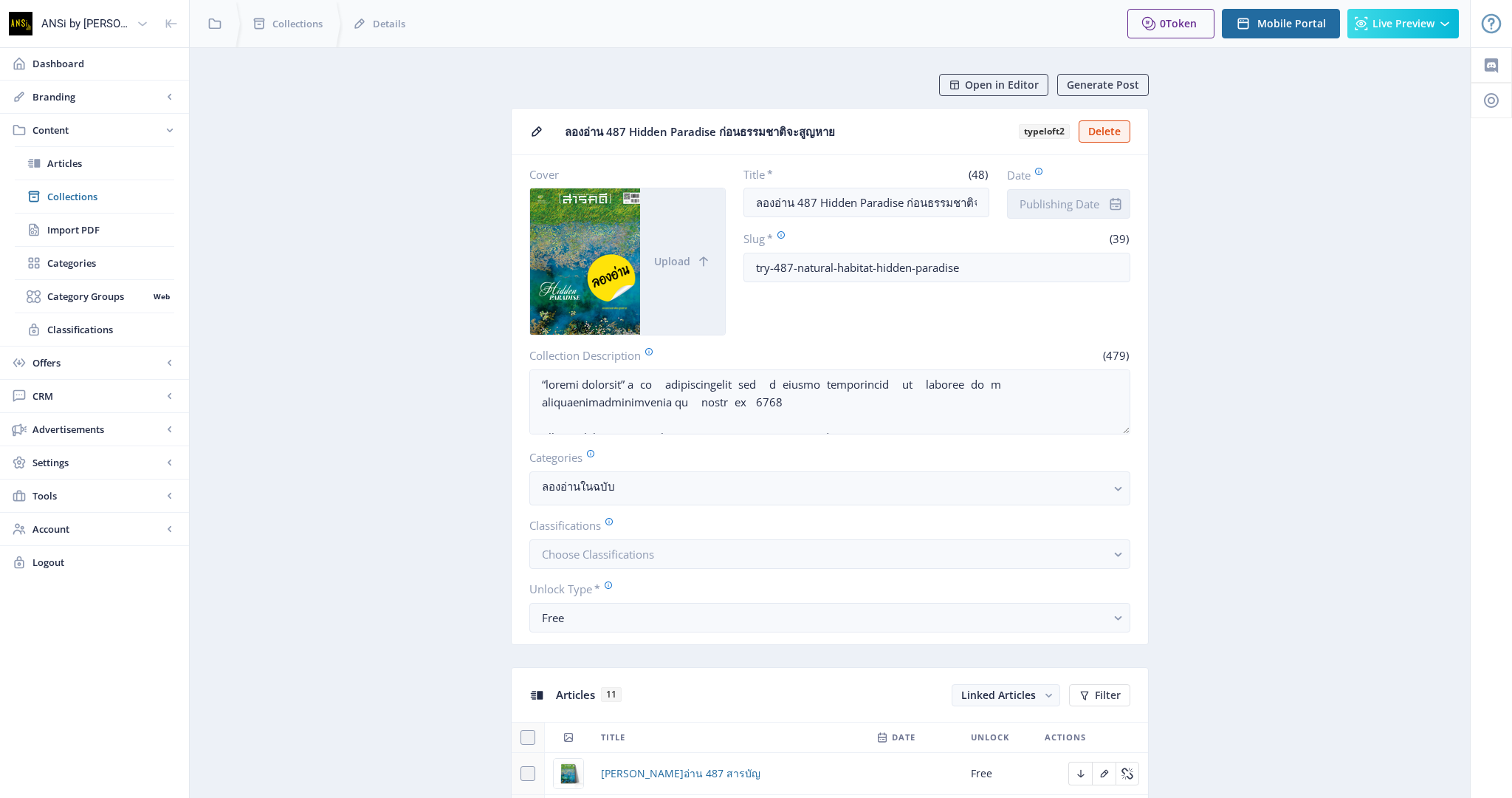
click at [1057, 202] on input "Date" at bounding box center [1069, 204] width 124 height 30
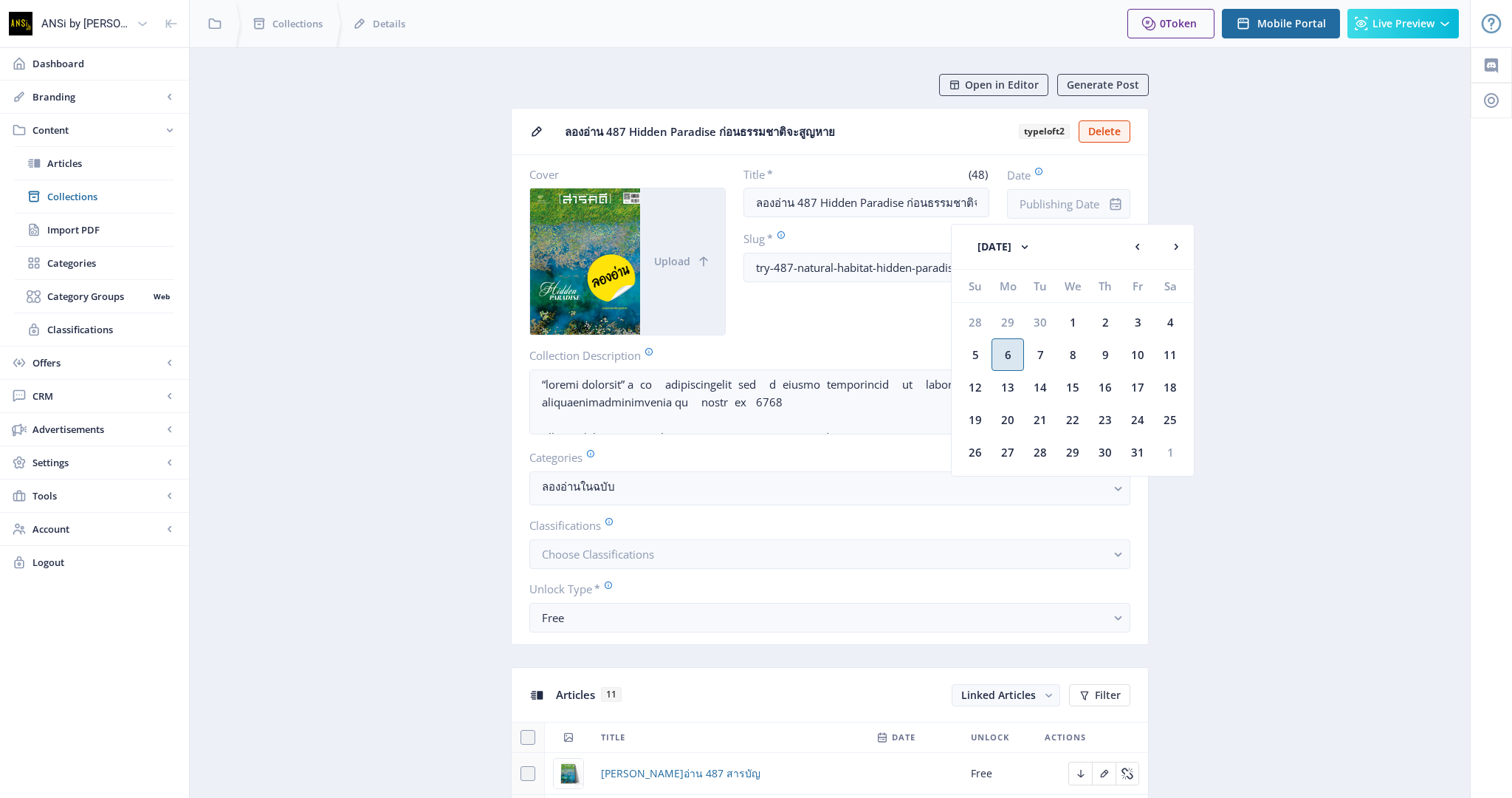
click at [1012, 351] on div "6" at bounding box center [1007, 354] width 32 height 32
type input "[DATE]"
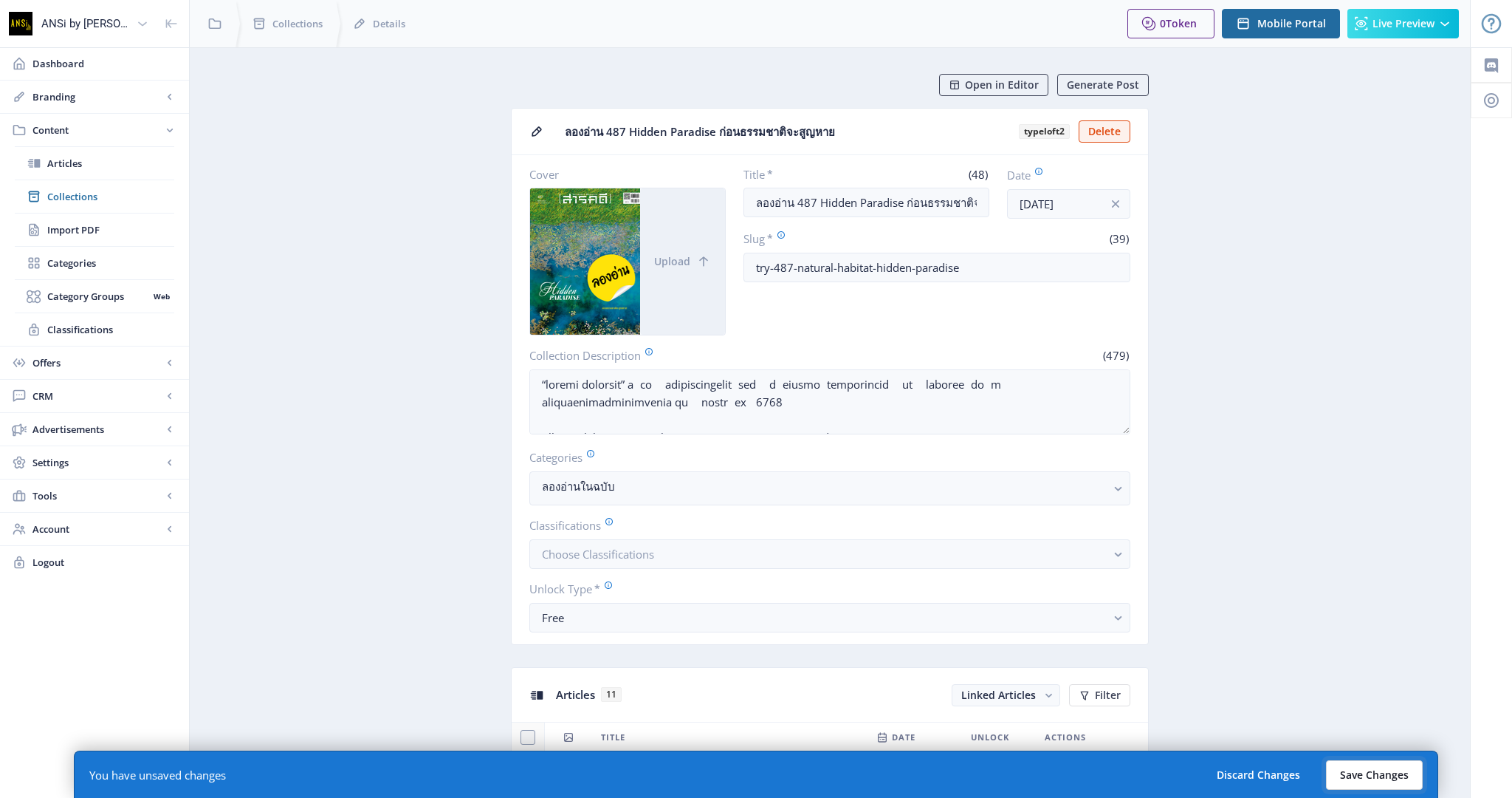
click at [1388, 774] on button "Save Changes" at bounding box center [1374, 775] width 96 height 30
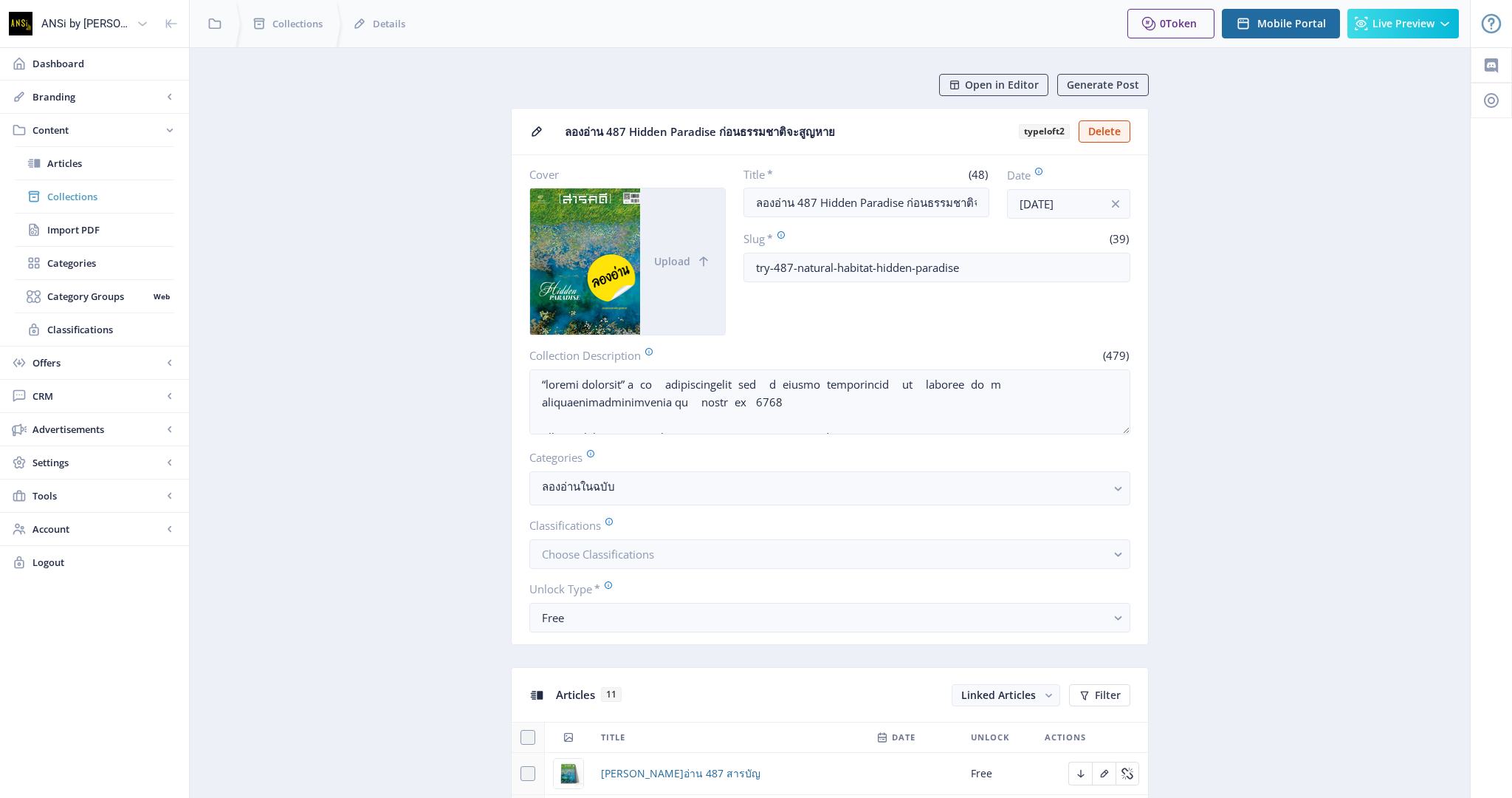
scroll to position [2, 0]
click at [84, 199] on span "Collections" at bounding box center [110, 195] width 127 height 15
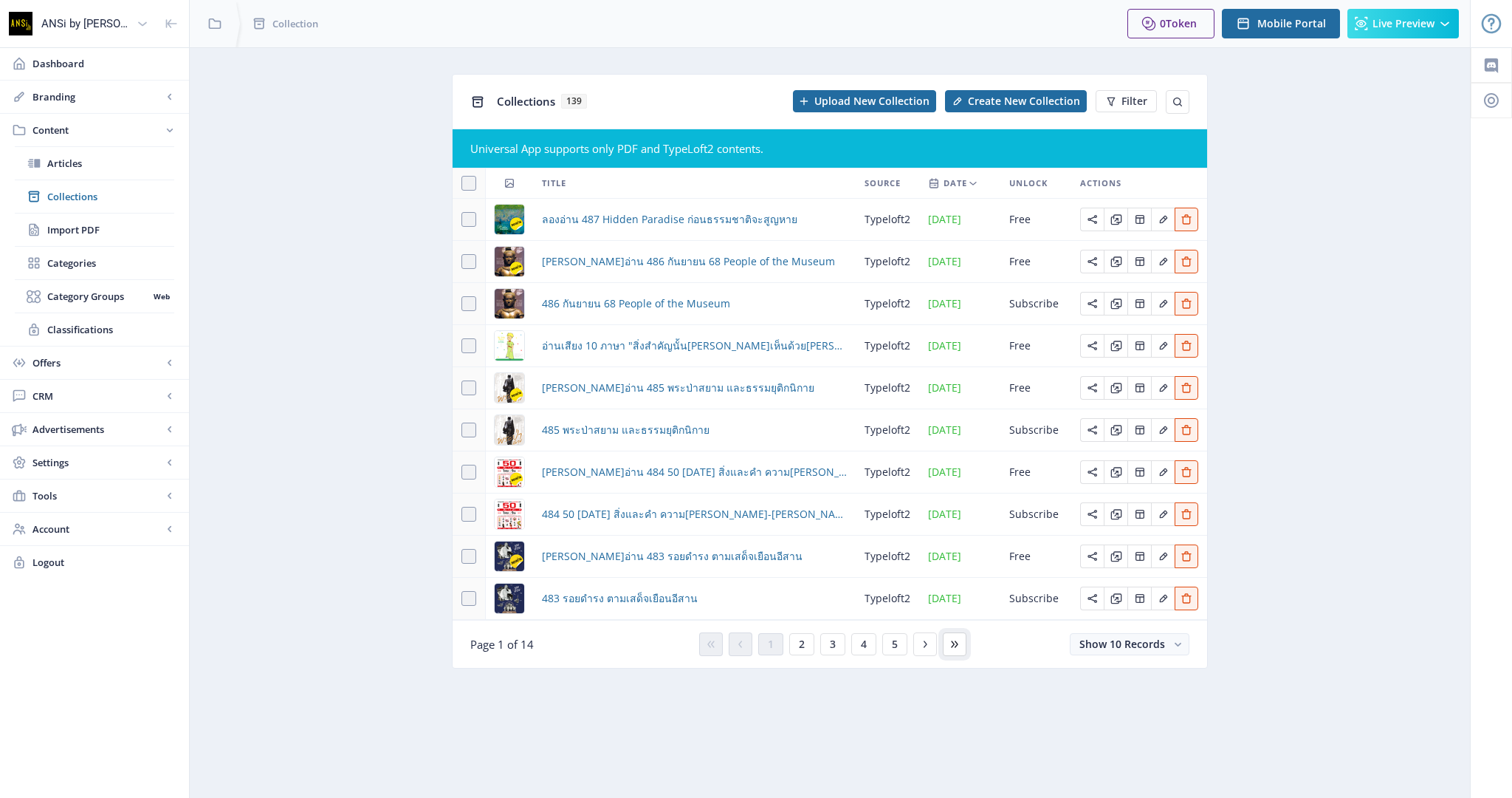
click at [961, 643] on button at bounding box center [954, 644] width 24 height 24
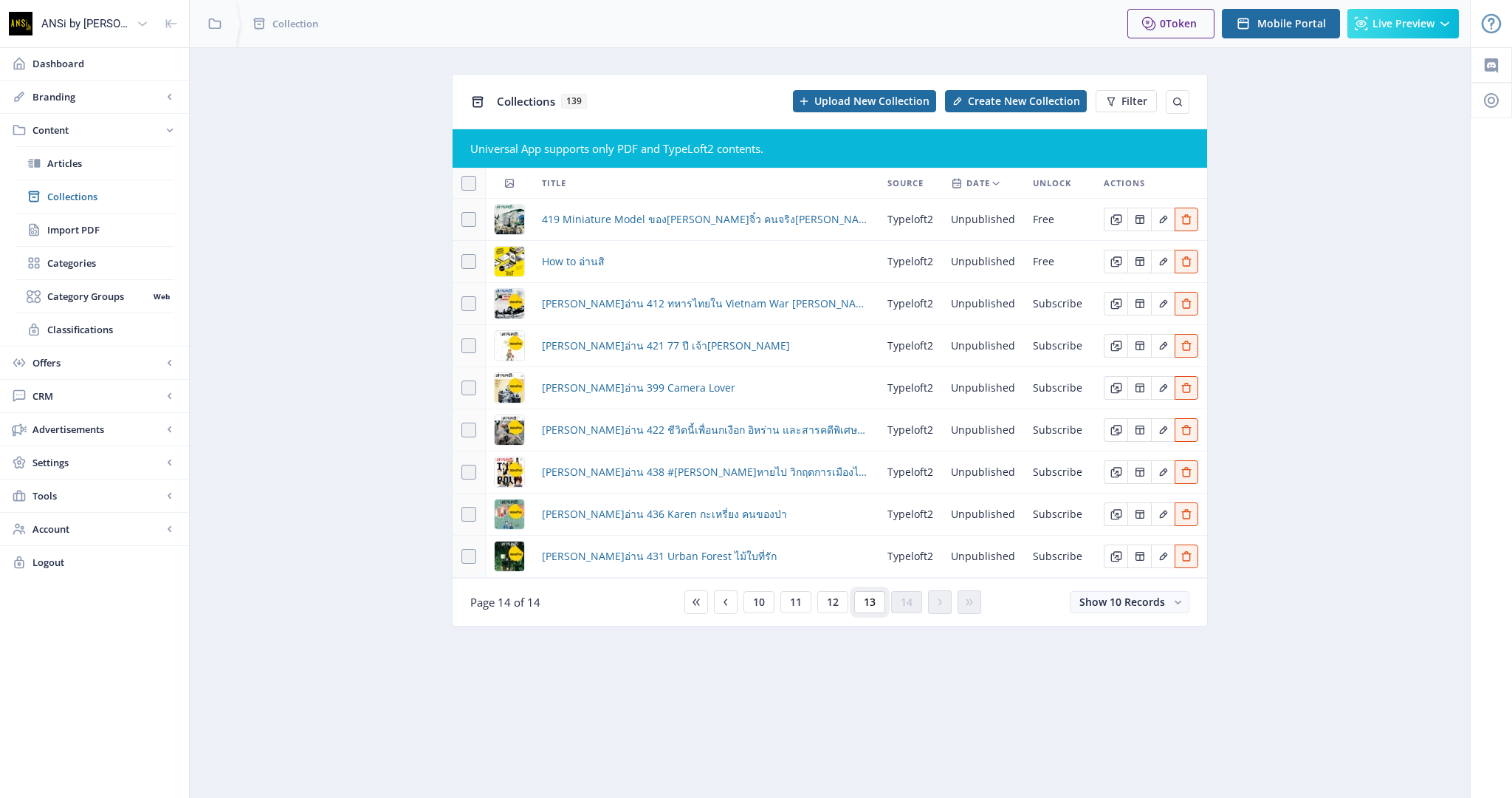
click at [868, 603] on span "13" at bounding box center [869, 602] width 12 height 12
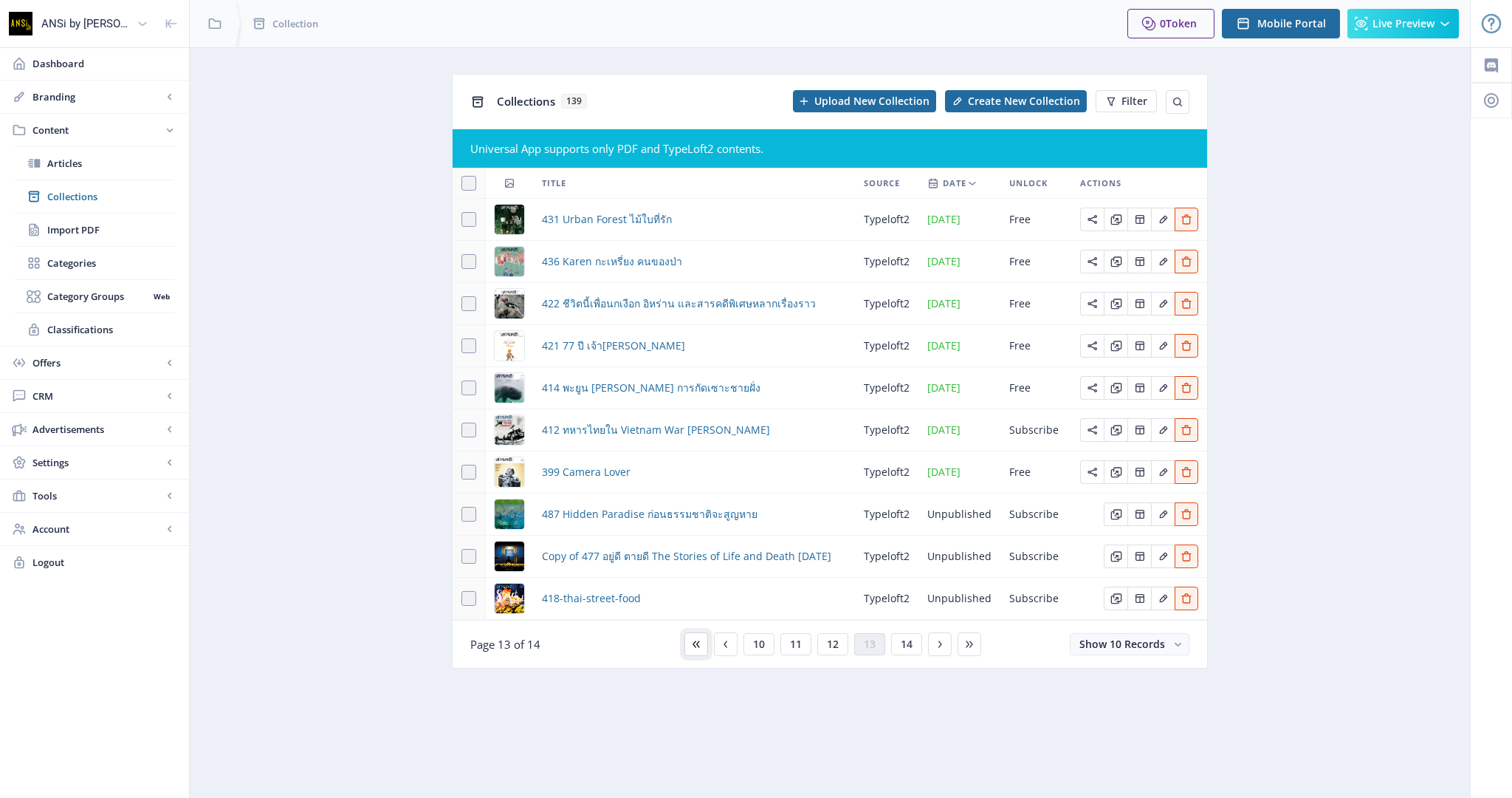
click at [703, 641] on button at bounding box center [695, 644] width 24 height 24
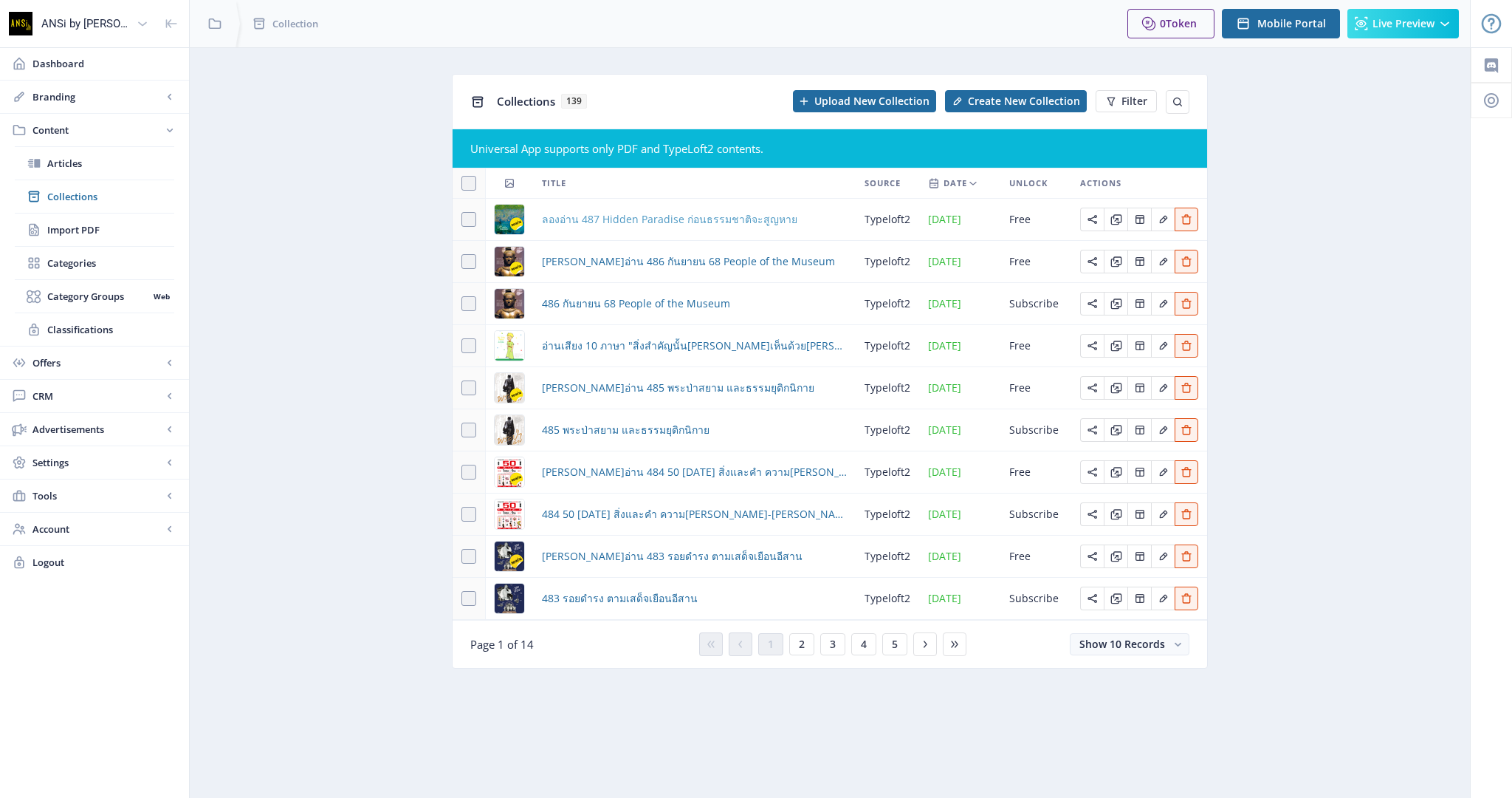
click at [730, 221] on span "ลองอ่าน 487 Hidden Paradise ก่อนธรรมชาติจะสูญหาย" at bounding box center [670, 219] width 255 height 18
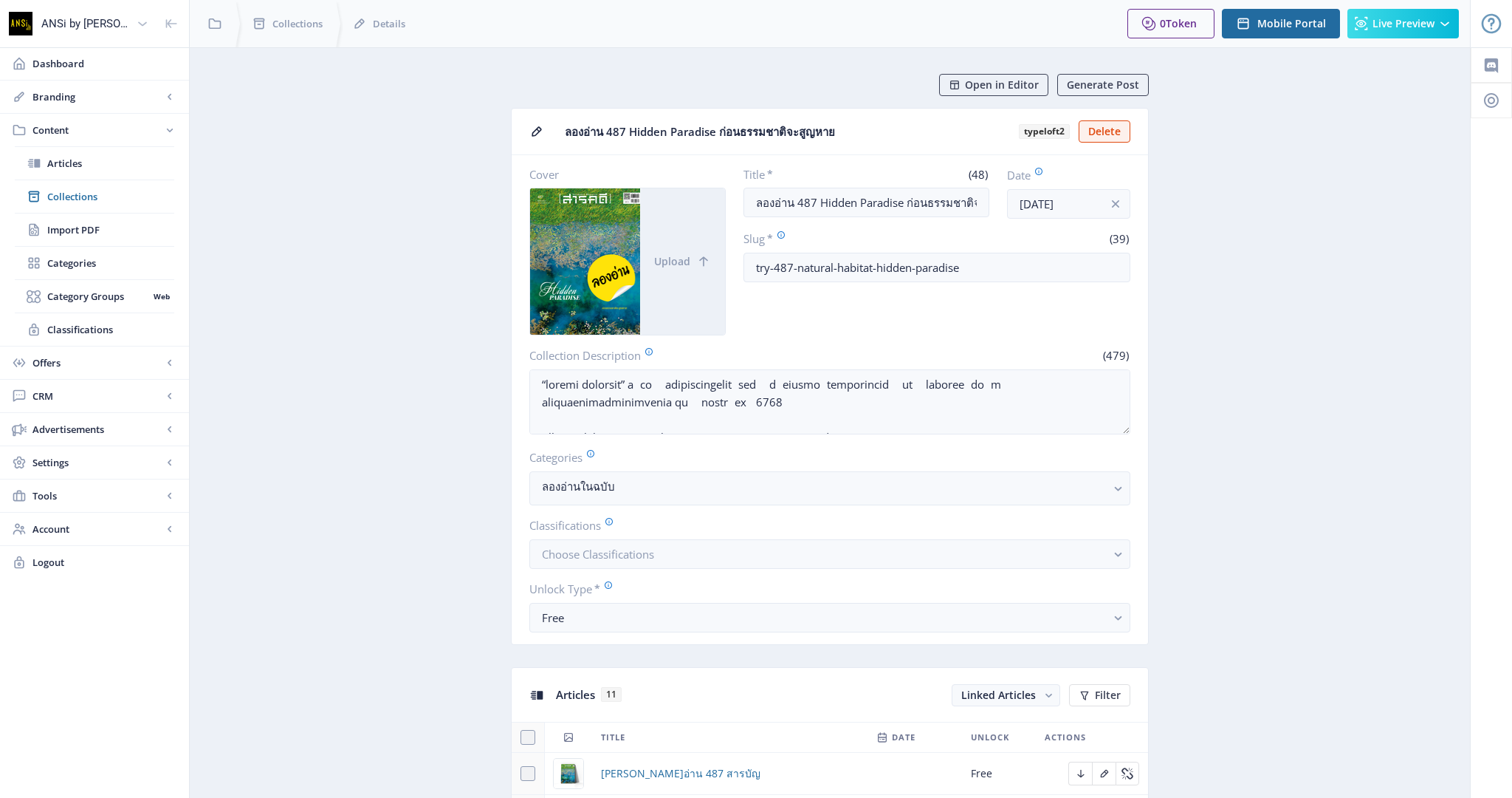
scroll to position [5, 0]
click at [87, 194] on span "Collections" at bounding box center [110, 196] width 127 height 15
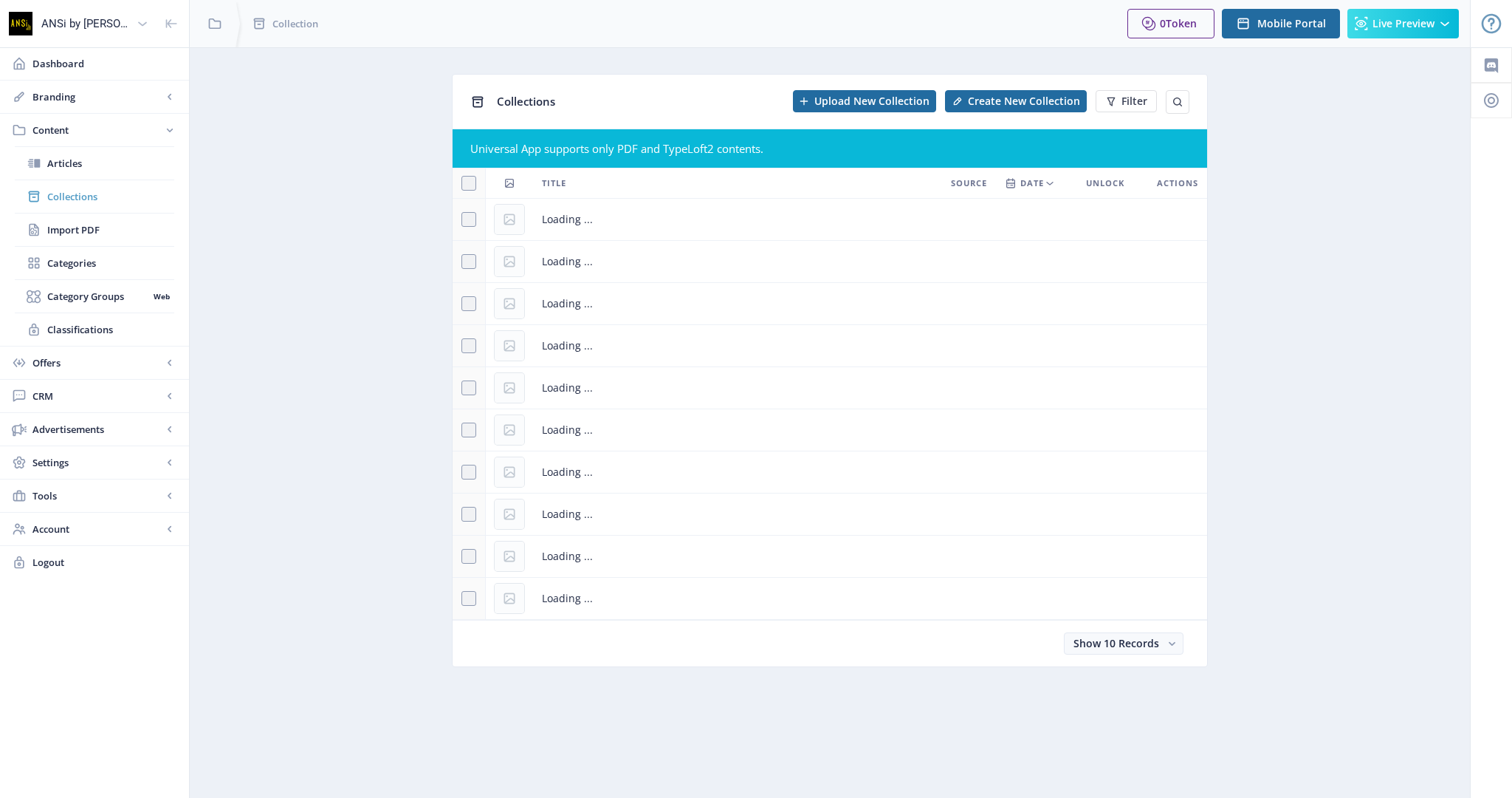
click at [87, 194] on span "Collections" at bounding box center [110, 196] width 127 height 15
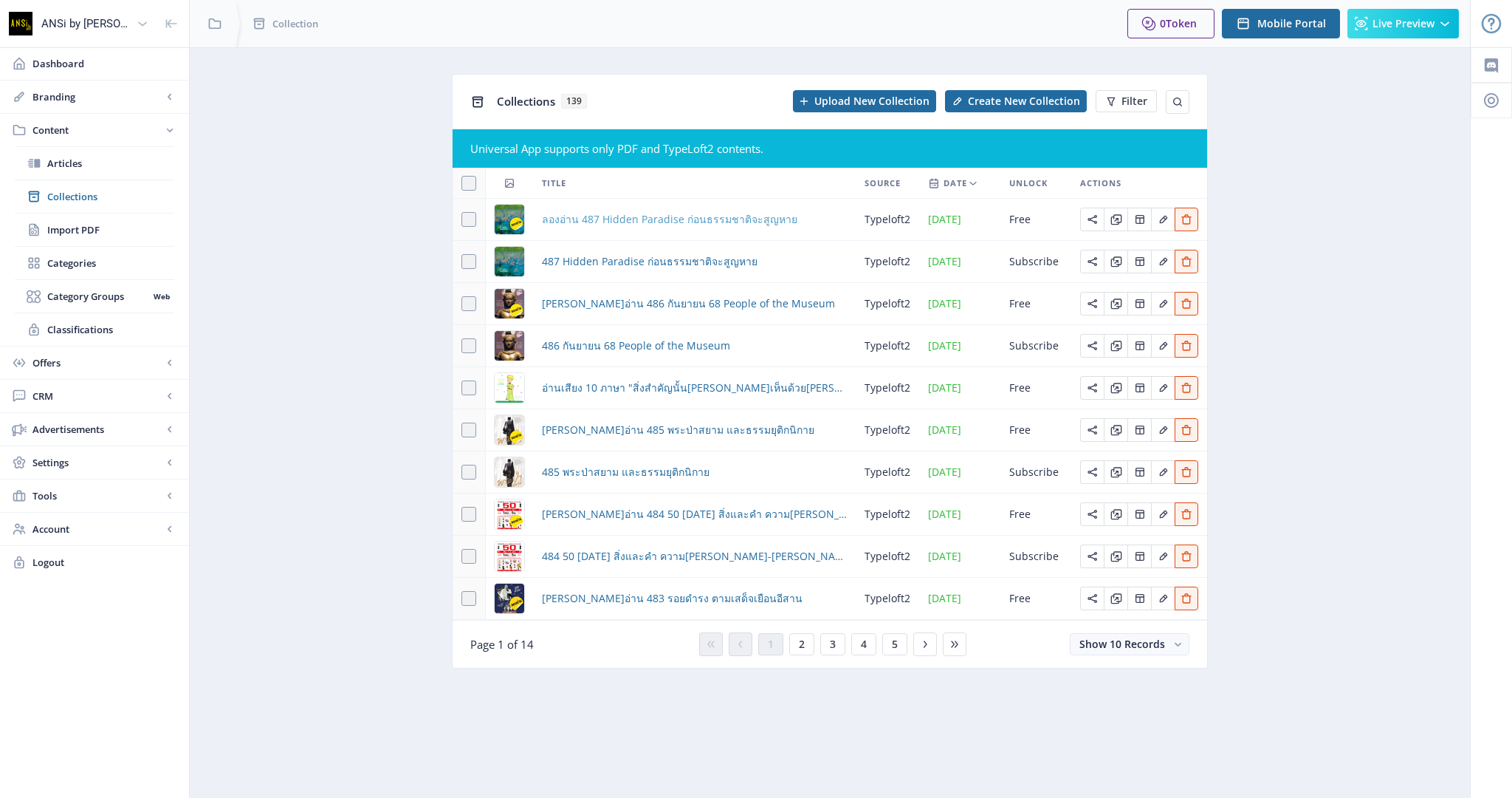
click at [651, 217] on span "ลองอ่าน 487 Hidden Paradise ก่อนธรรมชาติจะสูญหาย" at bounding box center [670, 219] width 255 height 18
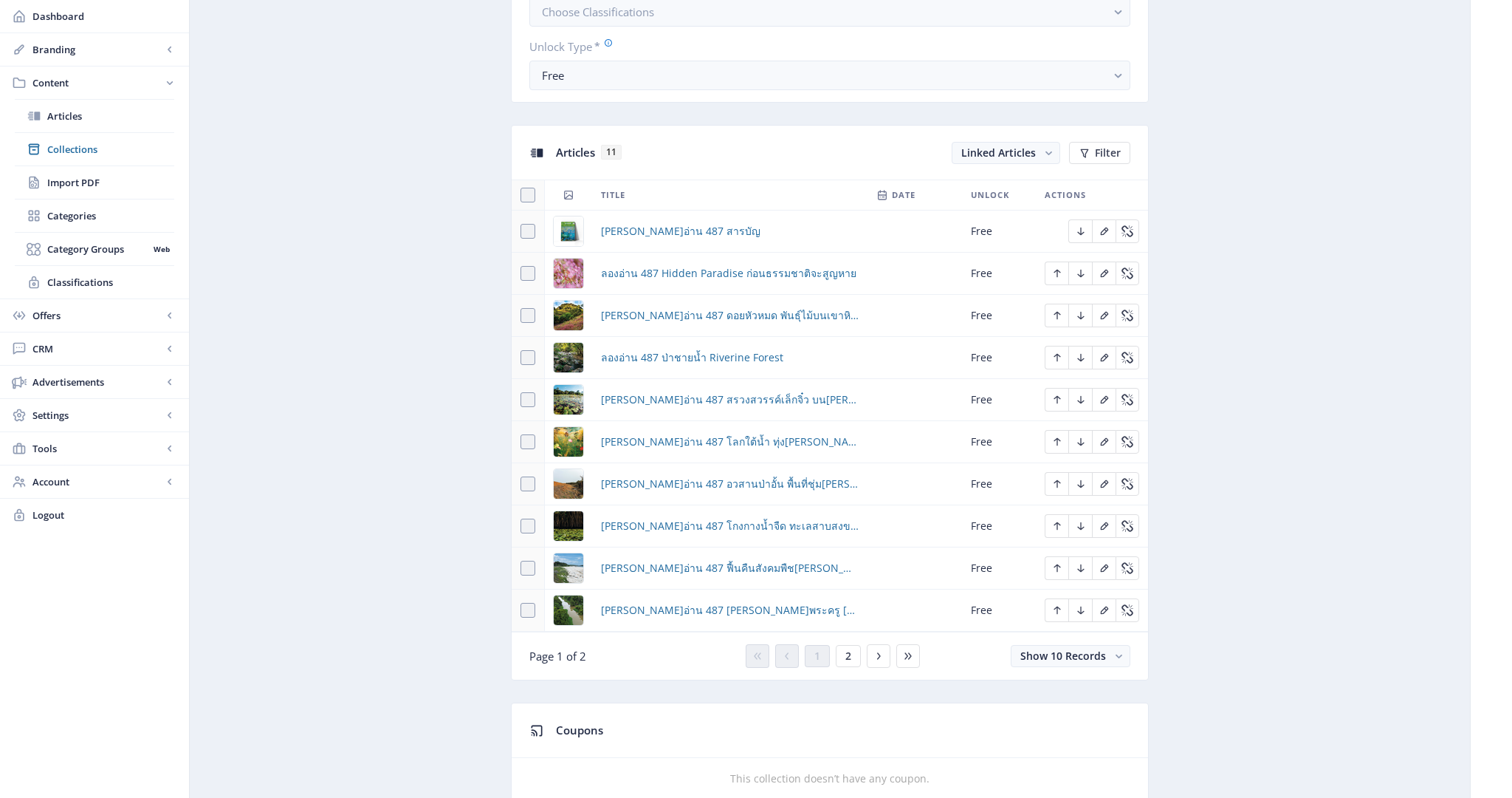
scroll to position [542, 0]
click at [848, 652] on span "2" at bounding box center [848, 655] width 6 height 12
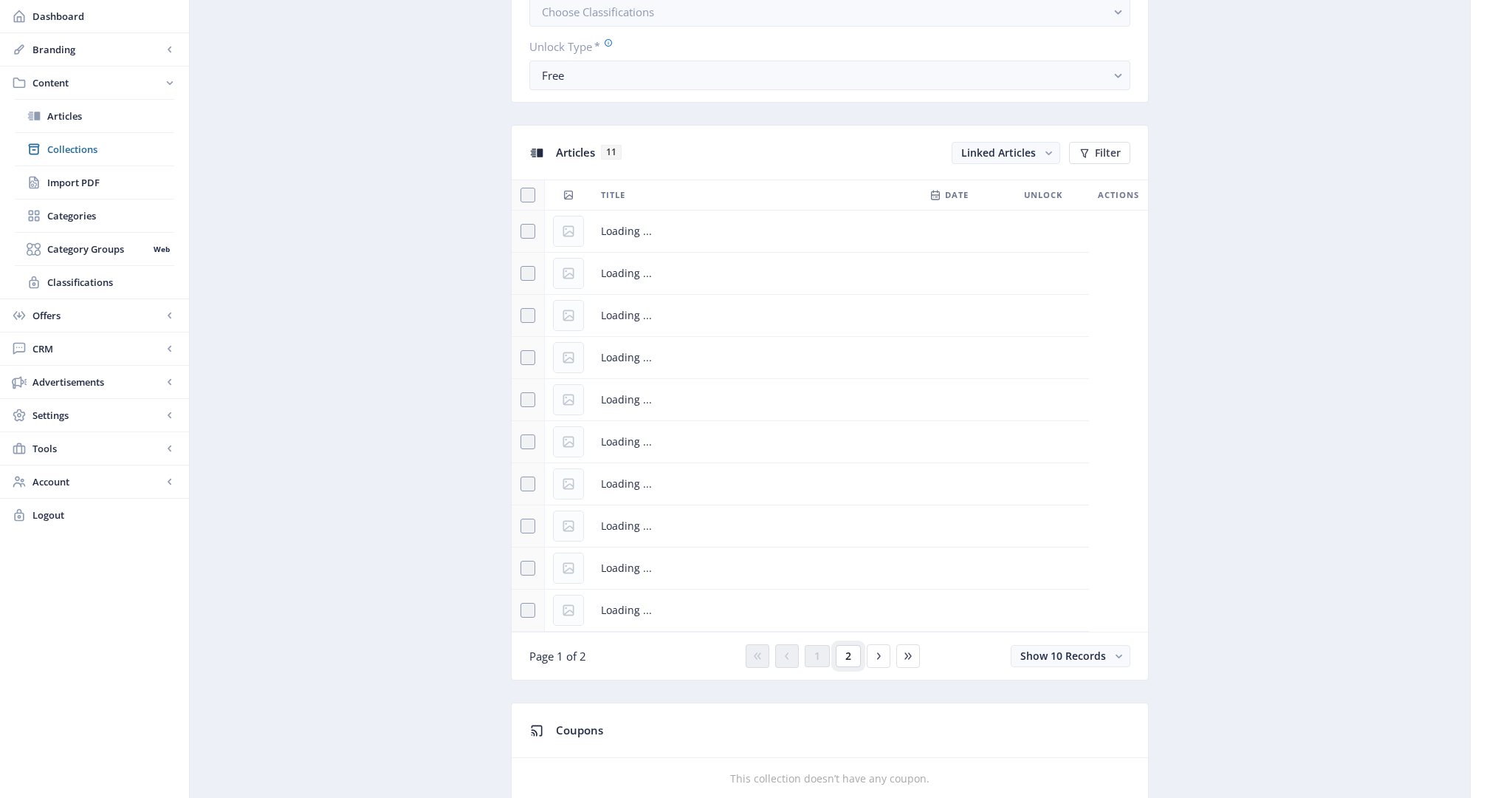
click at [848, 652] on span "2" at bounding box center [848, 655] width 6 height 12
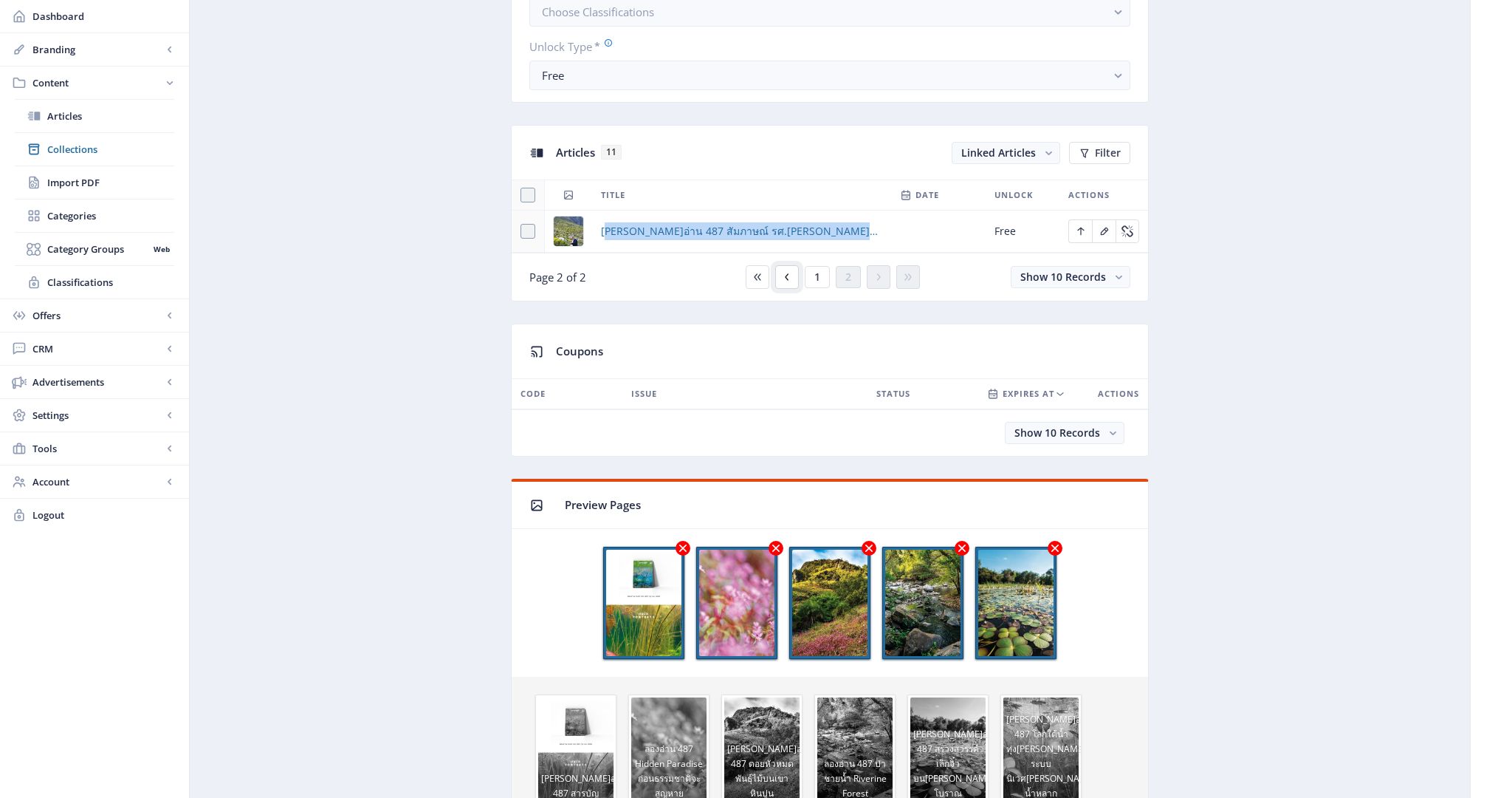
click at [784, 277] on icon at bounding box center [787, 277] width 12 height 12
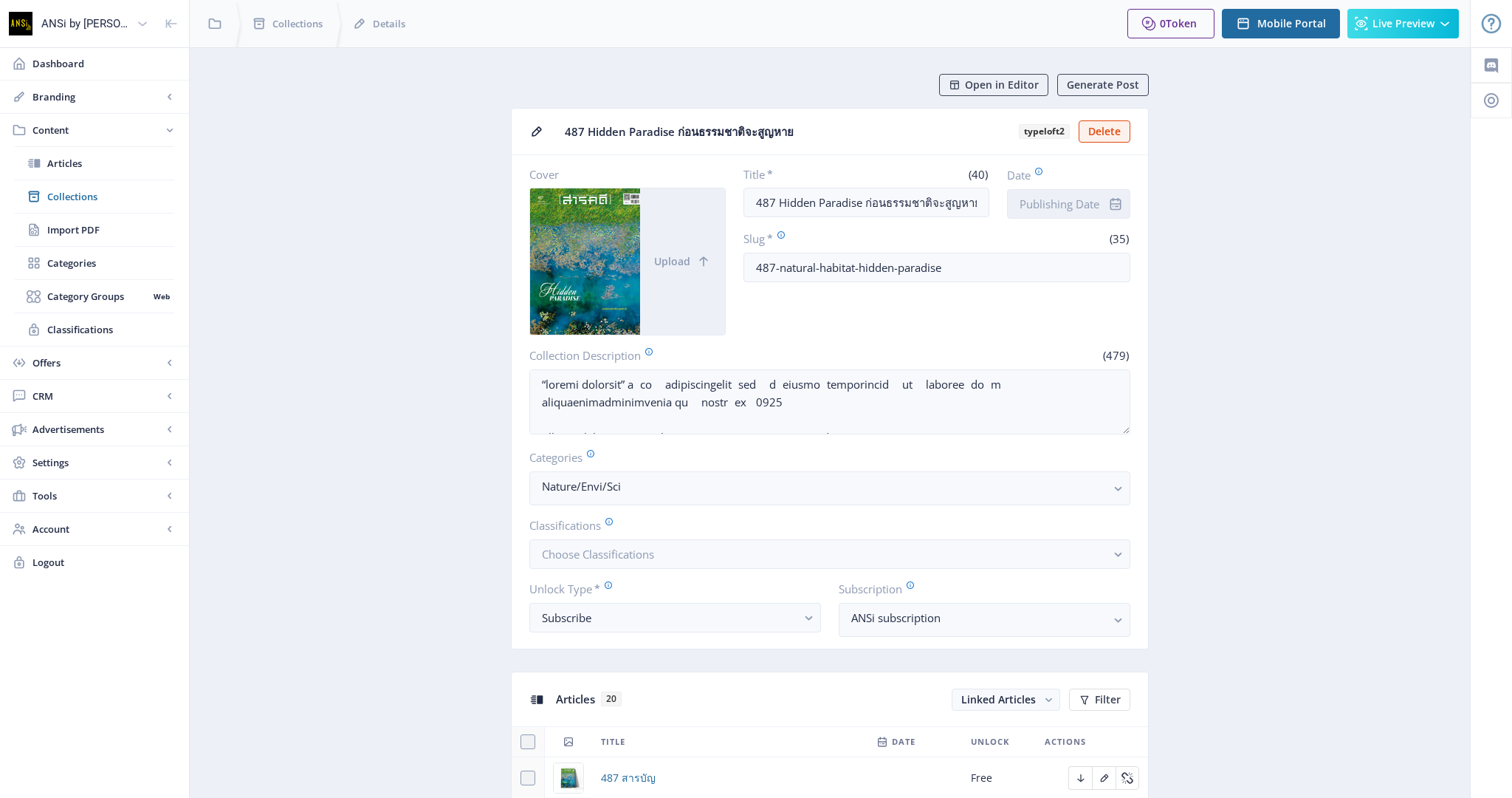
click at [1064, 207] on input "Date" at bounding box center [1069, 204] width 124 height 30
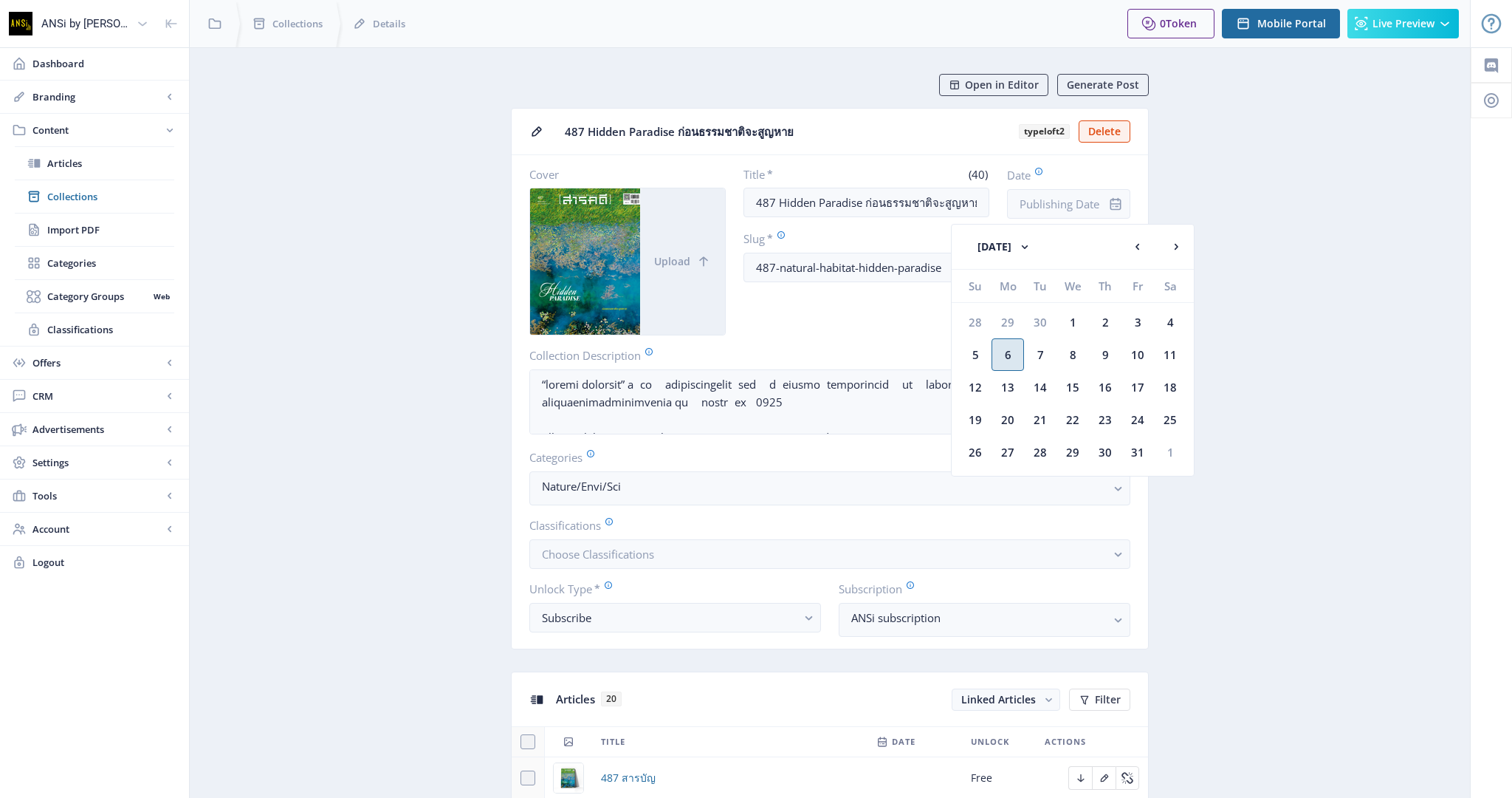
click at [1003, 357] on div "6" at bounding box center [1007, 354] width 32 height 32
type input "[DATE]"
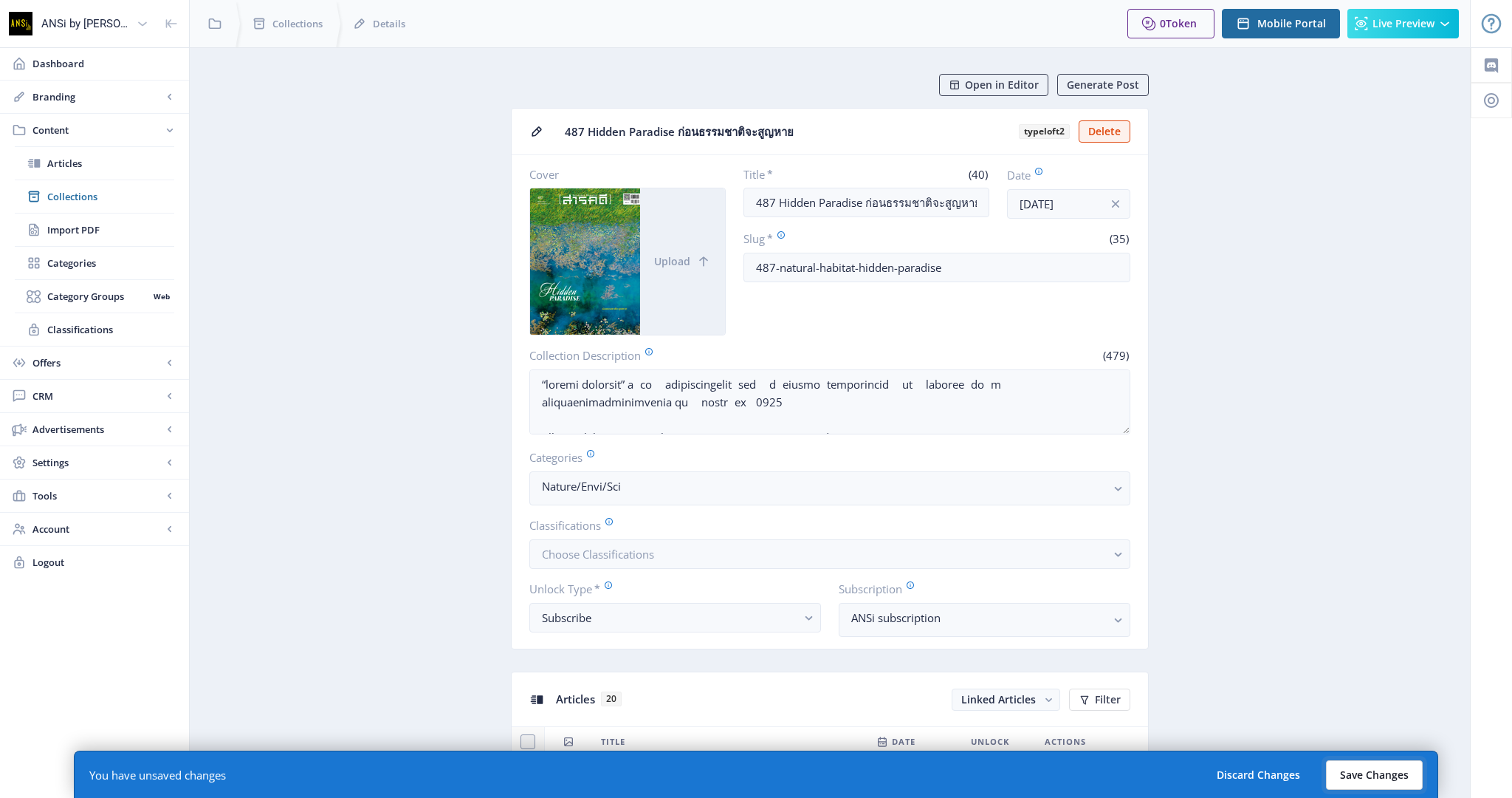
click at [1362, 771] on button "Save Changes" at bounding box center [1374, 775] width 96 height 30
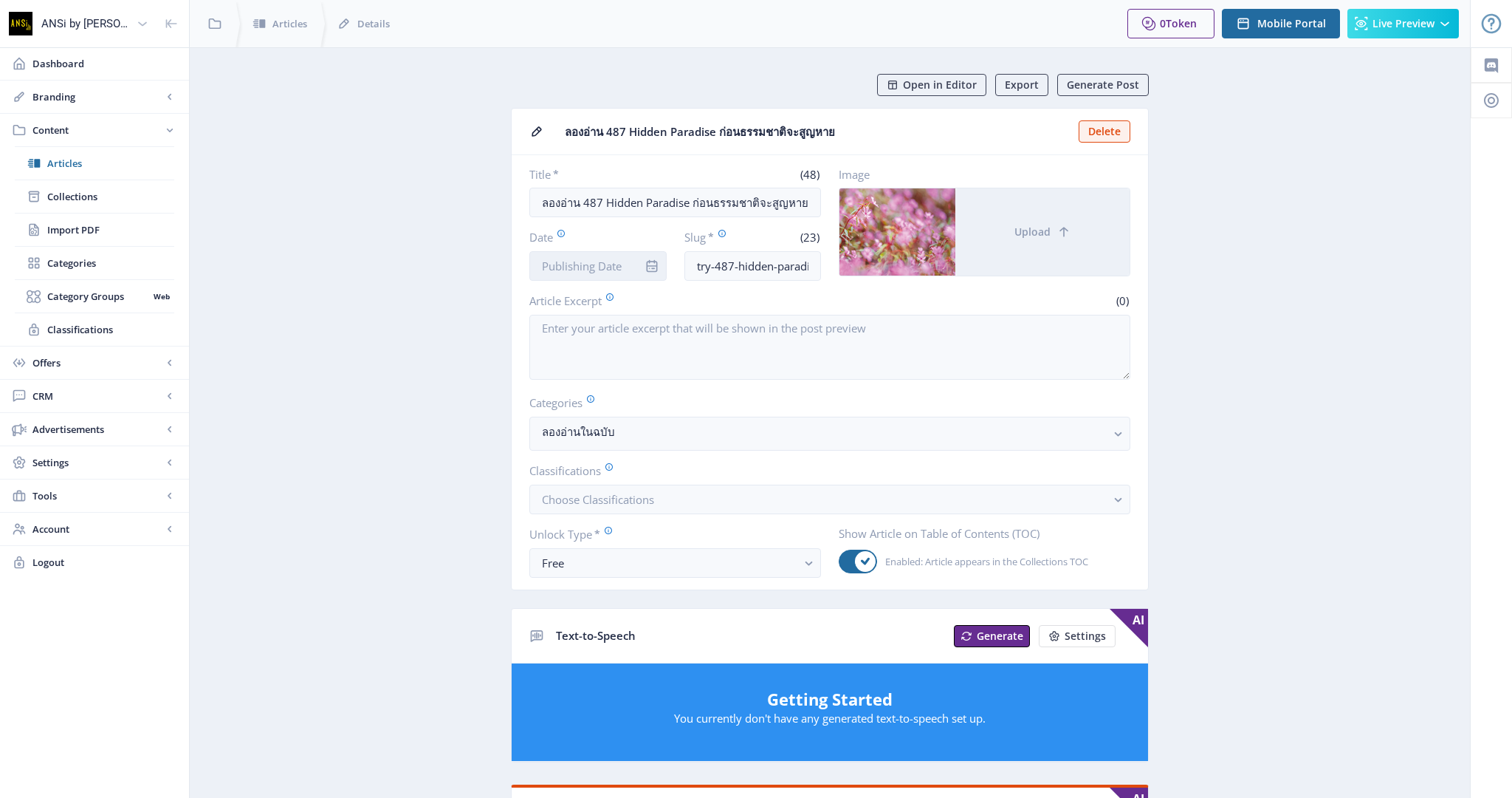
click at [610, 264] on input "Date" at bounding box center [597, 266] width 138 height 30
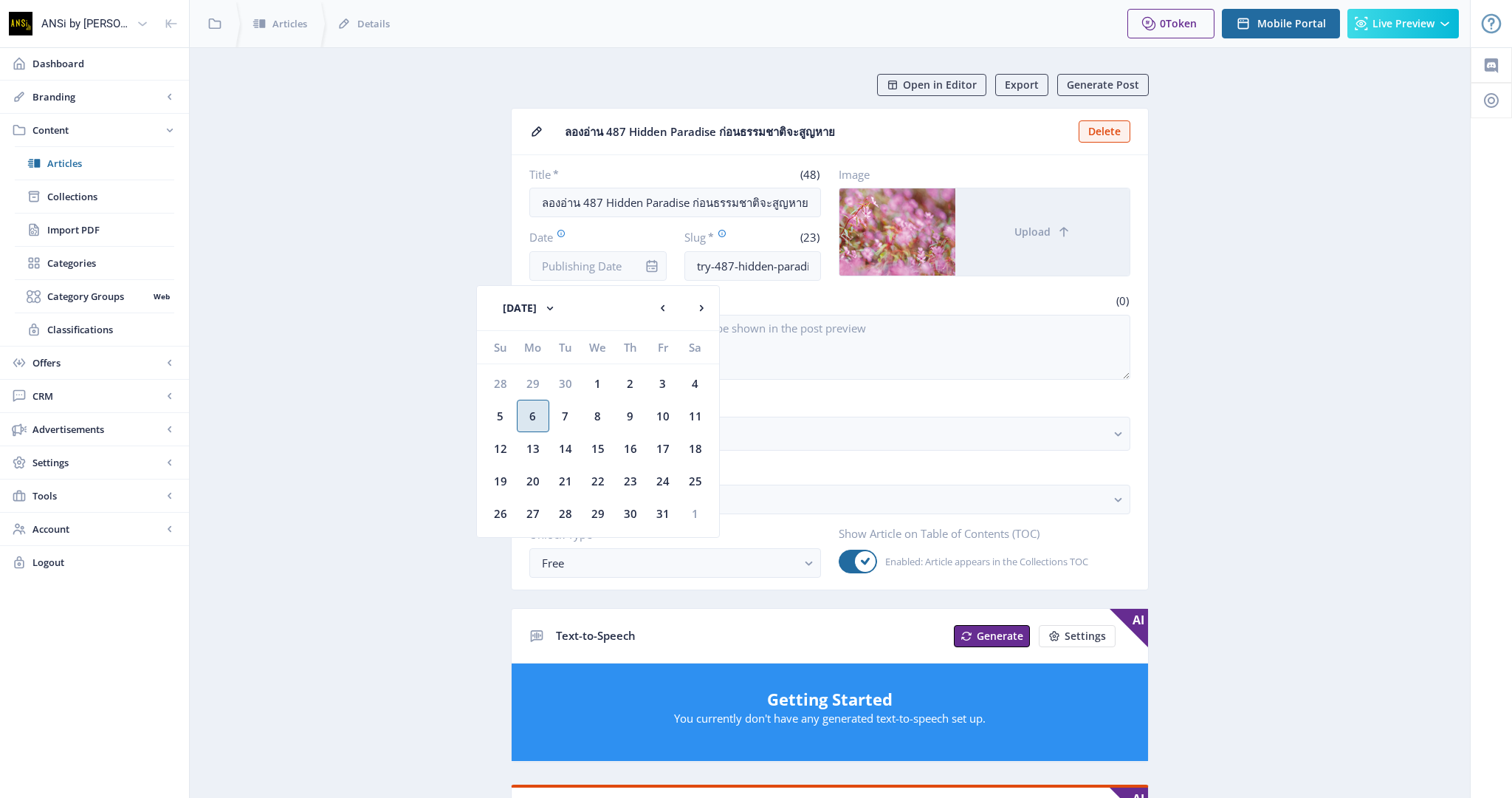
click at [535, 408] on div "6" at bounding box center [532, 415] width 32 height 32
type input "[DATE]"
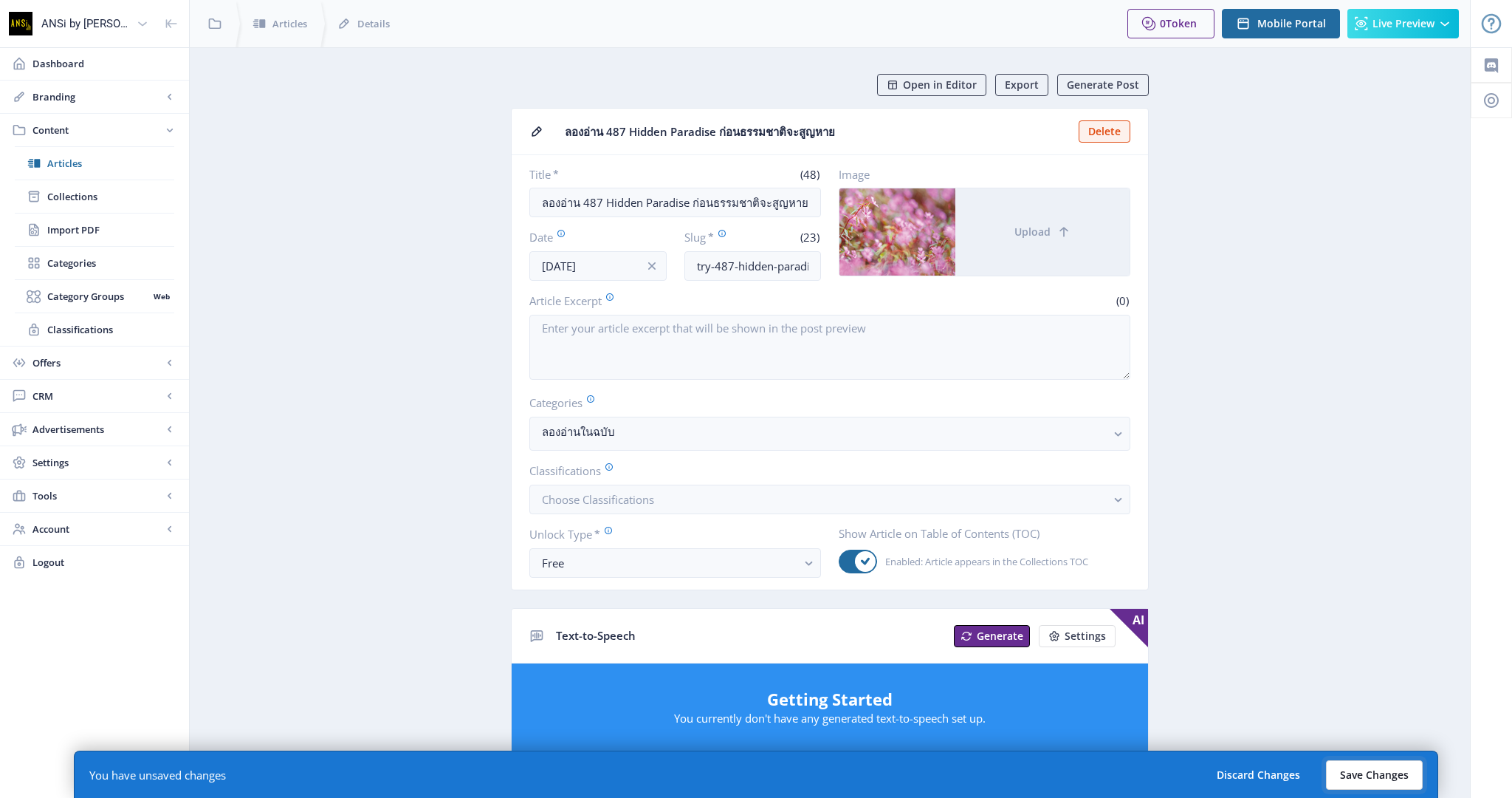
click at [1351, 772] on button "Save Changes" at bounding box center [1374, 775] width 96 height 30
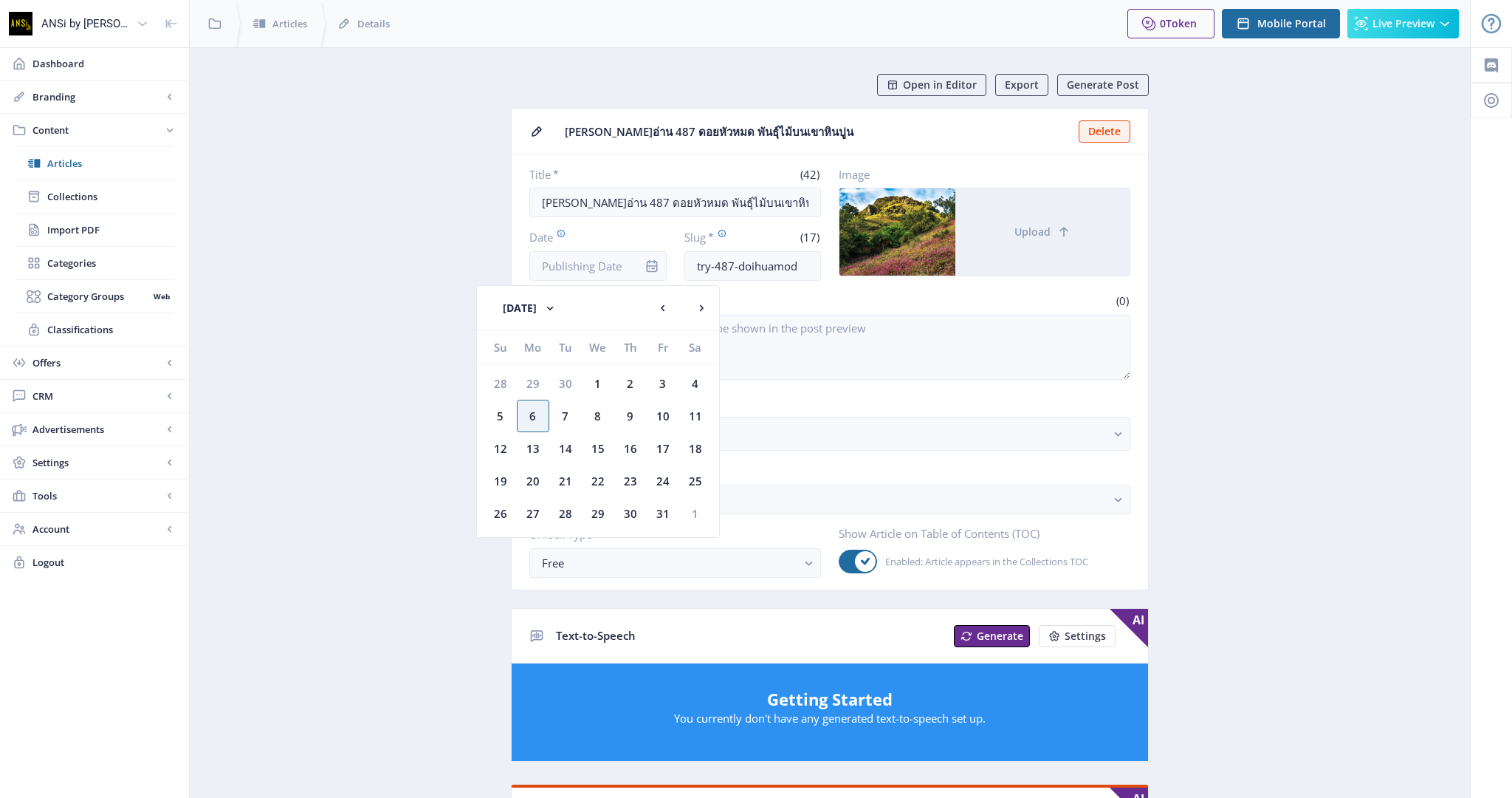
click at [531, 414] on div "6" at bounding box center [532, 415] width 32 height 32
type input "[DATE]"
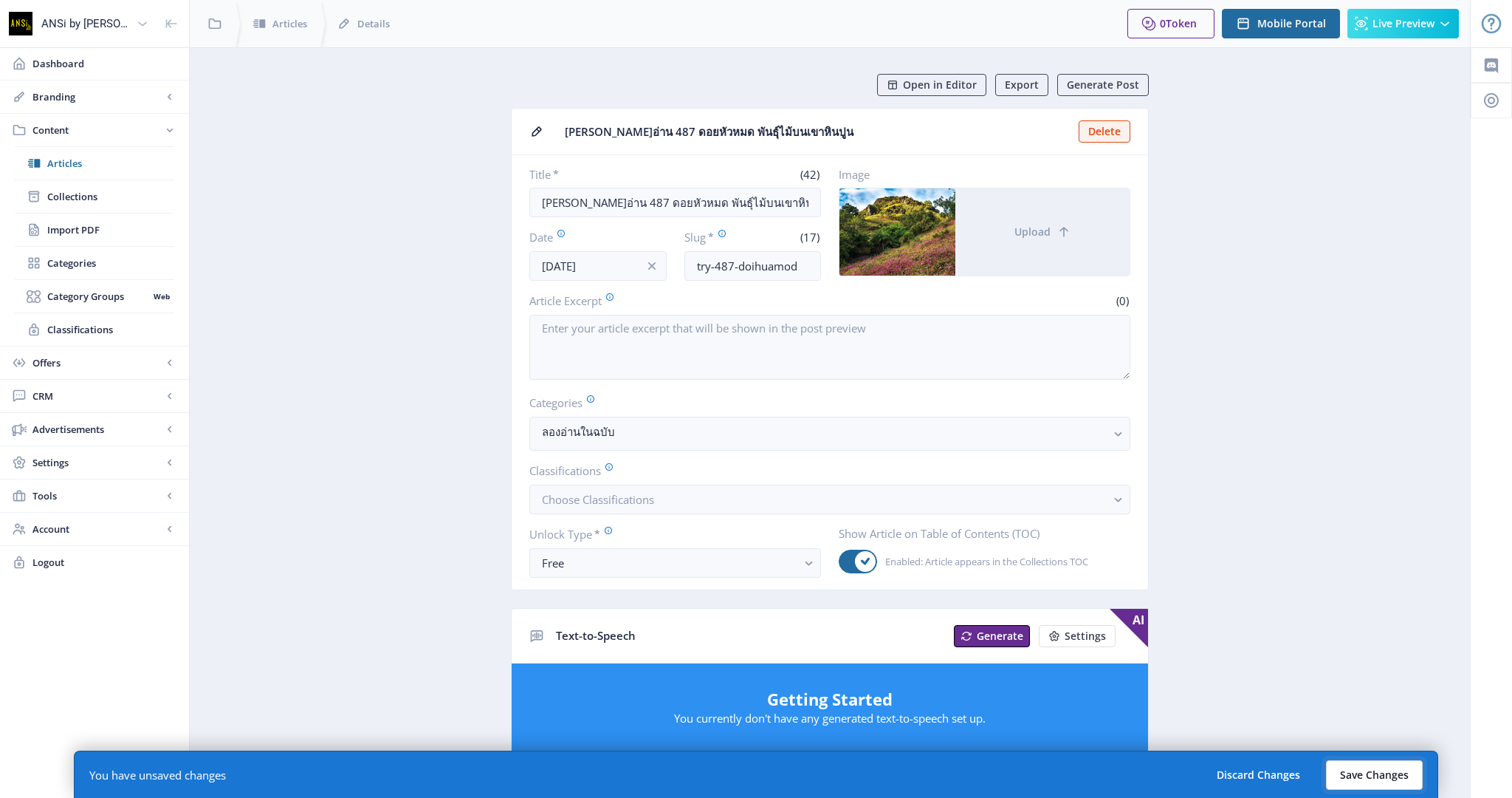
click at [1399, 771] on button "Save Changes" at bounding box center [1374, 775] width 96 height 30
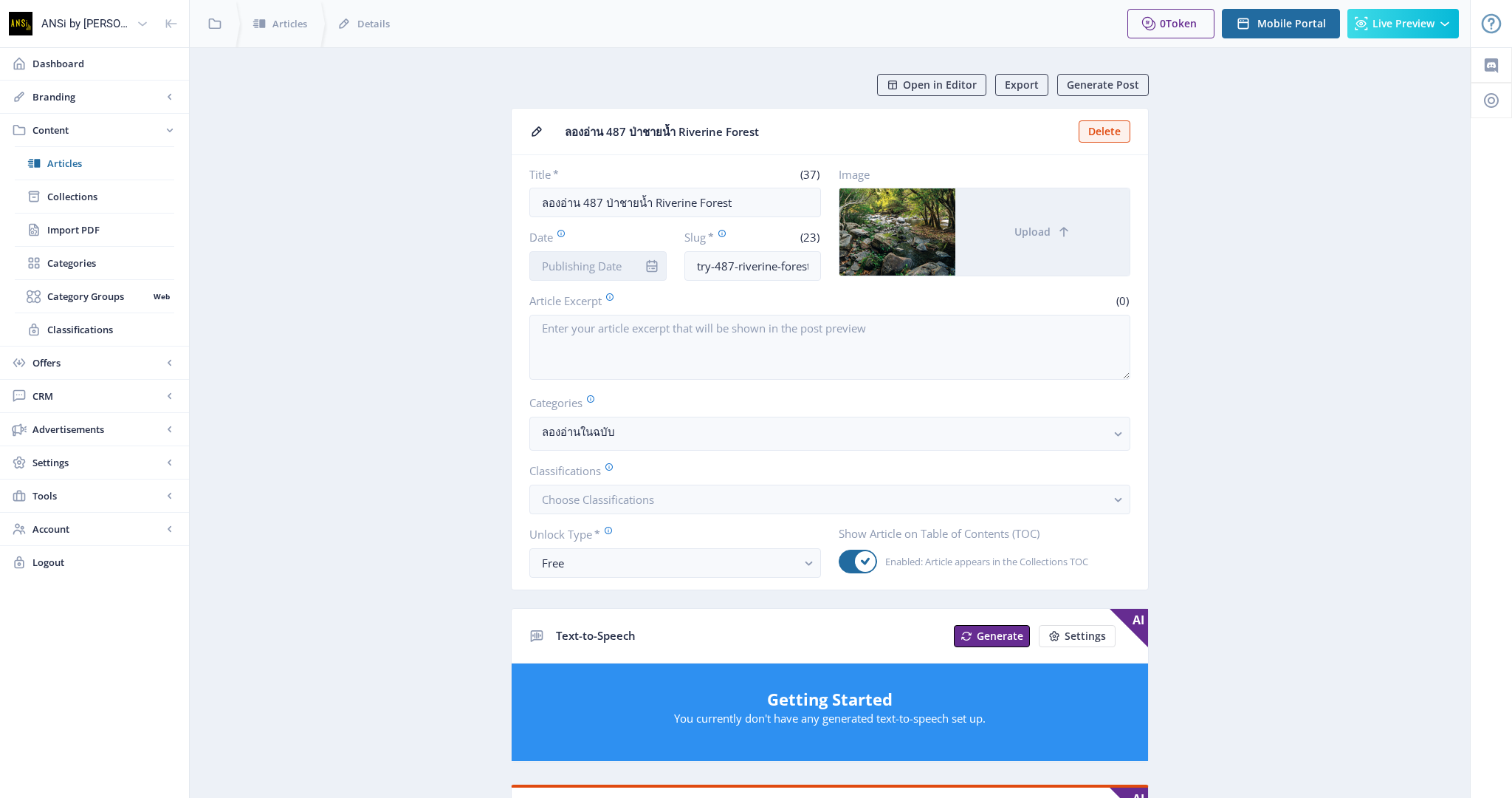
drag, startPoint x: 0, startPoint y: 0, endPoint x: 579, endPoint y: 269, distance: 638.4
click at [579, 269] on input "Date" at bounding box center [597, 266] width 138 height 30
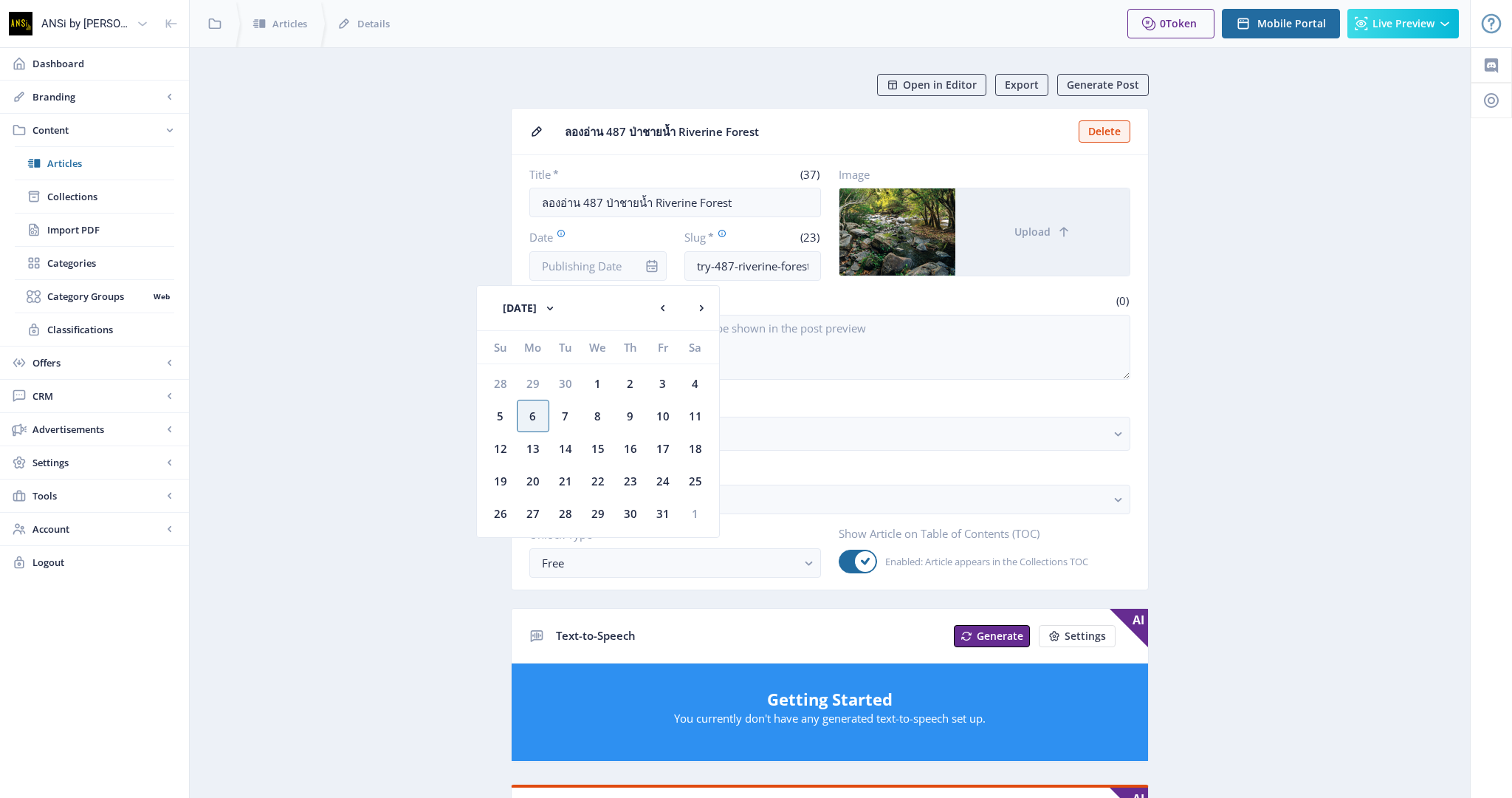
click at [526, 418] on div "6" at bounding box center [532, 415] width 32 height 32
type input "[DATE]"
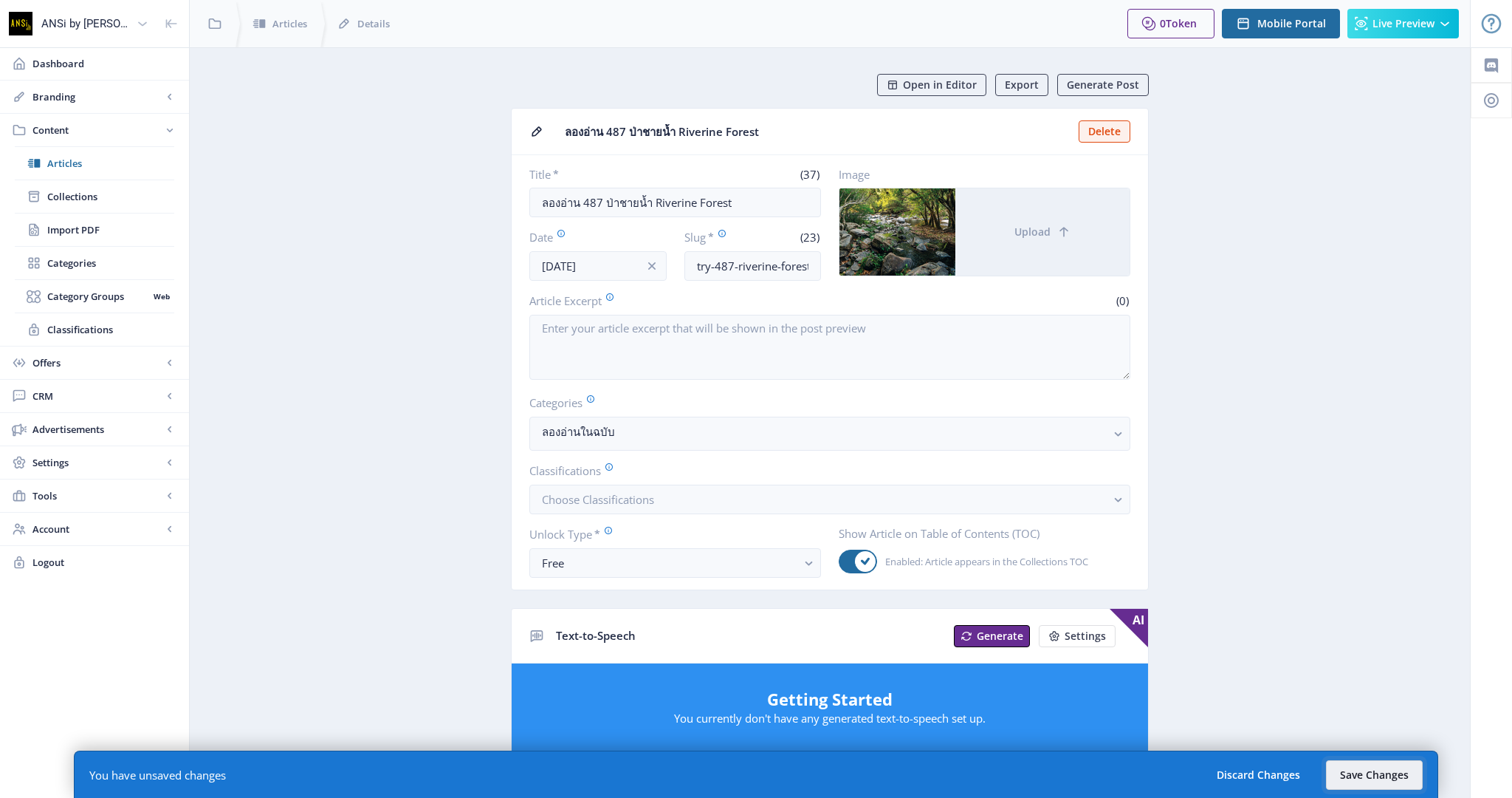
drag, startPoint x: 1355, startPoint y: 773, endPoint x: 1216, endPoint y: 440, distance: 360.8
click at [1355, 773] on button "Save Changes" at bounding box center [1374, 775] width 96 height 30
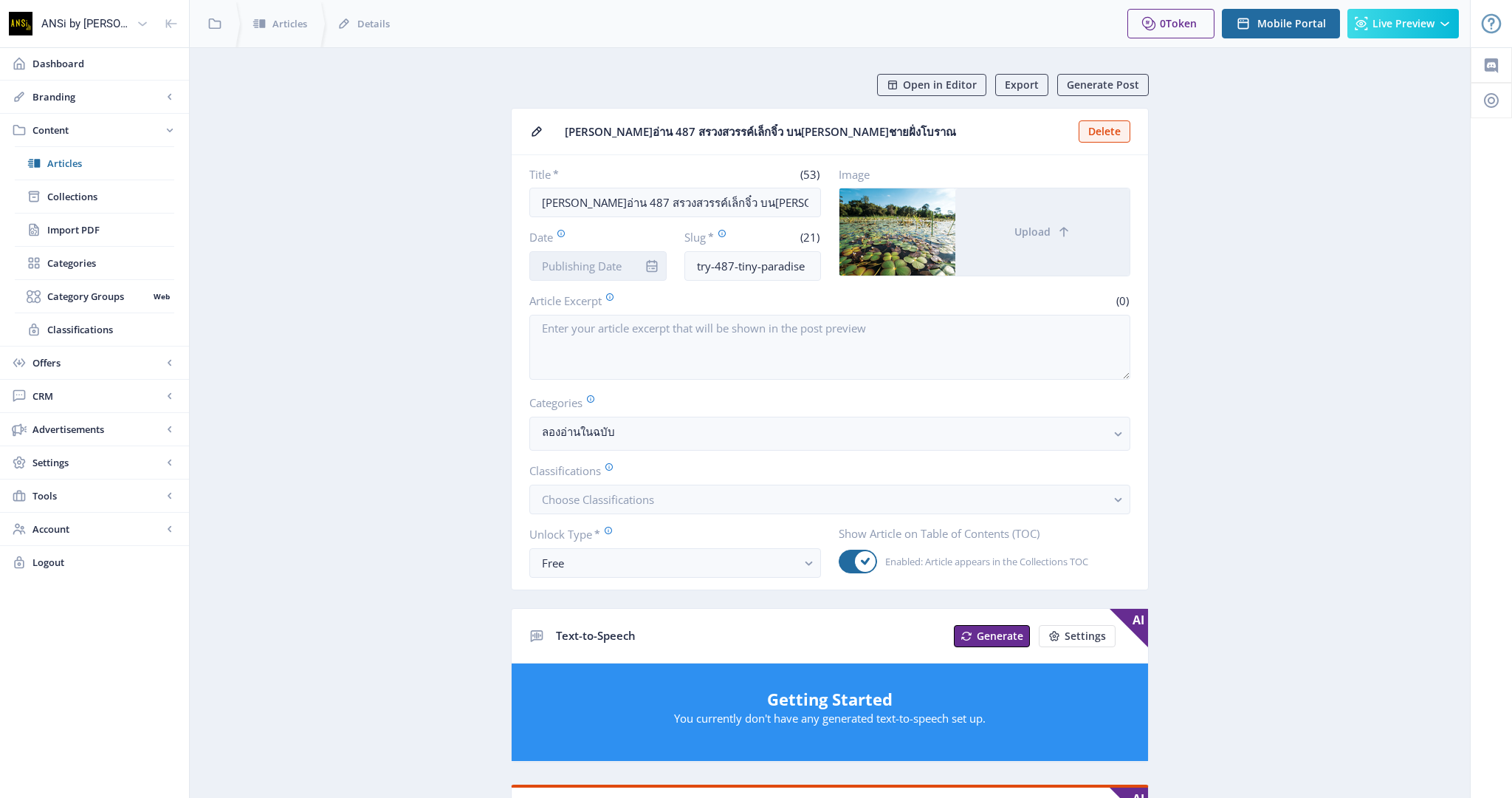
drag, startPoint x: 0, startPoint y: 0, endPoint x: 569, endPoint y: 265, distance: 627.7
click at [569, 265] on input "Date" at bounding box center [597, 266] width 138 height 30
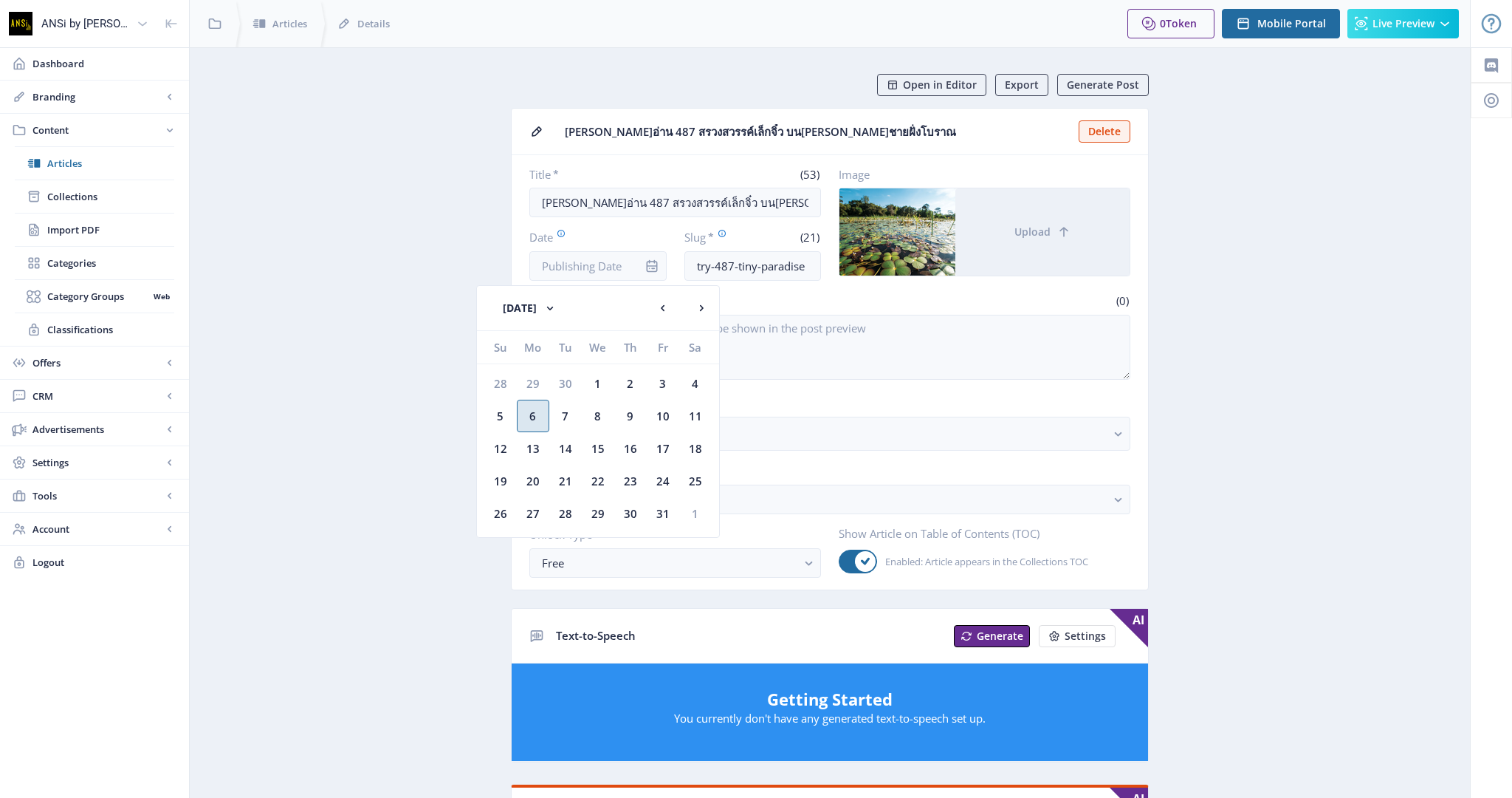
click at [541, 414] on div "6" at bounding box center [532, 415] width 32 height 32
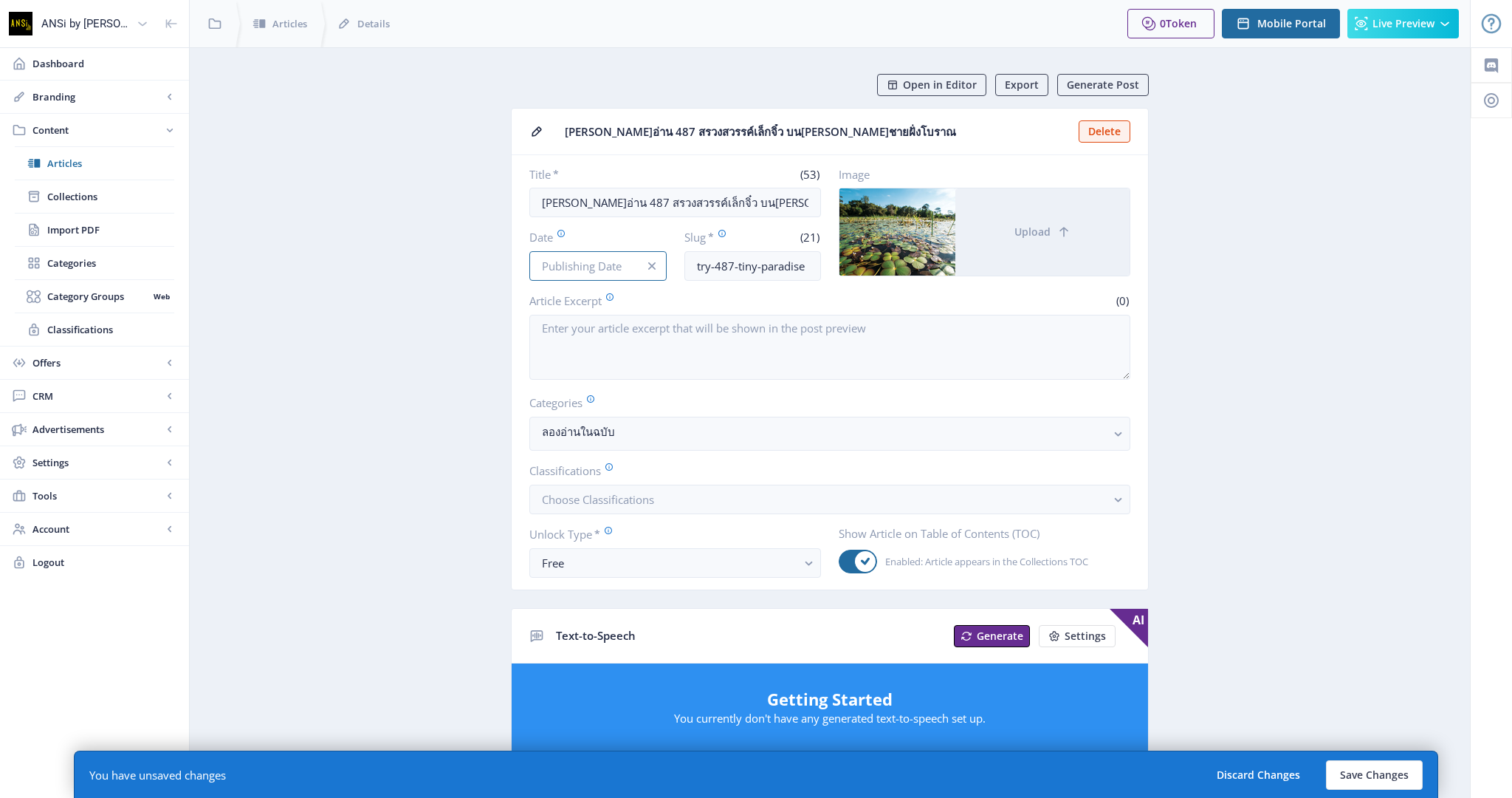
type input "[DATE]"
click at [1355, 781] on button "Save Changes" at bounding box center [1374, 775] width 96 height 30
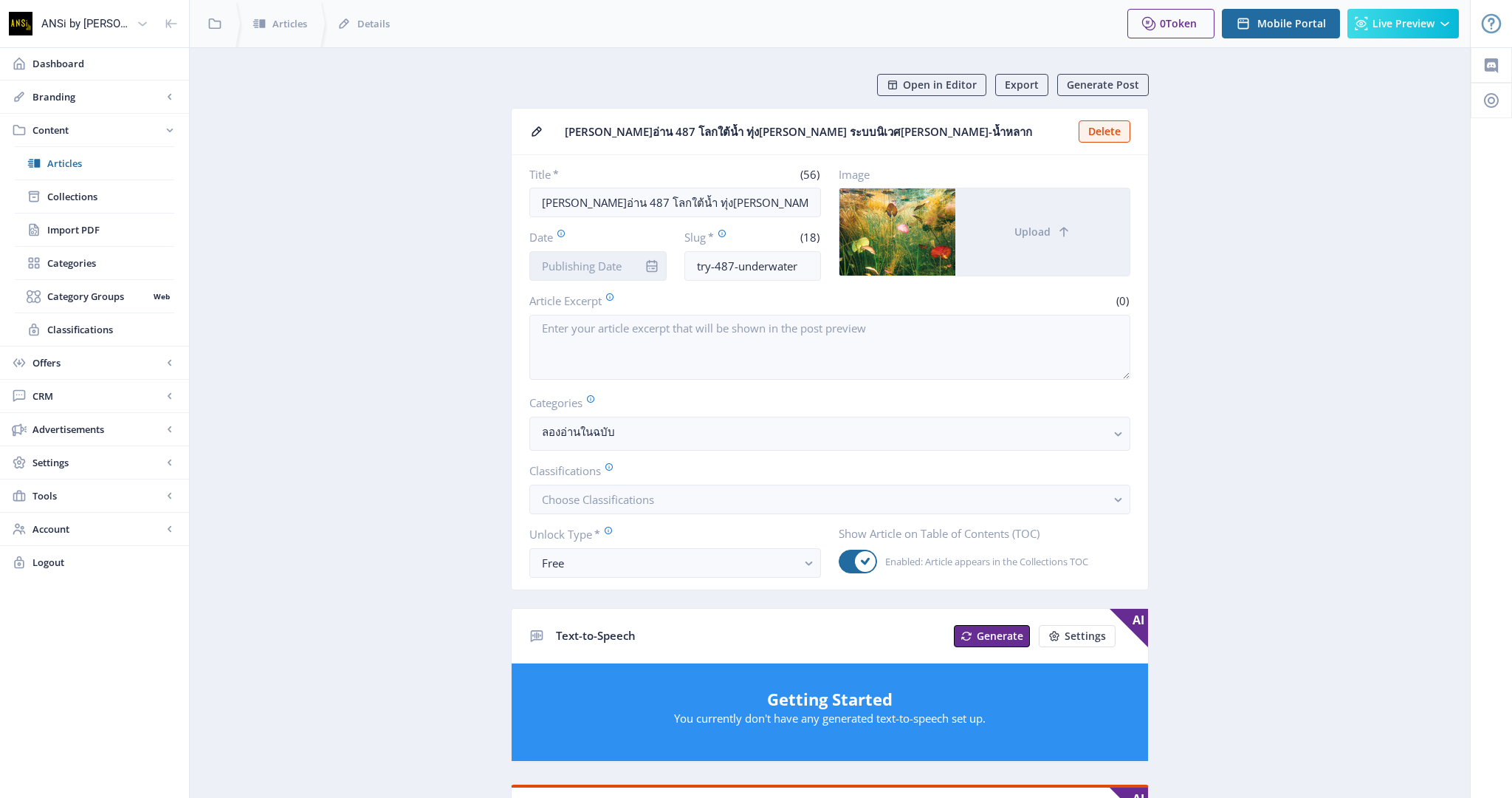
click at [586, 261] on input "Date" at bounding box center [597, 266] width 138 height 30
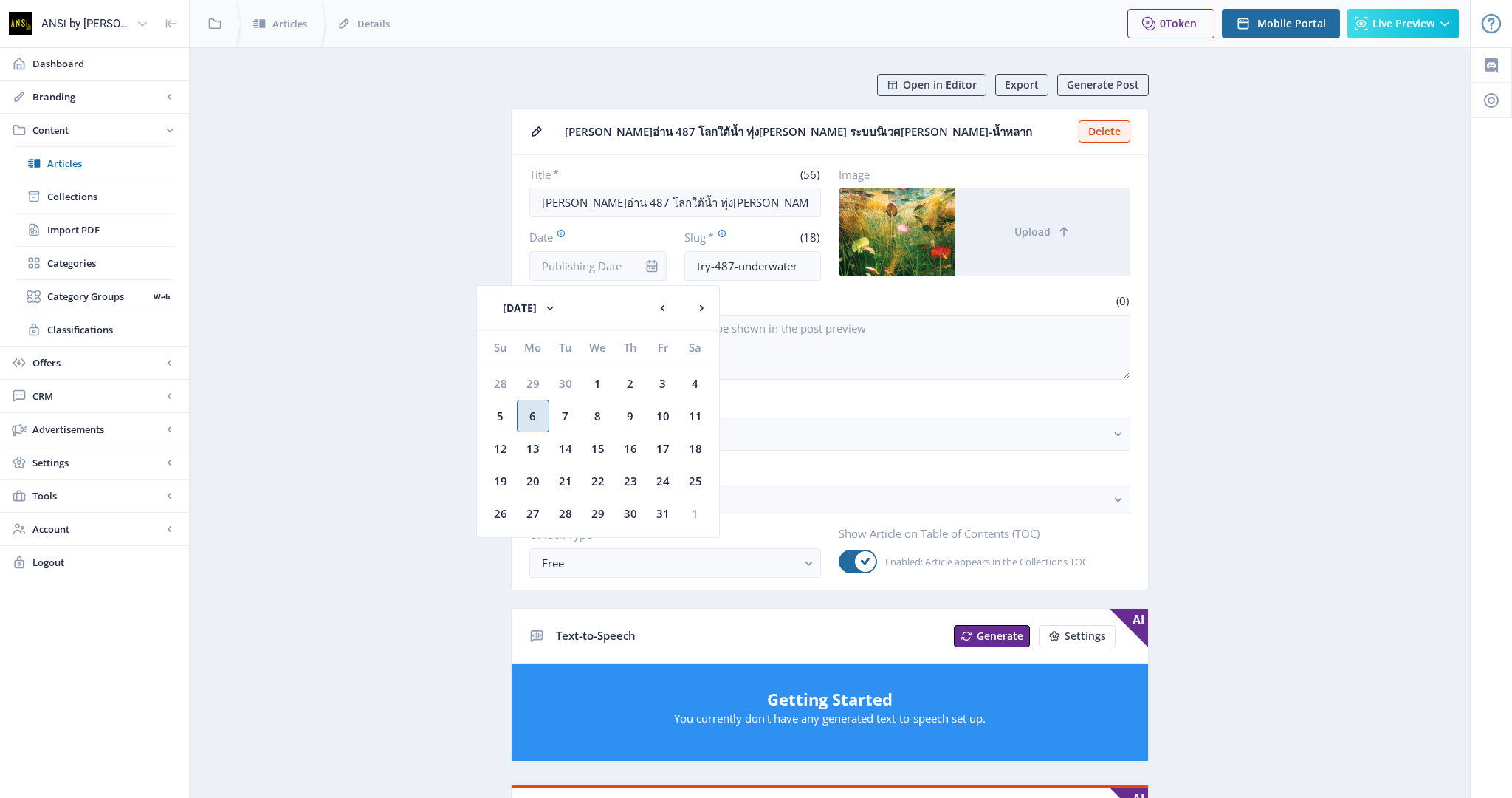
click at [531, 411] on div "6" at bounding box center [532, 415] width 32 height 32
type input "[DATE]"
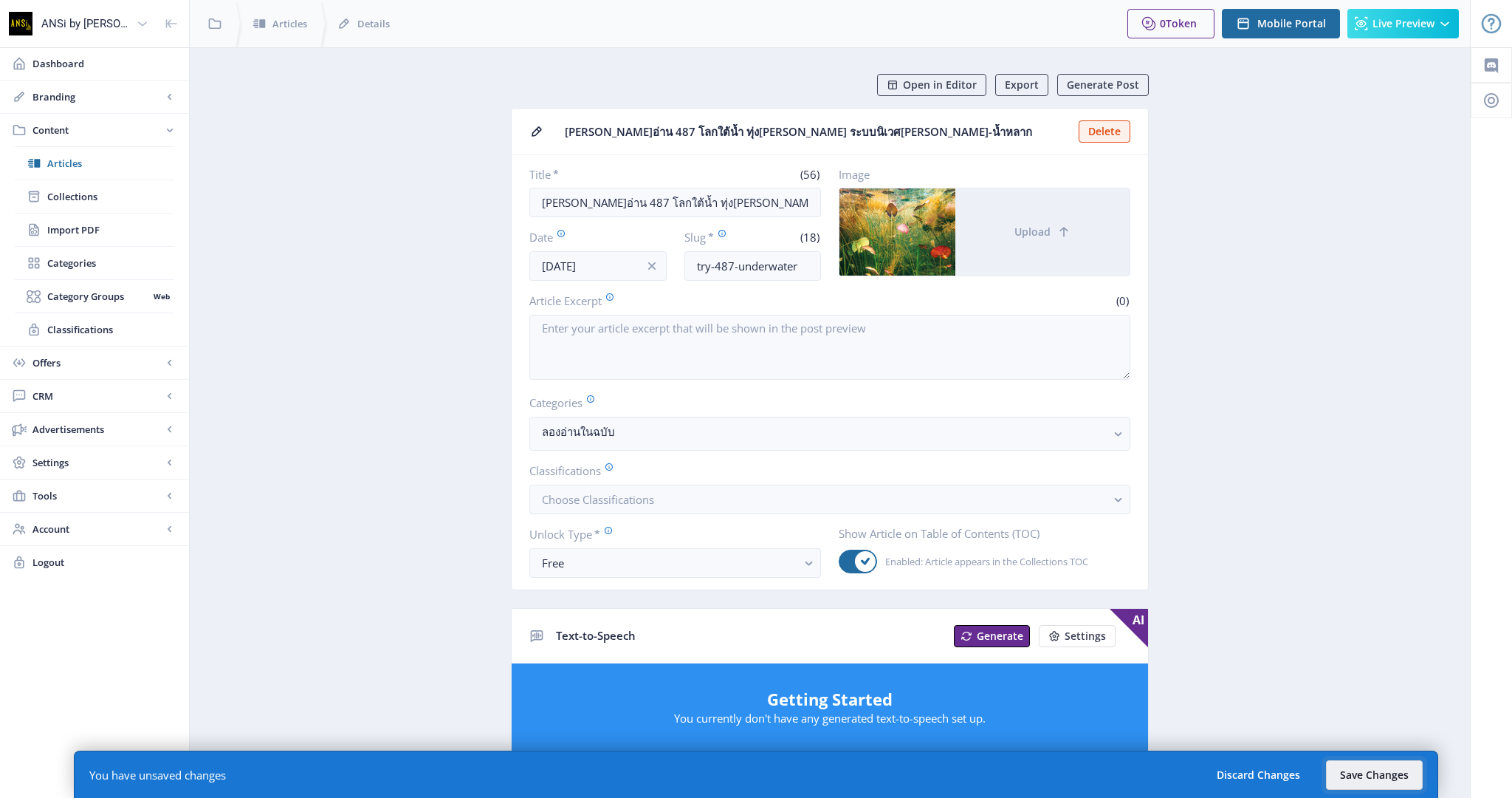
drag, startPoint x: 1355, startPoint y: 772, endPoint x: 1306, endPoint y: 629, distance: 151.2
click at [1355, 772] on button "Save Changes" at bounding box center [1374, 775] width 96 height 30
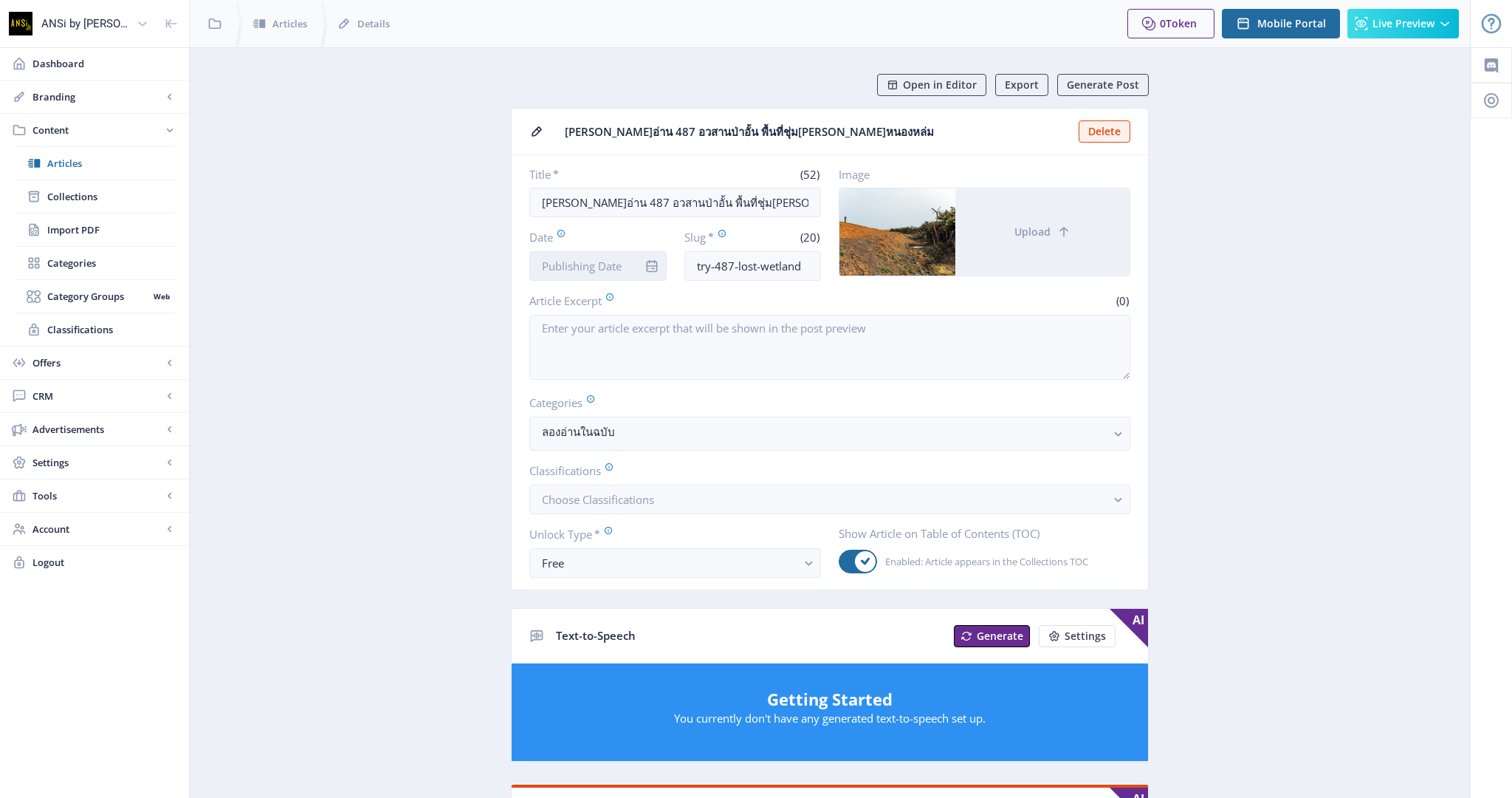
click at [592, 263] on input "Date" at bounding box center [597, 266] width 138 height 30
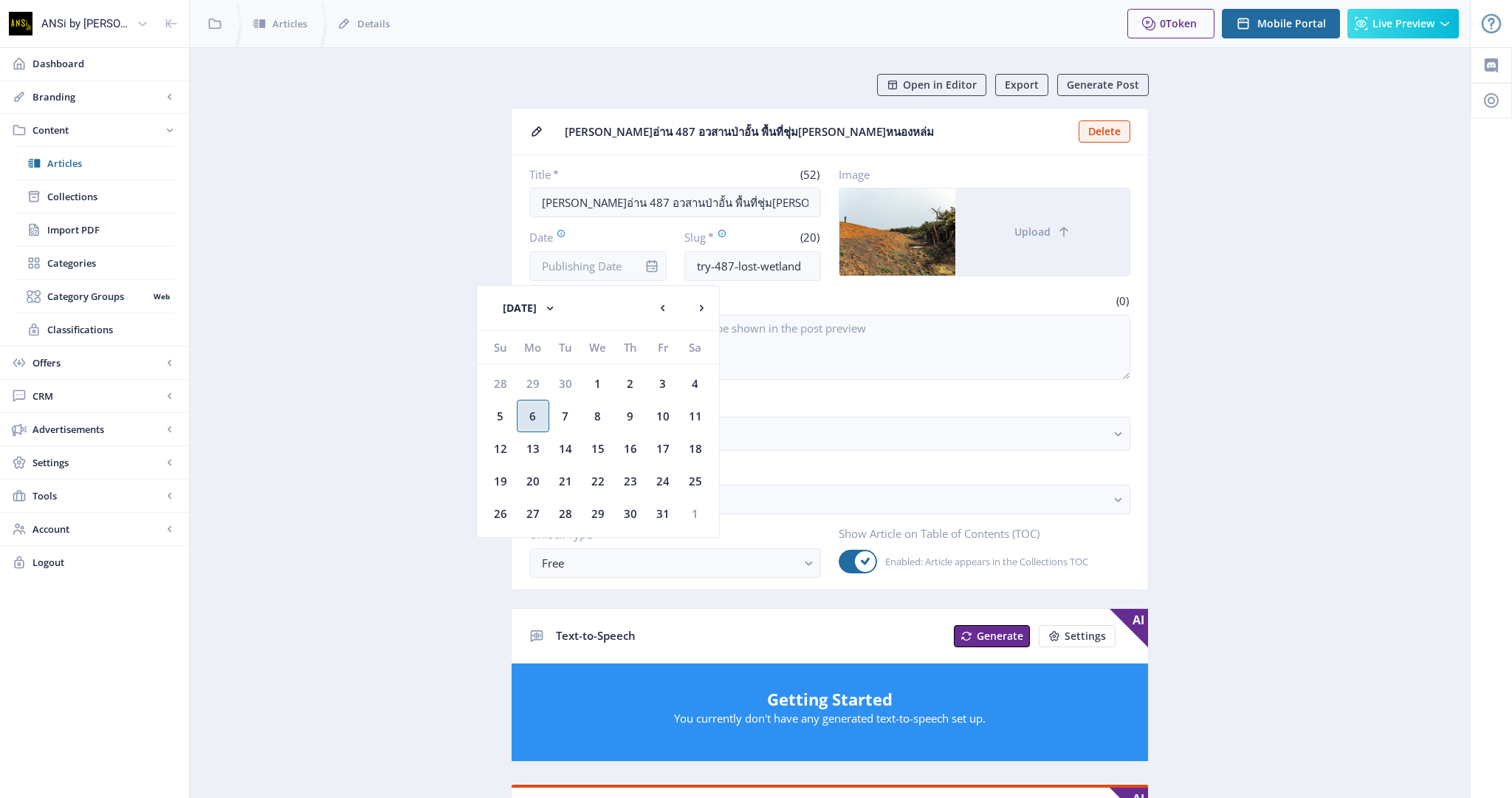
click at [538, 415] on div "6" at bounding box center [532, 415] width 32 height 32
type input "[DATE]"
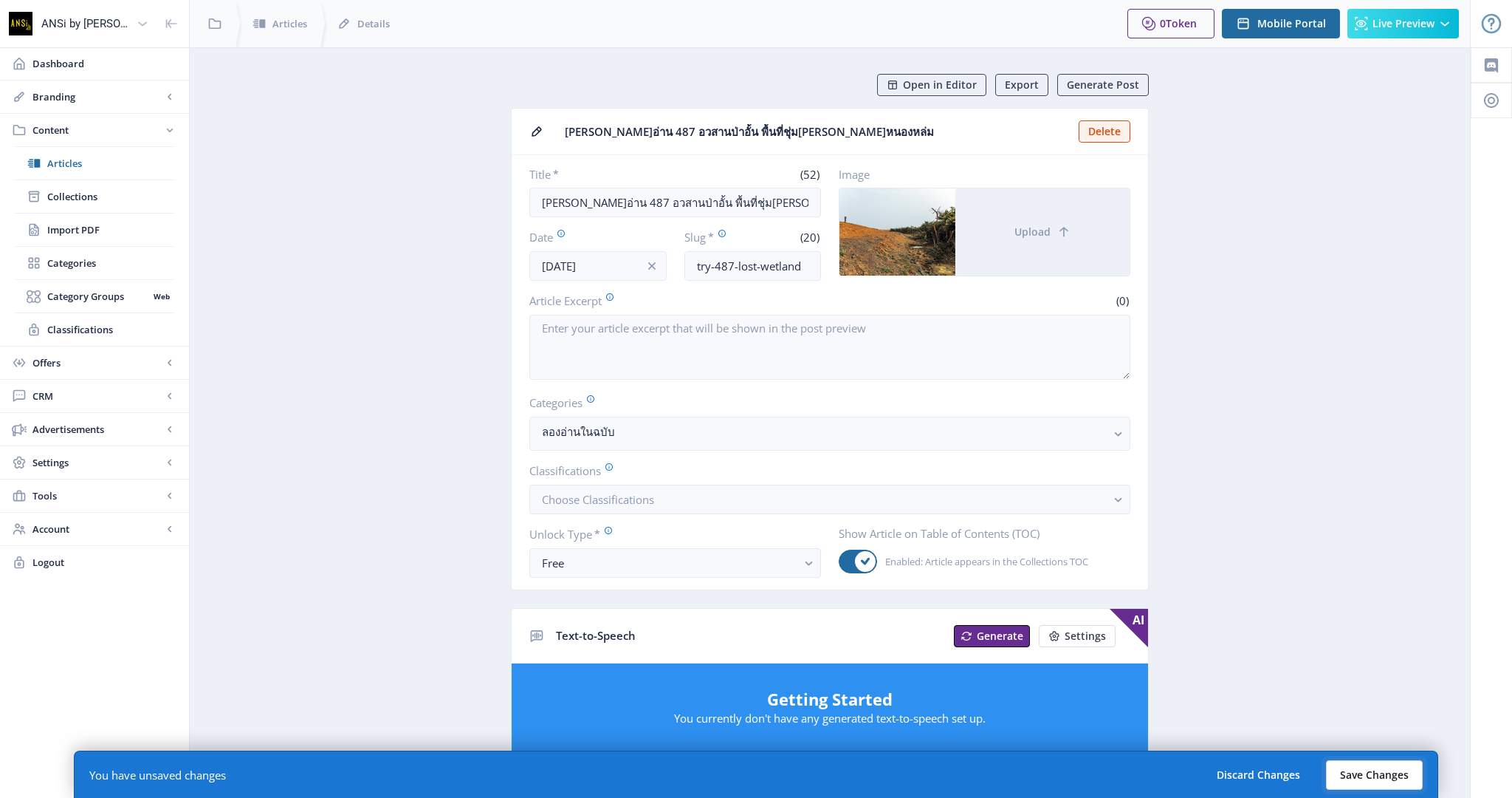
click at [1362, 765] on button "Save Changes" at bounding box center [1374, 775] width 96 height 30
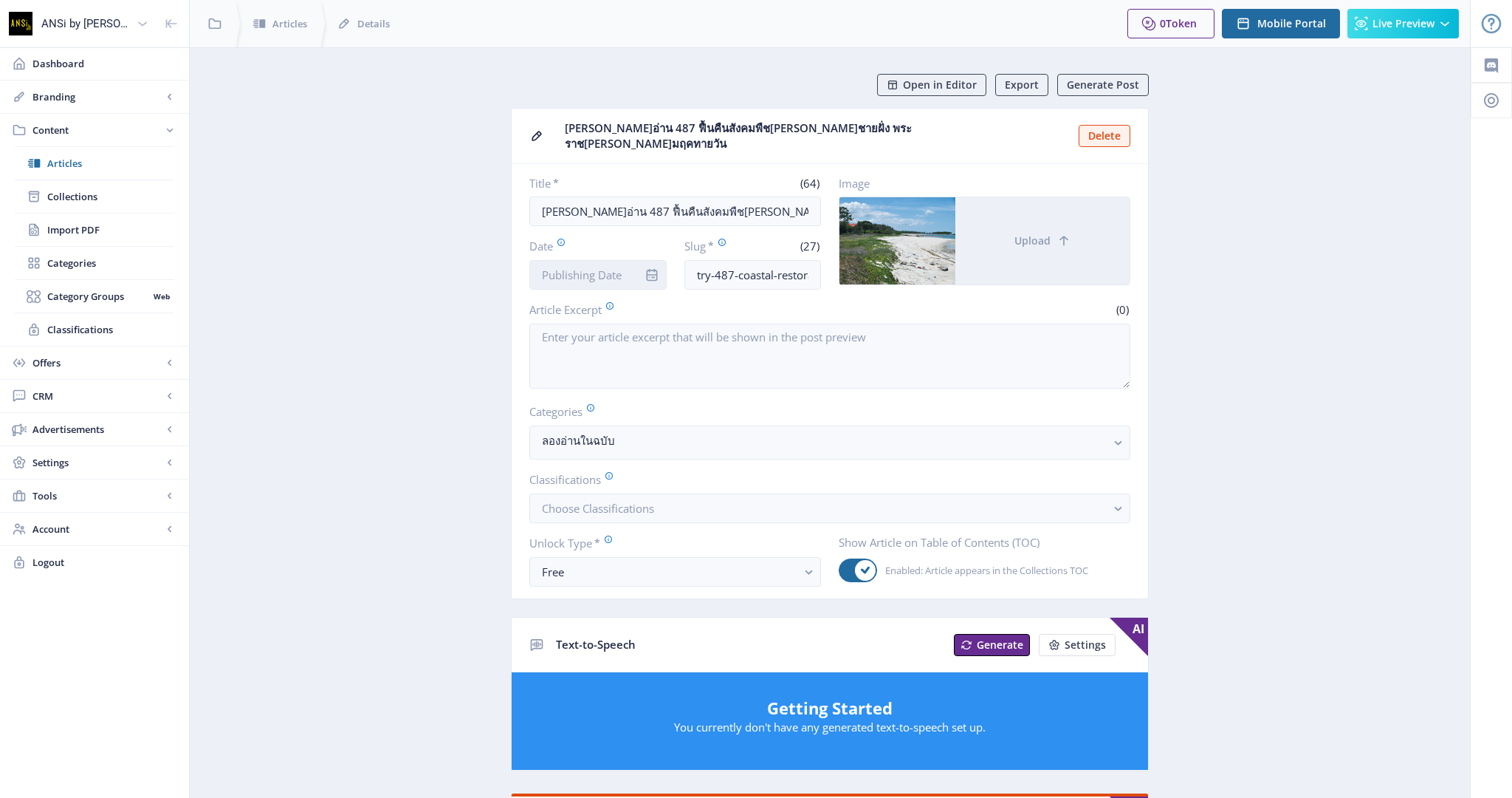
click at [559, 267] on input "Date" at bounding box center [597, 275] width 138 height 30
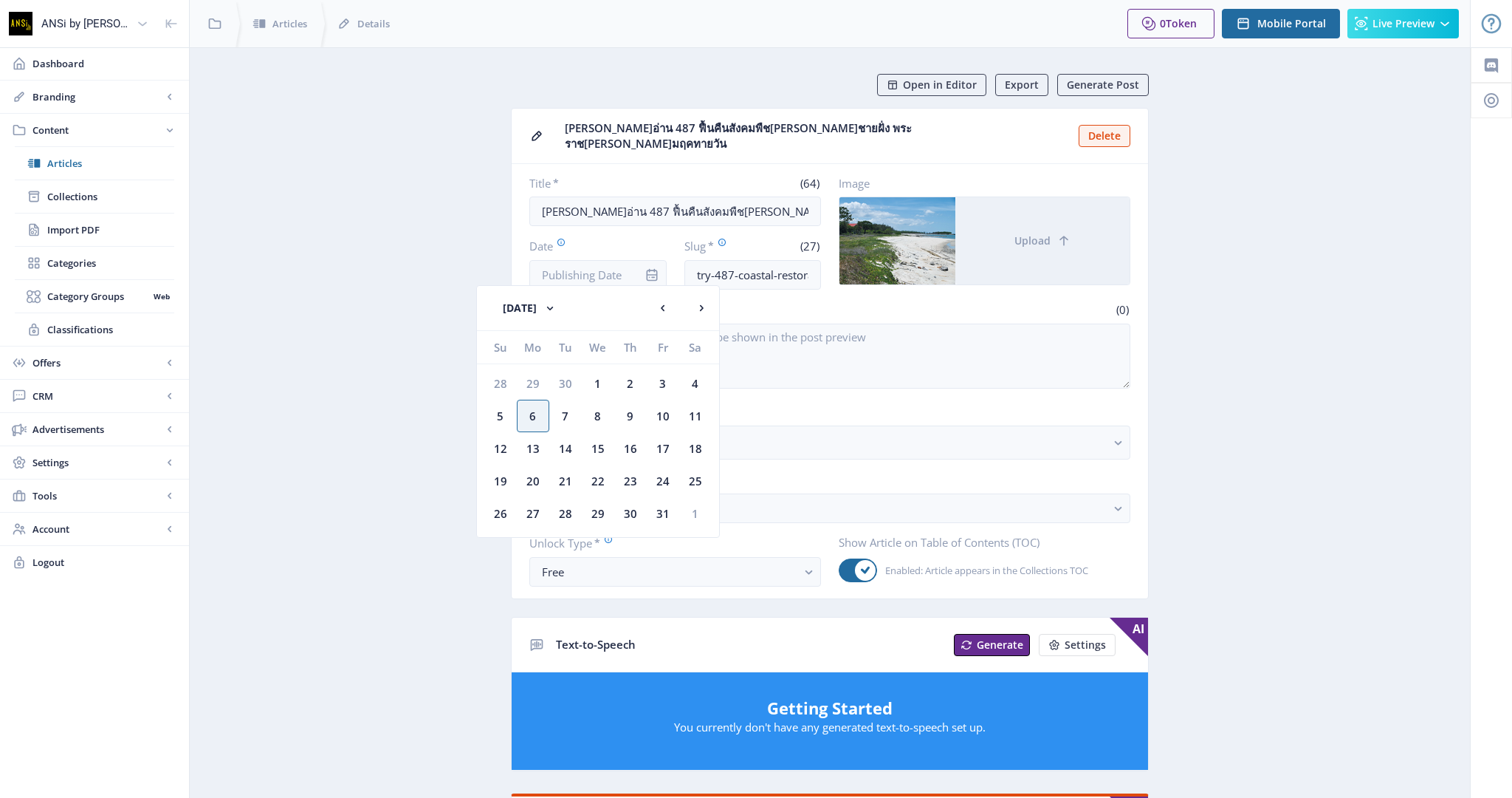
click at [537, 413] on div "6" at bounding box center [532, 415] width 32 height 32
type input "[DATE]"
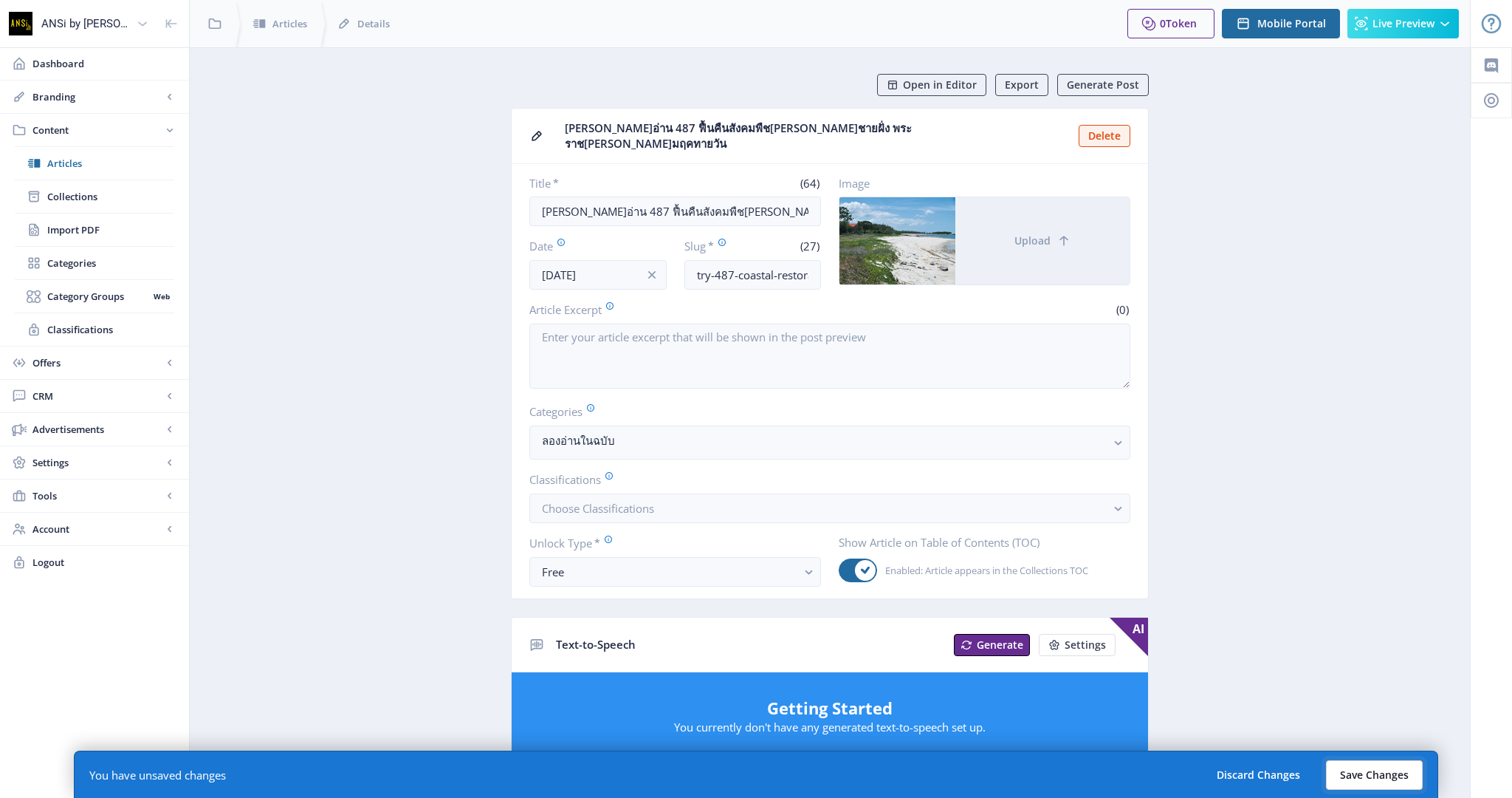
click at [1379, 775] on button "Save Changes" at bounding box center [1374, 775] width 96 height 30
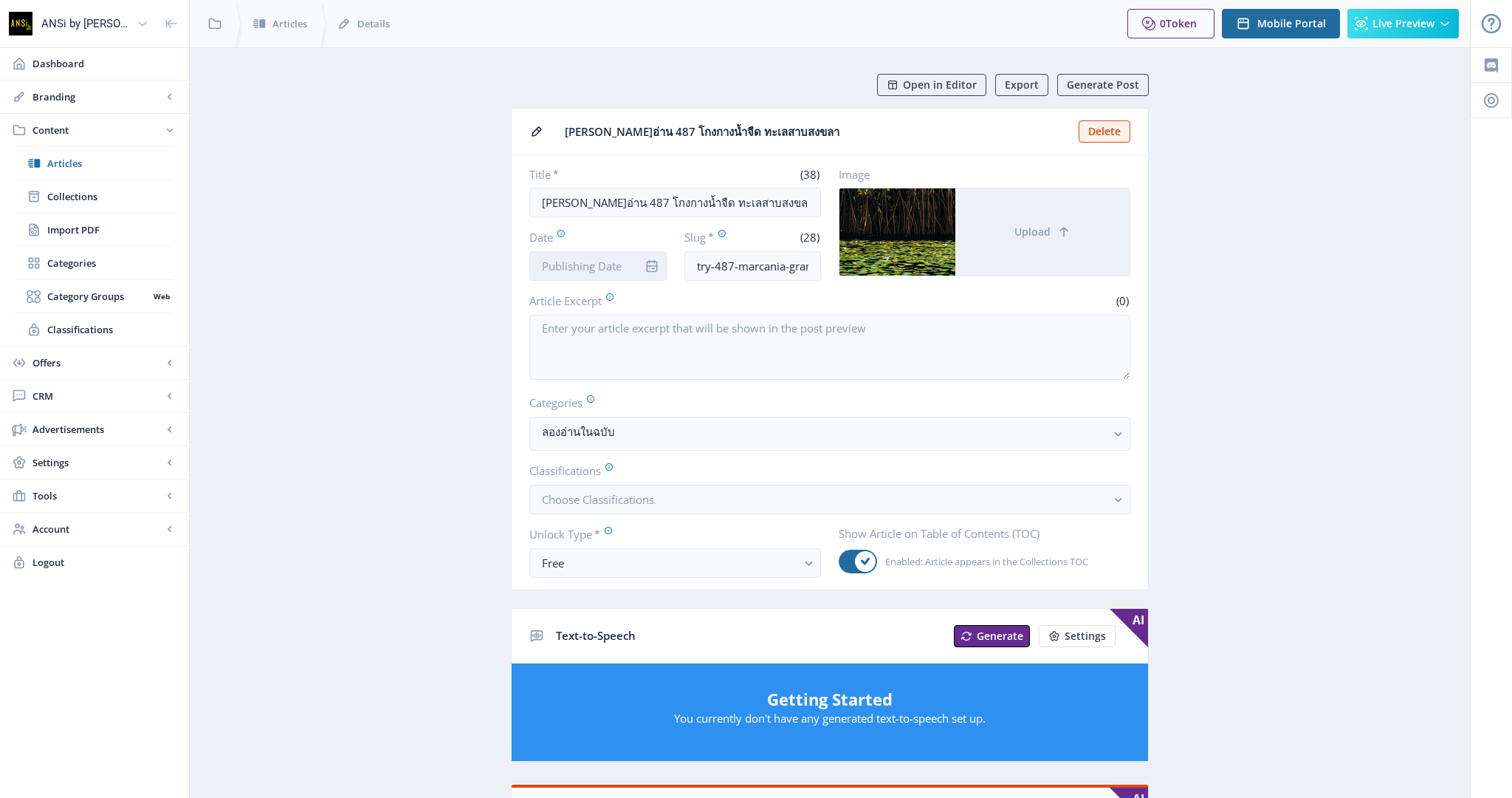
click at [597, 263] on input "Date" at bounding box center [597, 266] width 138 height 30
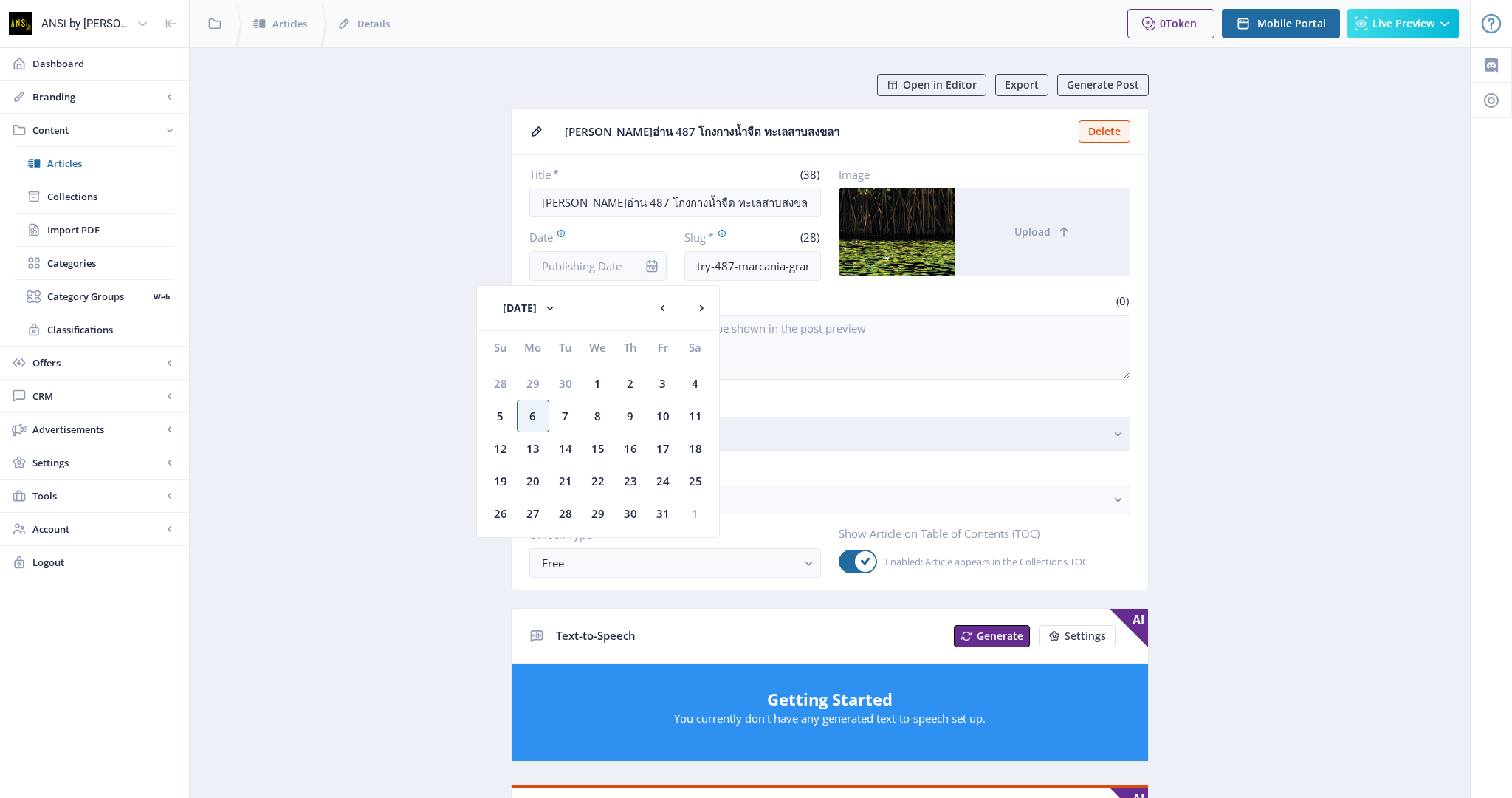
click at [535, 416] on div "6" at bounding box center [532, 415] width 32 height 32
type input "[DATE]"
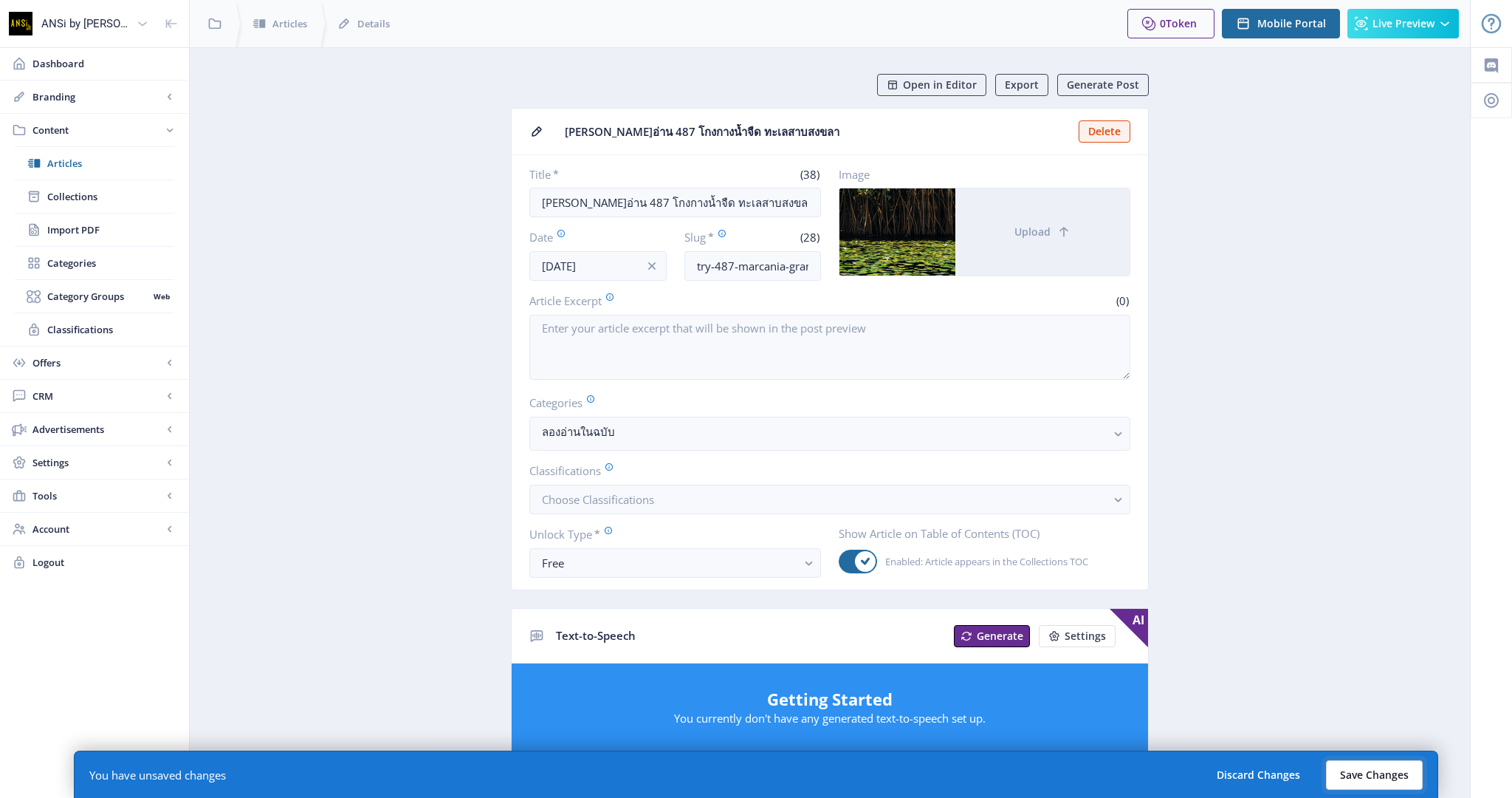
click at [1402, 776] on button "Save Changes" at bounding box center [1374, 775] width 96 height 30
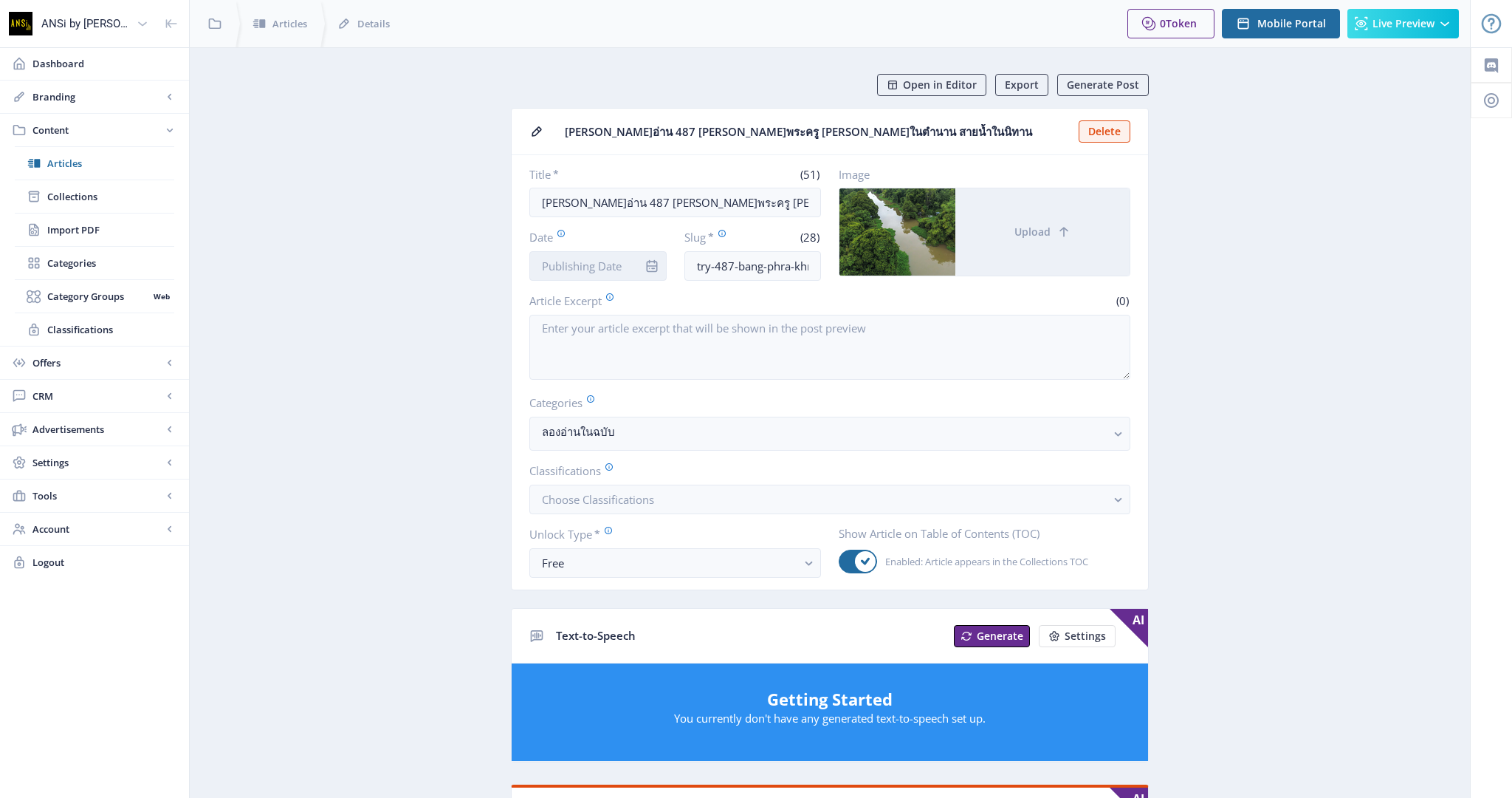
click at [578, 265] on input "Date" at bounding box center [597, 266] width 138 height 30
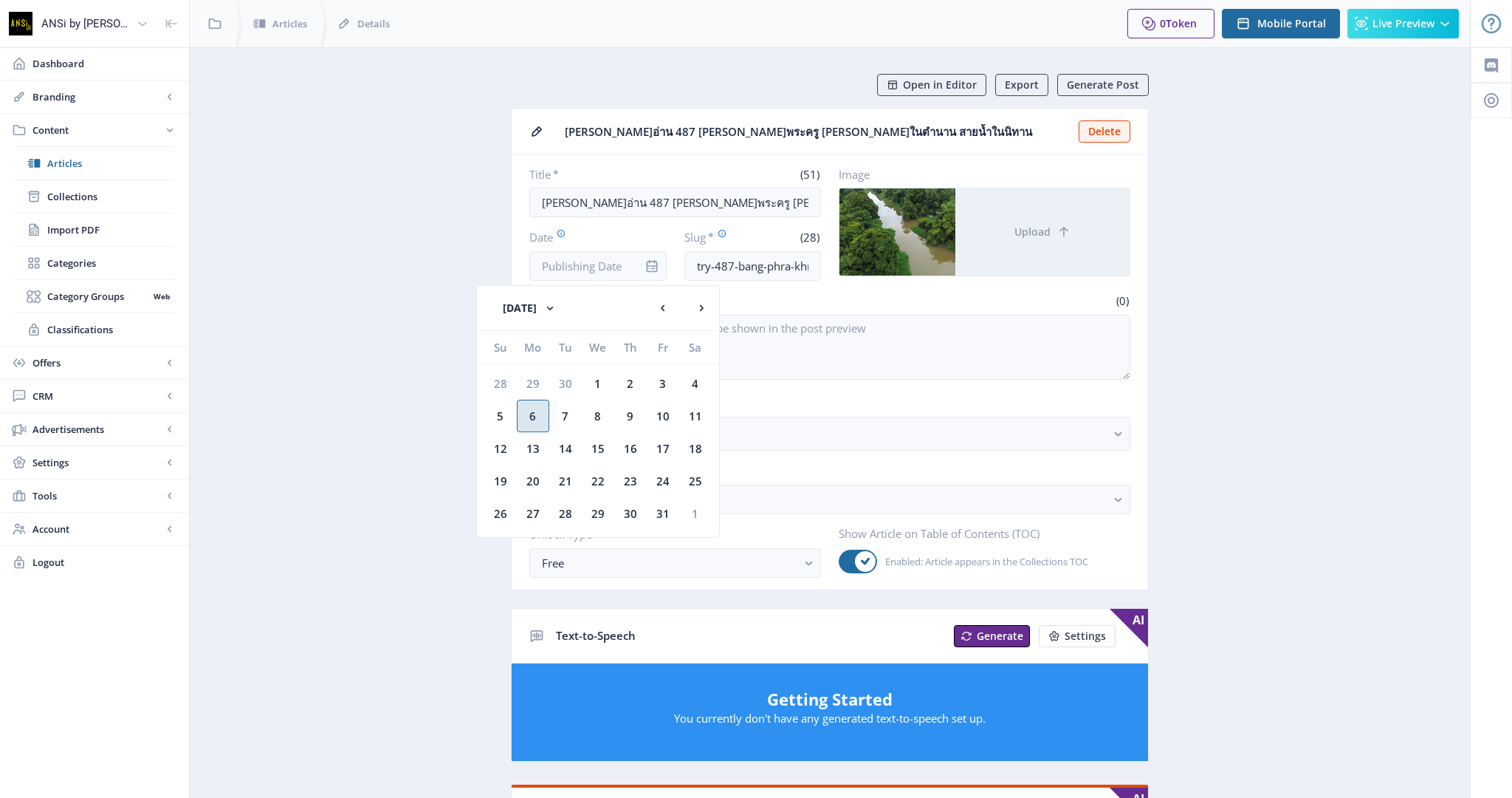
click at [531, 414] on div "6" at bounding box center [532, 415] width 32 height 32
type input "[DATE]"
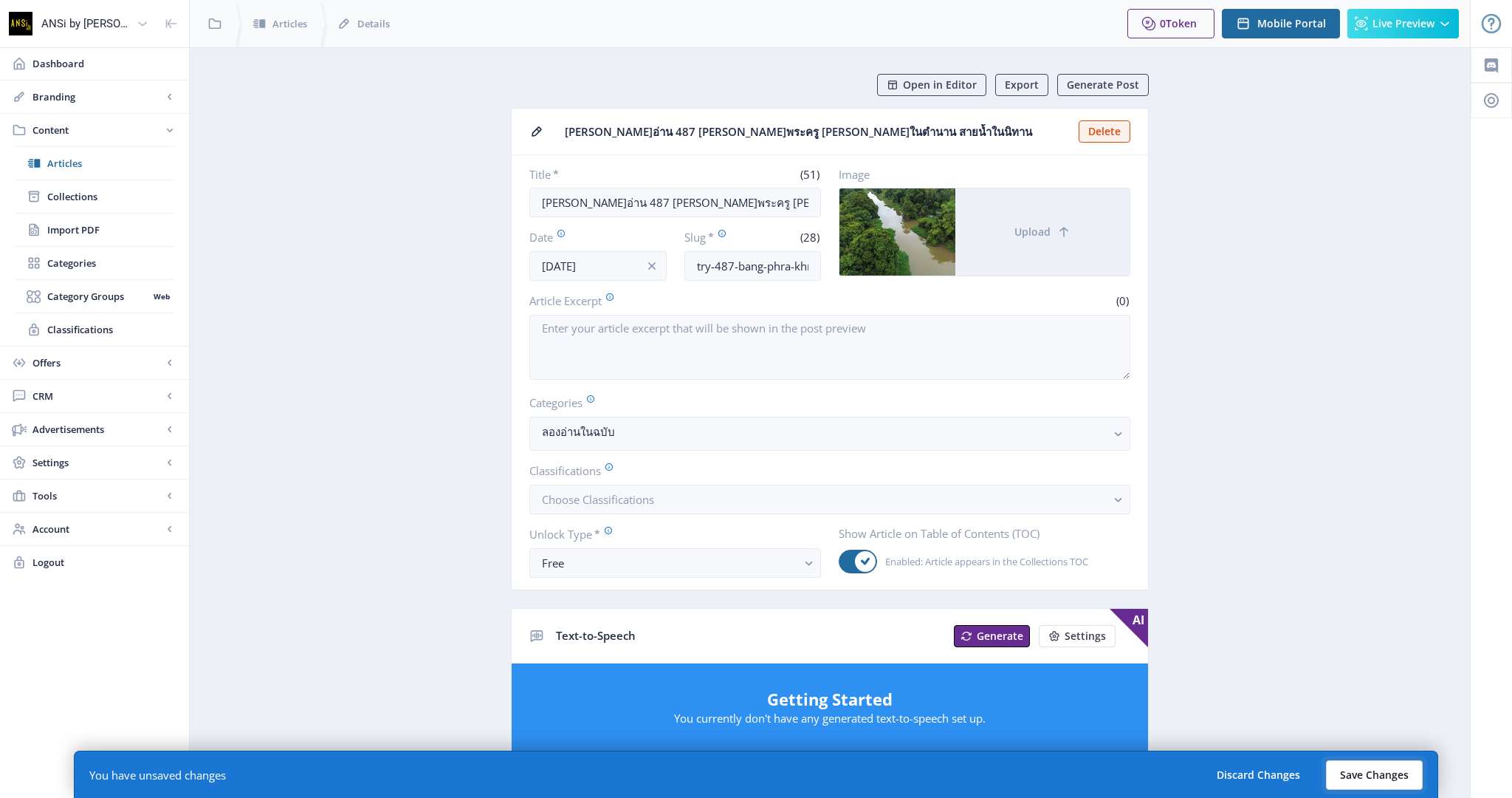
click at [1372, 771] on button "Save Changes" at bounding box center [1374, 775] width 96 height 30
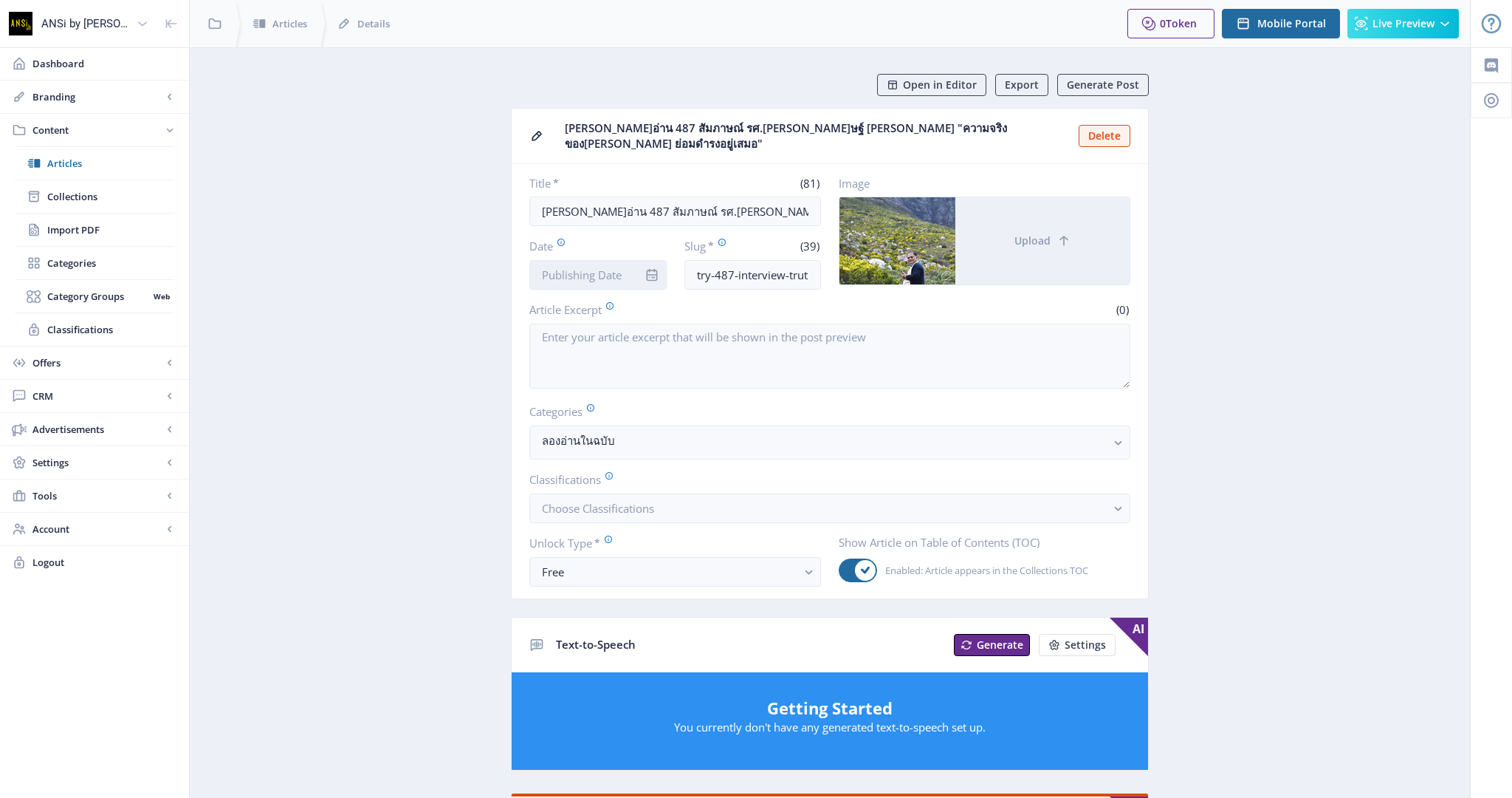
click at [593, 260] on input "Date" at bounding box center [597, 275] width 138 height 30
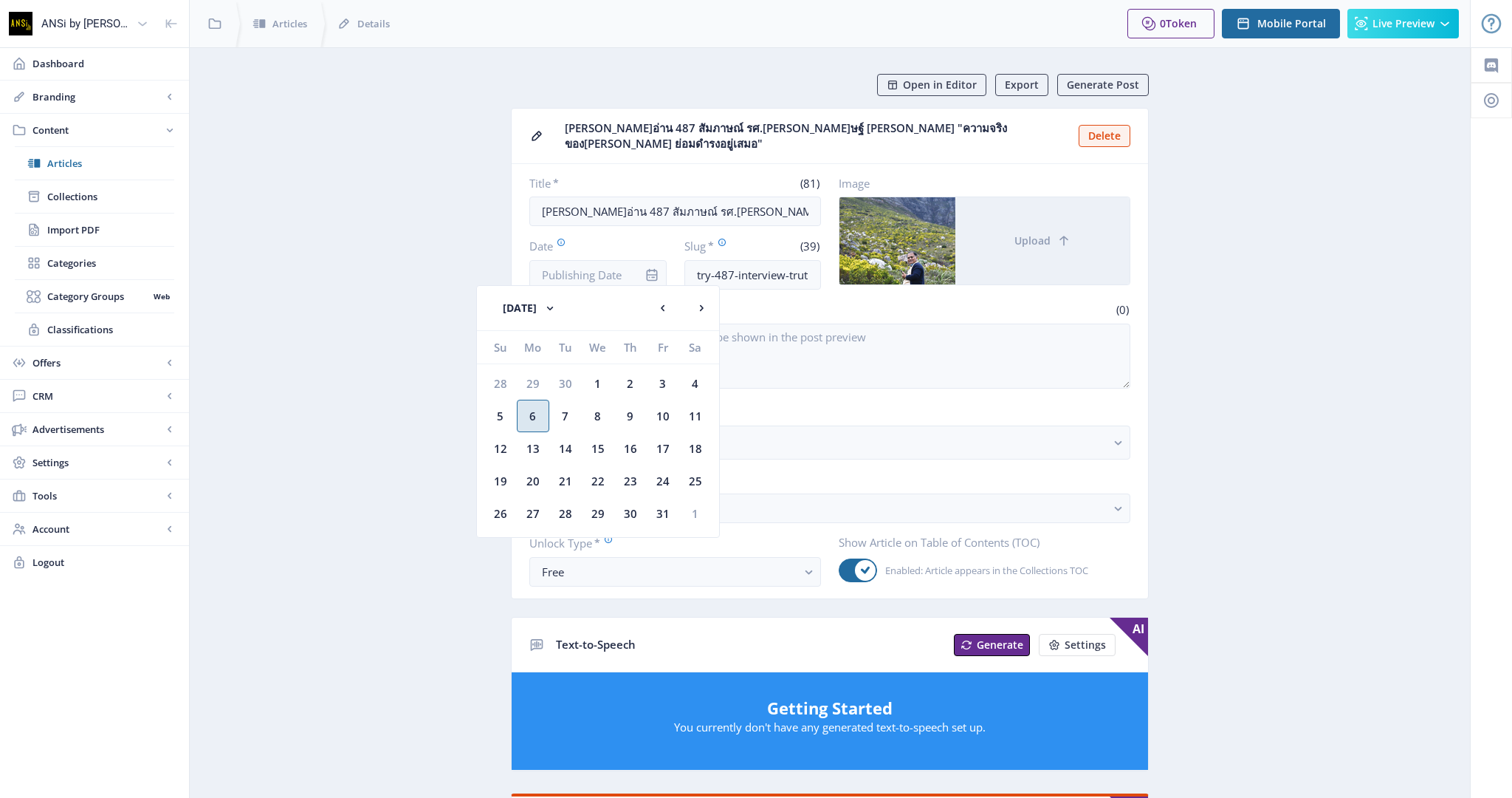
click at [541, 413] on div "6" at bounding box center [532, 415] width 32 height 32
type input "[DATE]"
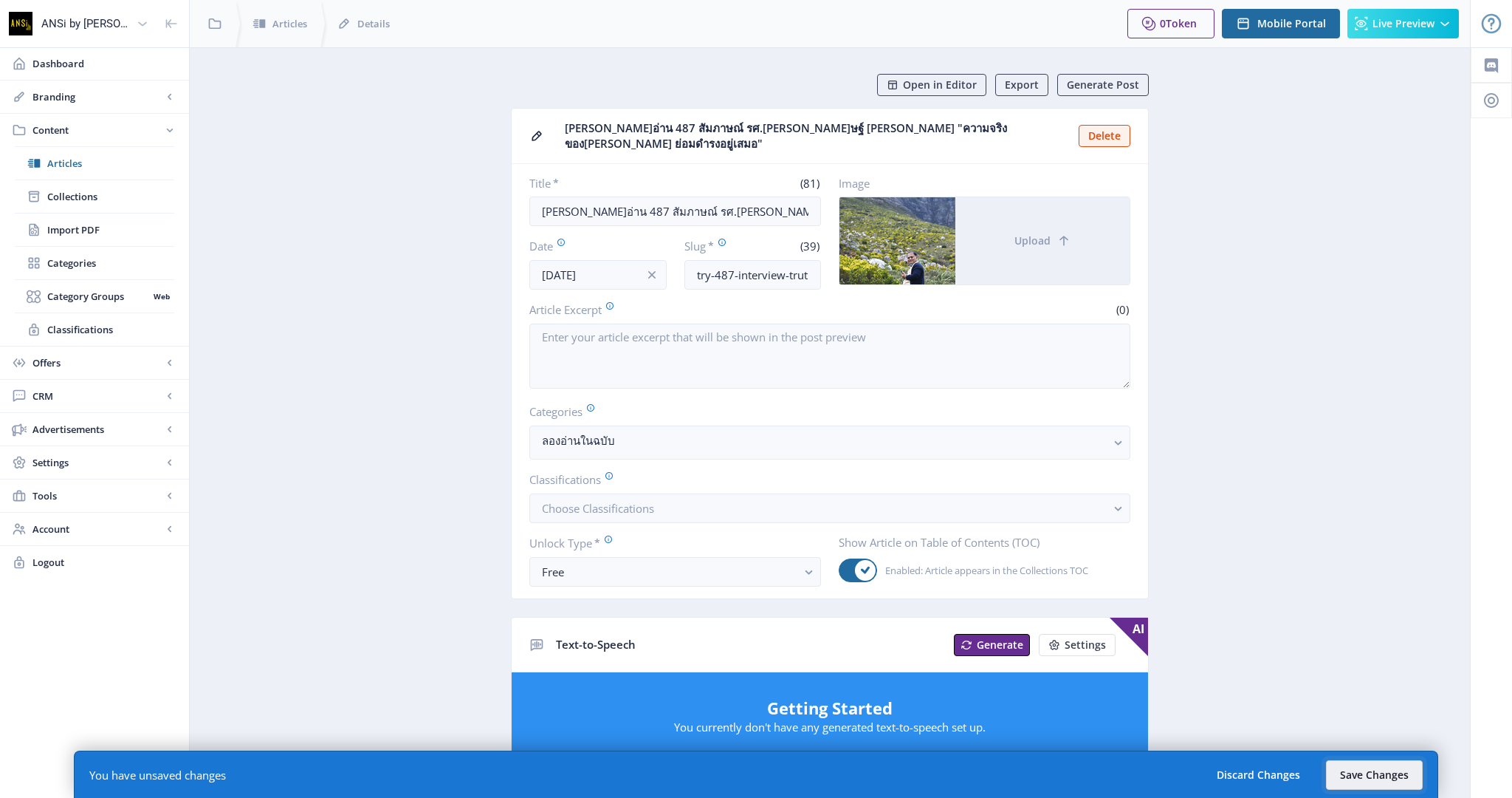
drag, startPoint x: 1378, startPoint y: 772, endPoint x: 1376, endPoint y: 638, distance: 134.0
click at [1378, 772] on button "Save Changes" at bounding box center [1374, 775] width 96 height 30
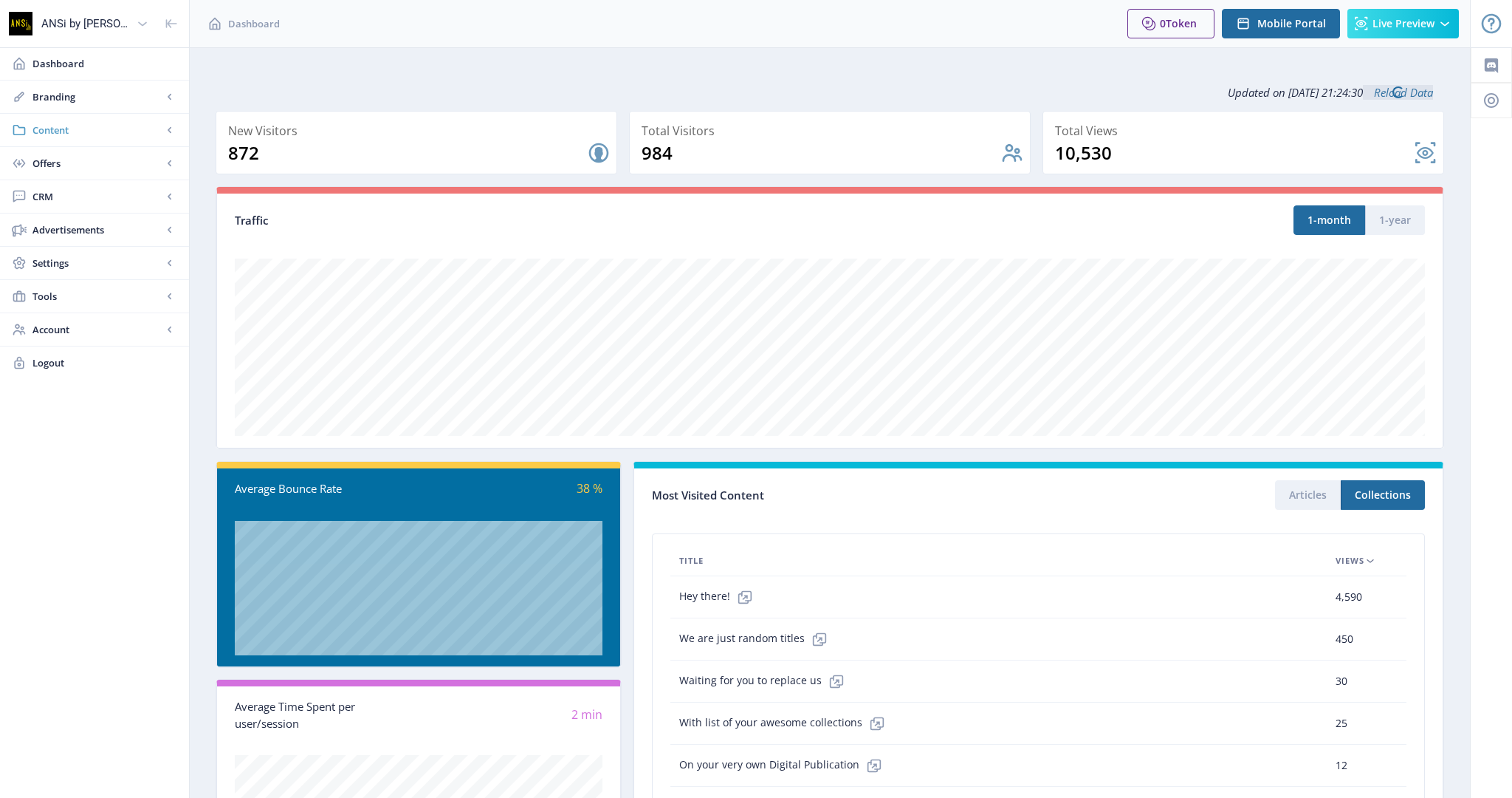
click at [162, 143] on link "Content" at bounding box center [94, 129] width 189 height 32
click at [90, 201] on span "Collections" at bounding box center [110, 196] width 127 height 15
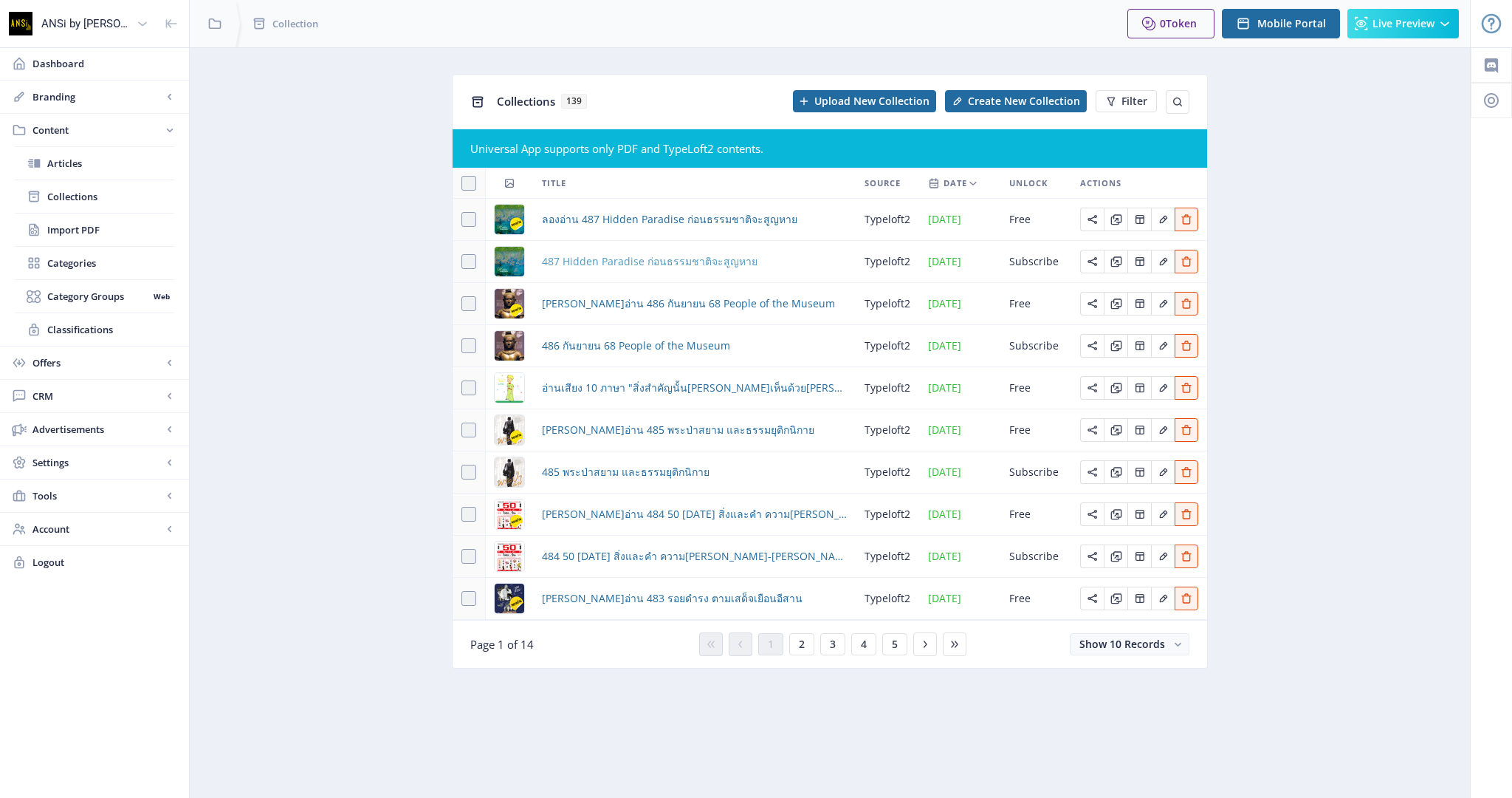
click at [646, 256] on span "487 Hidden Paradise ก่อนธรรมชาติจะสูญหาย" at bounding box center [650, 261] width 216 height 18
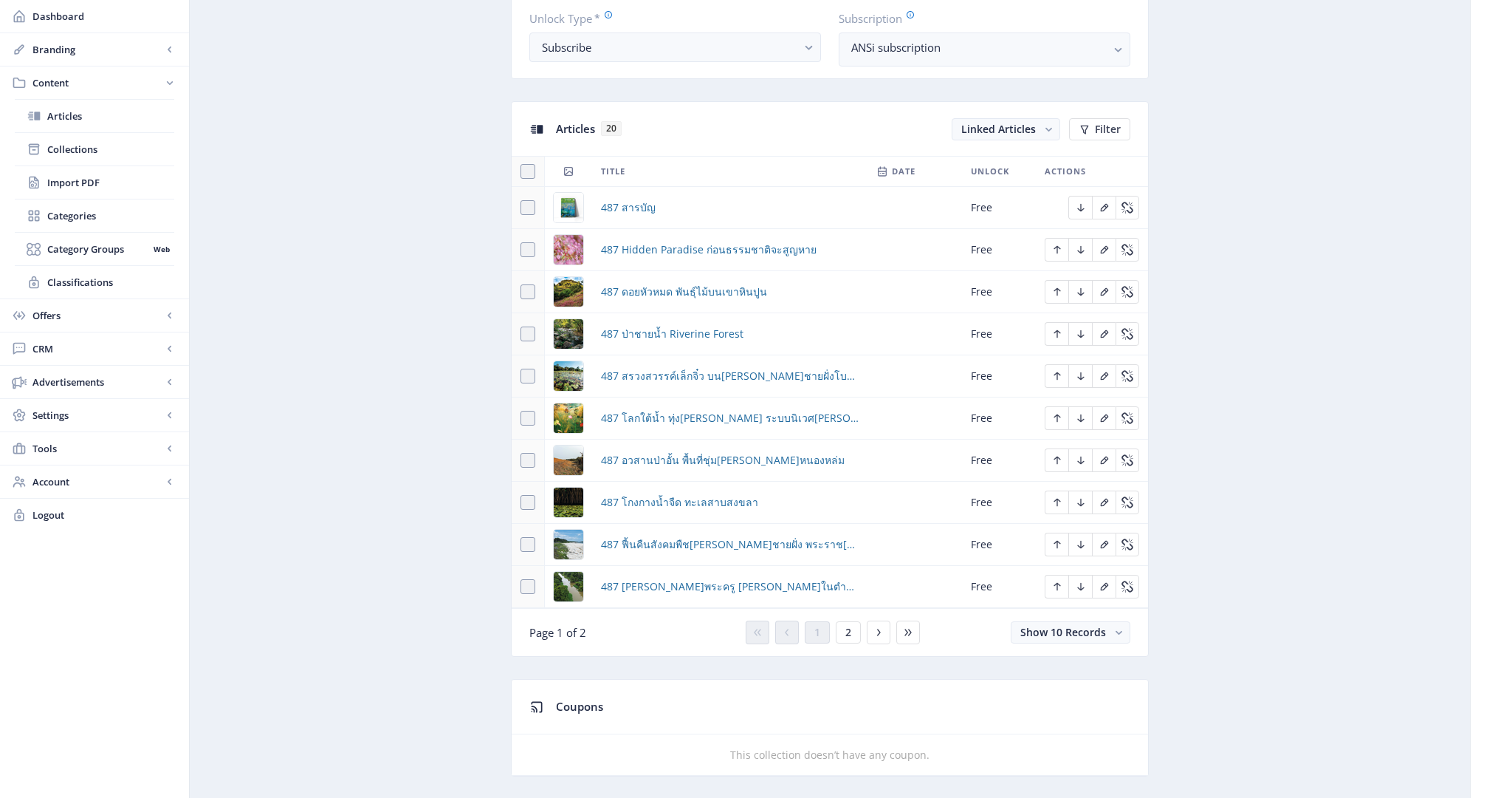
scroll to position [597, 0]
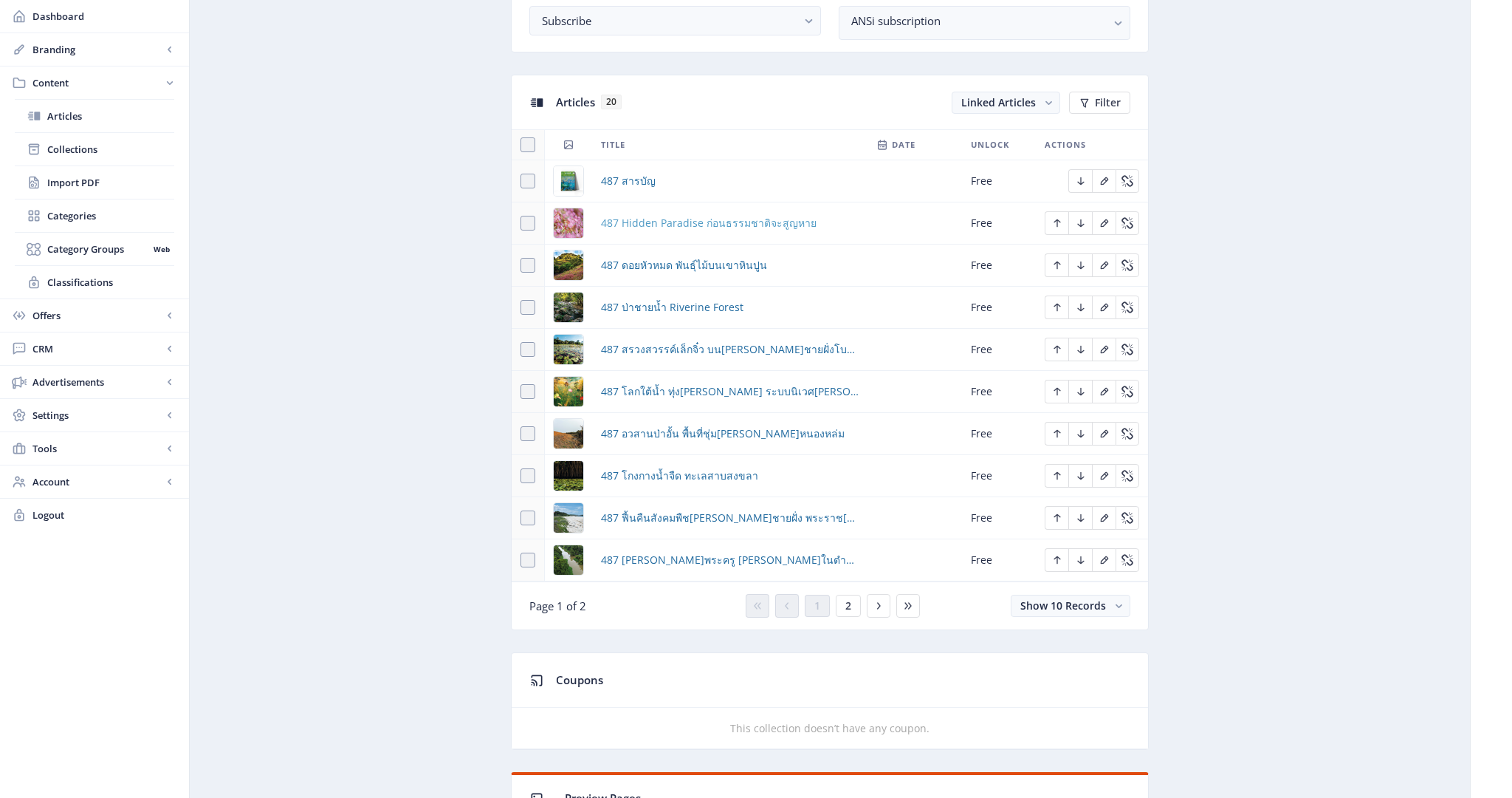
click at [705, 221] on span "487 Hidden Paradise ก่อนธรรมชาติจะสูญหาย" at bounding box center [709, 223] width 216 height 18
